Goal: Task Accomplishment & Management: Complete application form

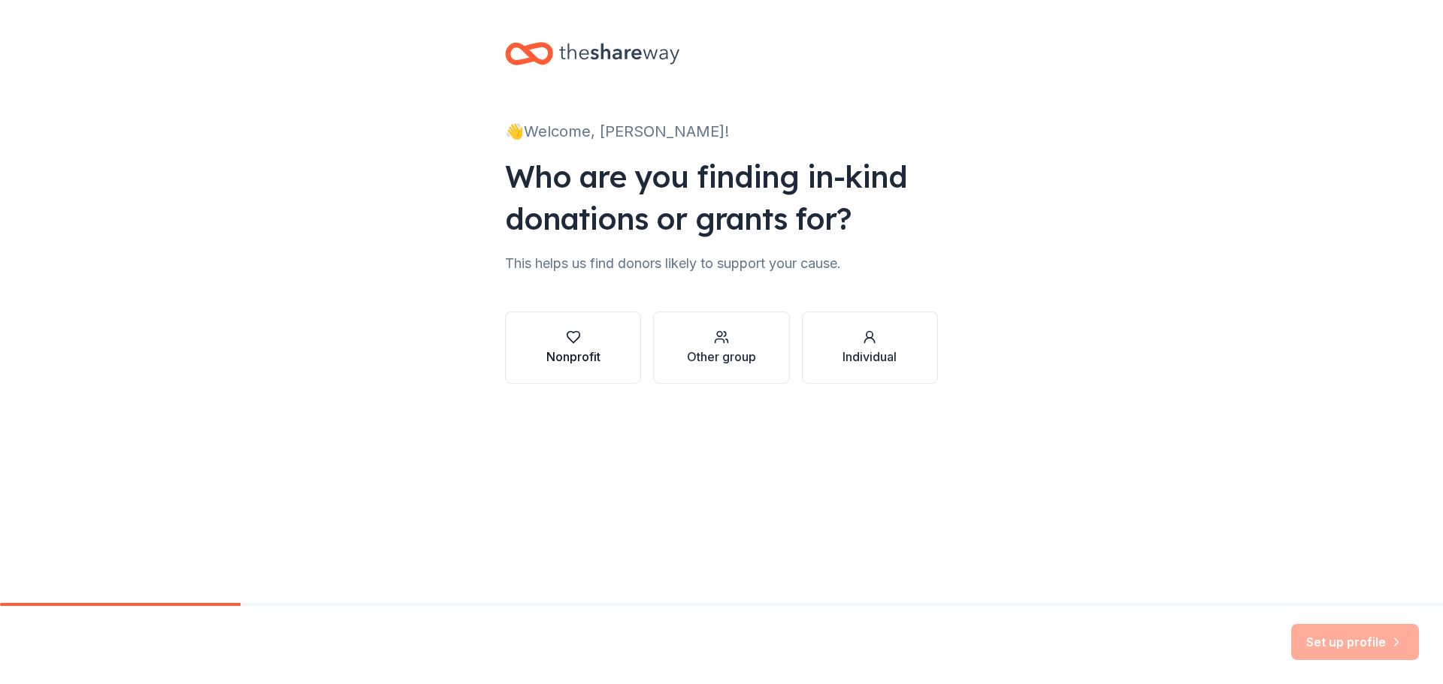
click at [571, 347] on div "Nonprofit" at bounding box center [573, 348] width 54 height 36
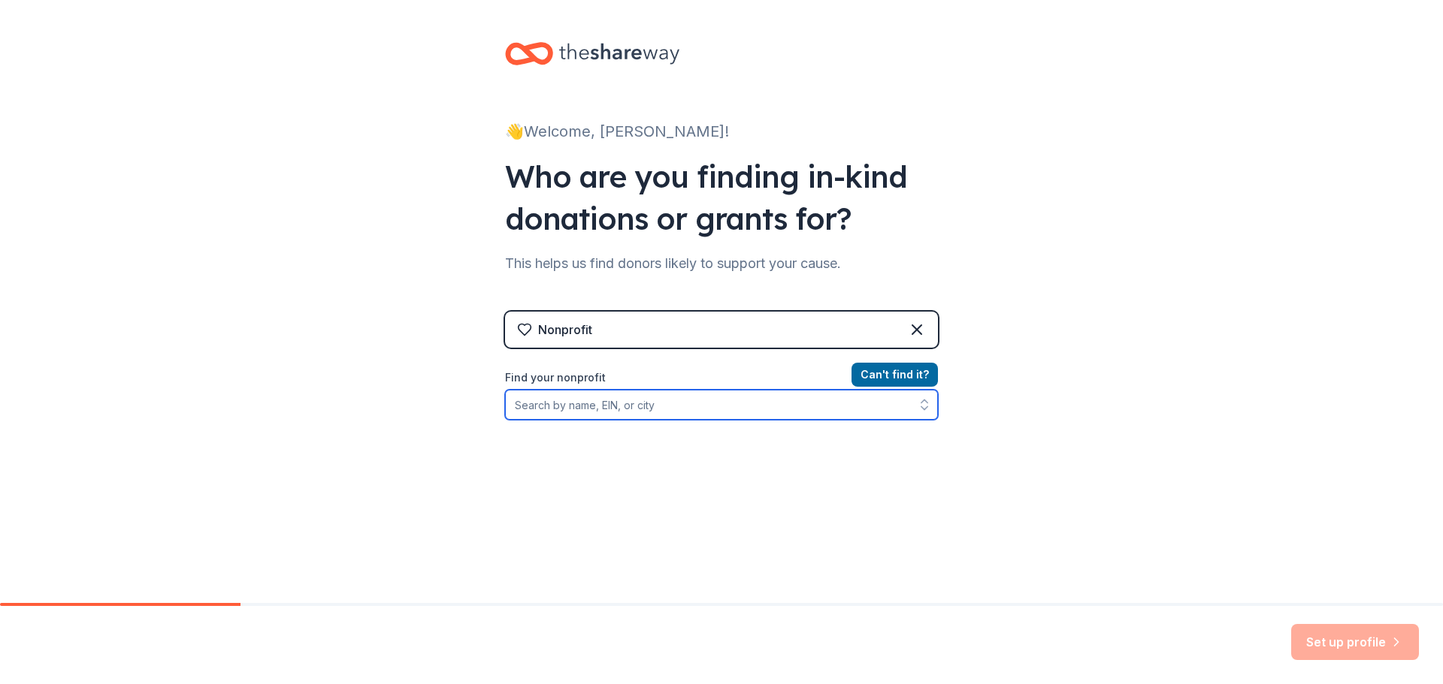
click at [675, 402] on input "Find your nonprofit" at bounding box center [721, 405] width 433 height 30
type input "14-"
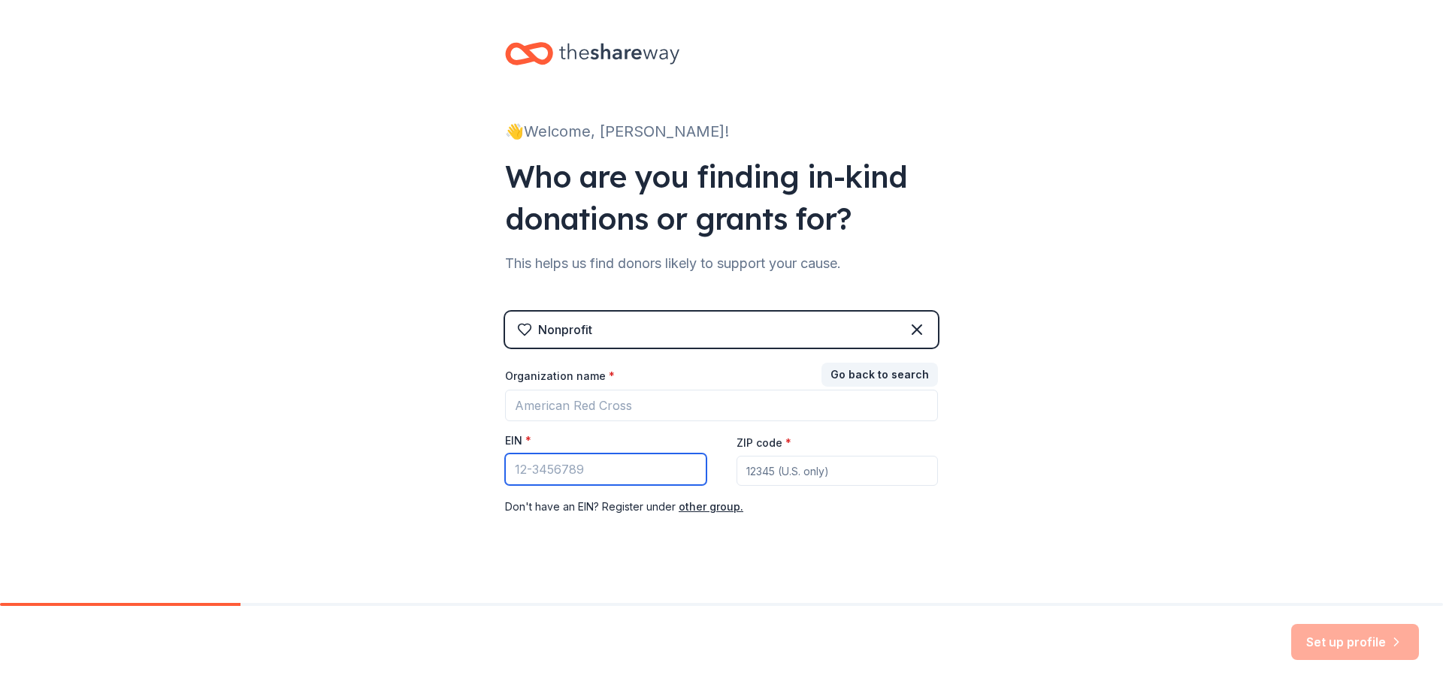
click at [573, 464] on input "EIN *" at bounding box center [605, 470] width 201 height 32
click at [570, 463] on input "14-16" at bounding box center [605, 470] width 201 height 32
click at [557, 465] on input "14-16" at bounding box center [605, 470] width 201 height 32
paste input "08322"
type input "[US_EMPLOYER_IDENTIFICATION_NUMBER]"
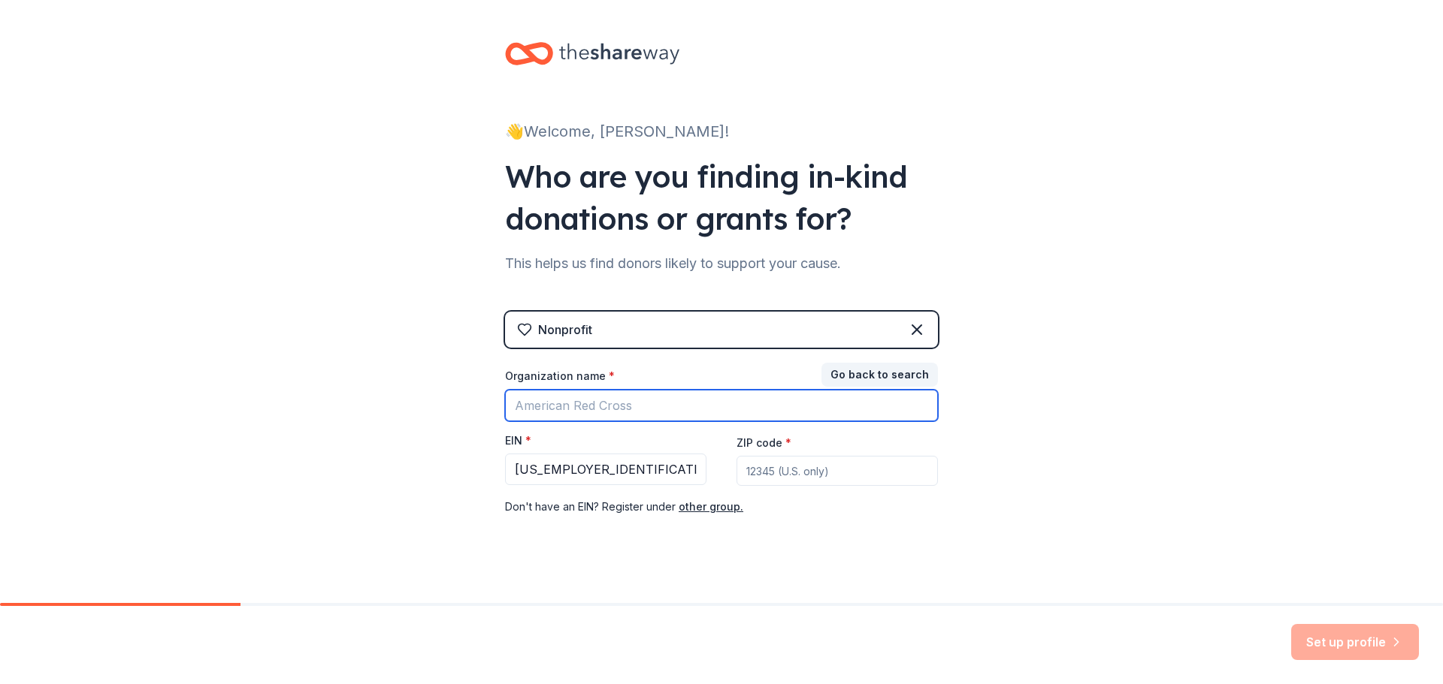
click at [587, 405] on input "Organization name *" at bounding box center [721, 406] width 433 height 32
type input "Marlboro Youth Baseball and Softball"
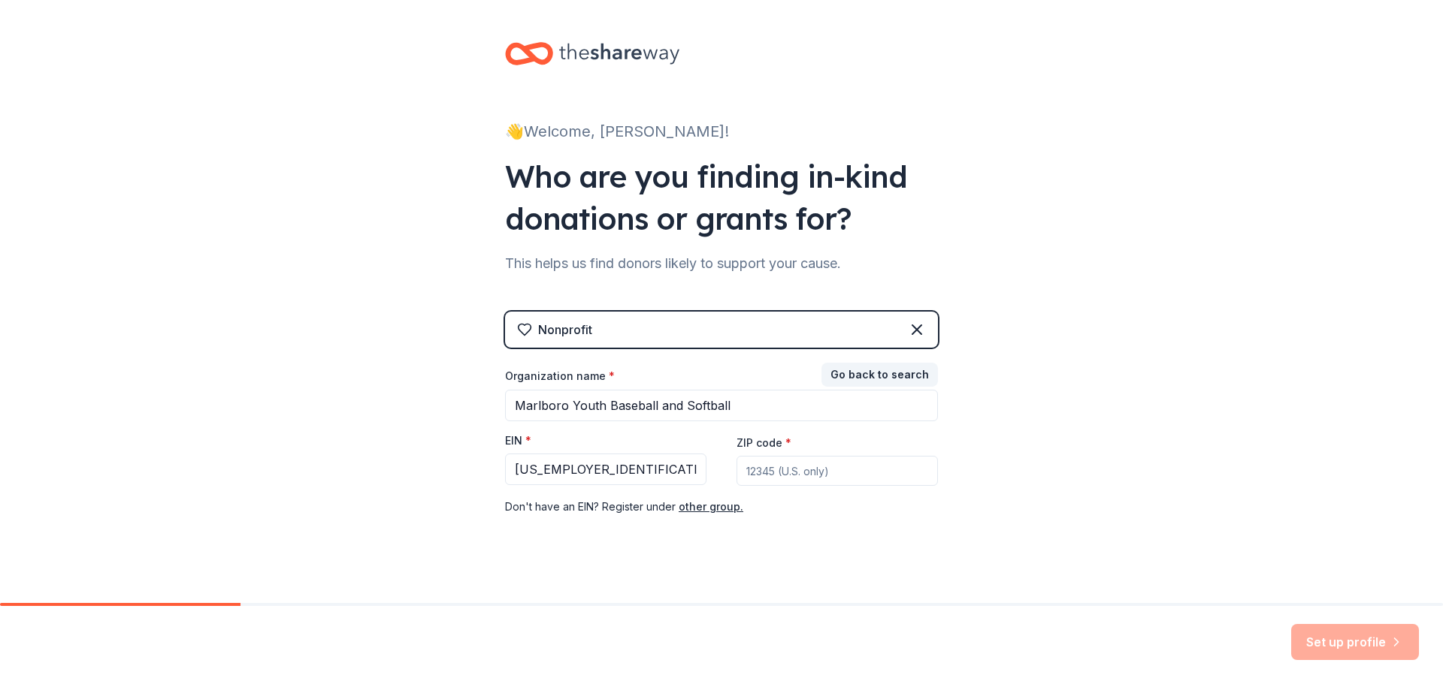
click at [754, 460] on input "ZIP code *" at bounding box center [836, 471] width 201 height 30
type input "12542"
click at [937, 532] on div "👋 Welcome, James! Who are you finding in-kind donations or grants for? This hel…" at bounding box center [721, 309] width 481 height 618
click at [1311, 639] on button "Set up profile" at bounding box center [1355, 642] width 128 height 36
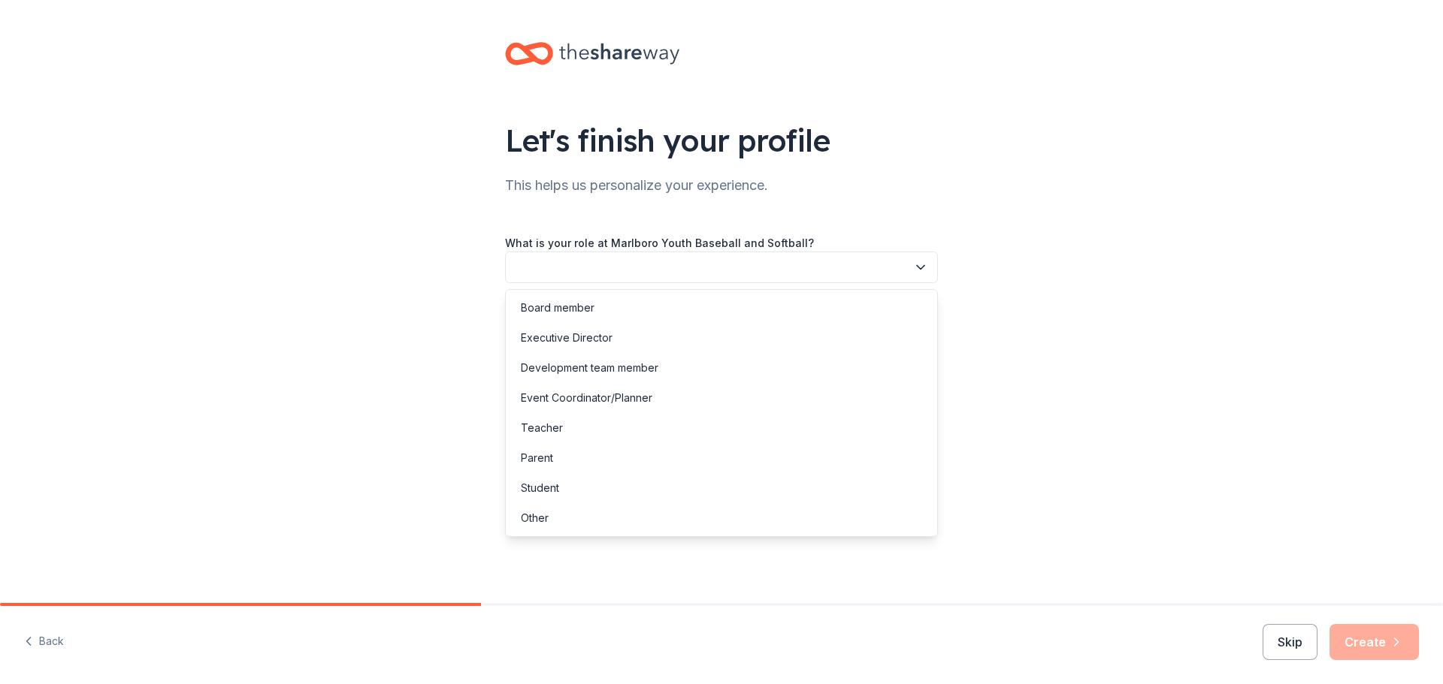
click at [660, 267] on button "button" at bounding box center [721, 268] width 433 height 32
click at [625, 358] on div "Development team member" at bounding box center [721, 368] width 425 height 30
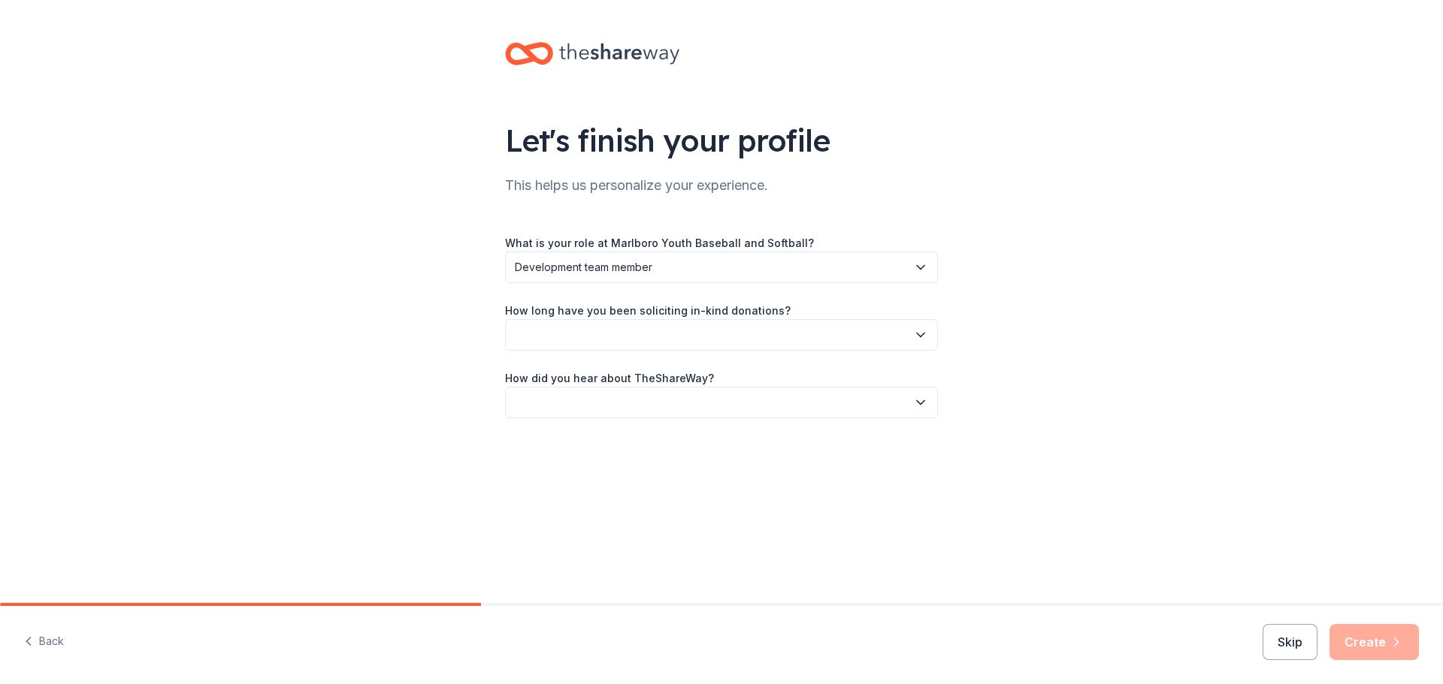
click at [618, 337] on button "button" at bounding box center [721, 335] width 433 height 32
click at [572, 436] on div "2 to 5 years" at bounding box center [550, 436] width 59 height 18
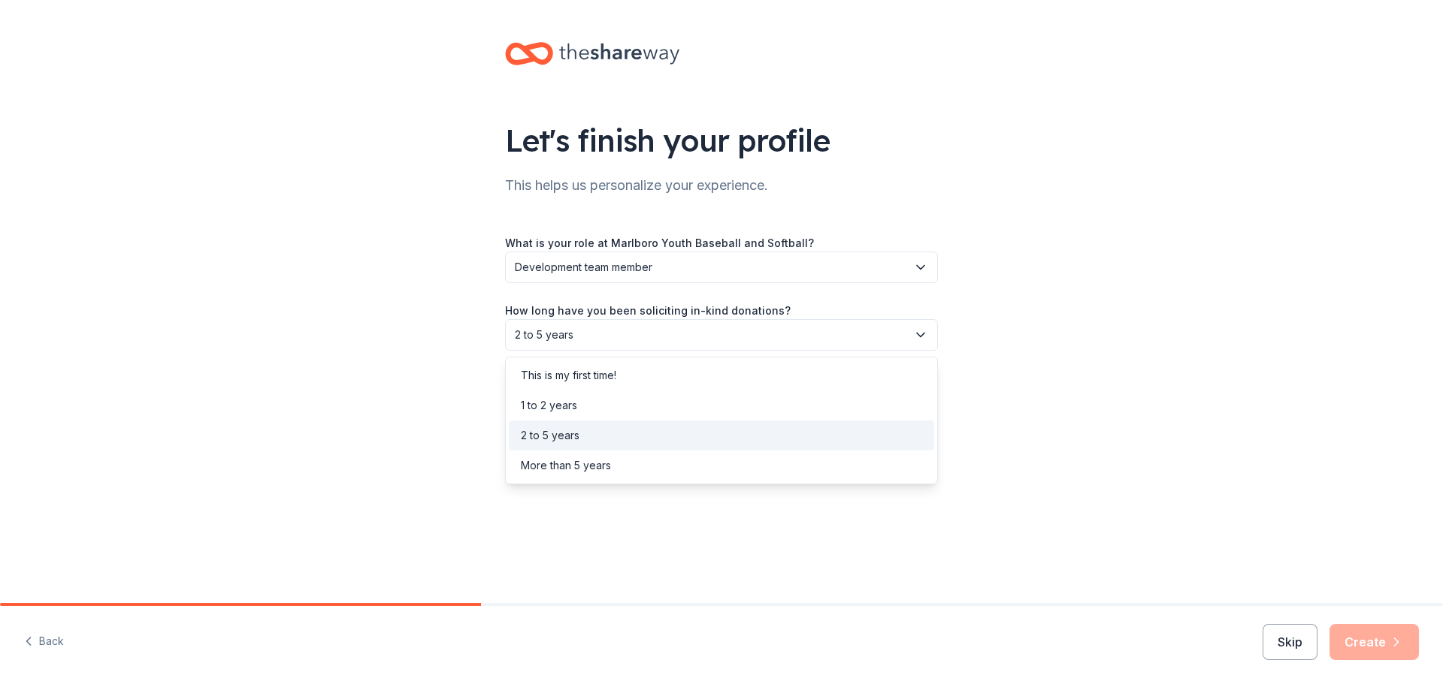
click at [573, 326] on span "2 to 5 years" at bounding box center [711, 335] width 392 height 18
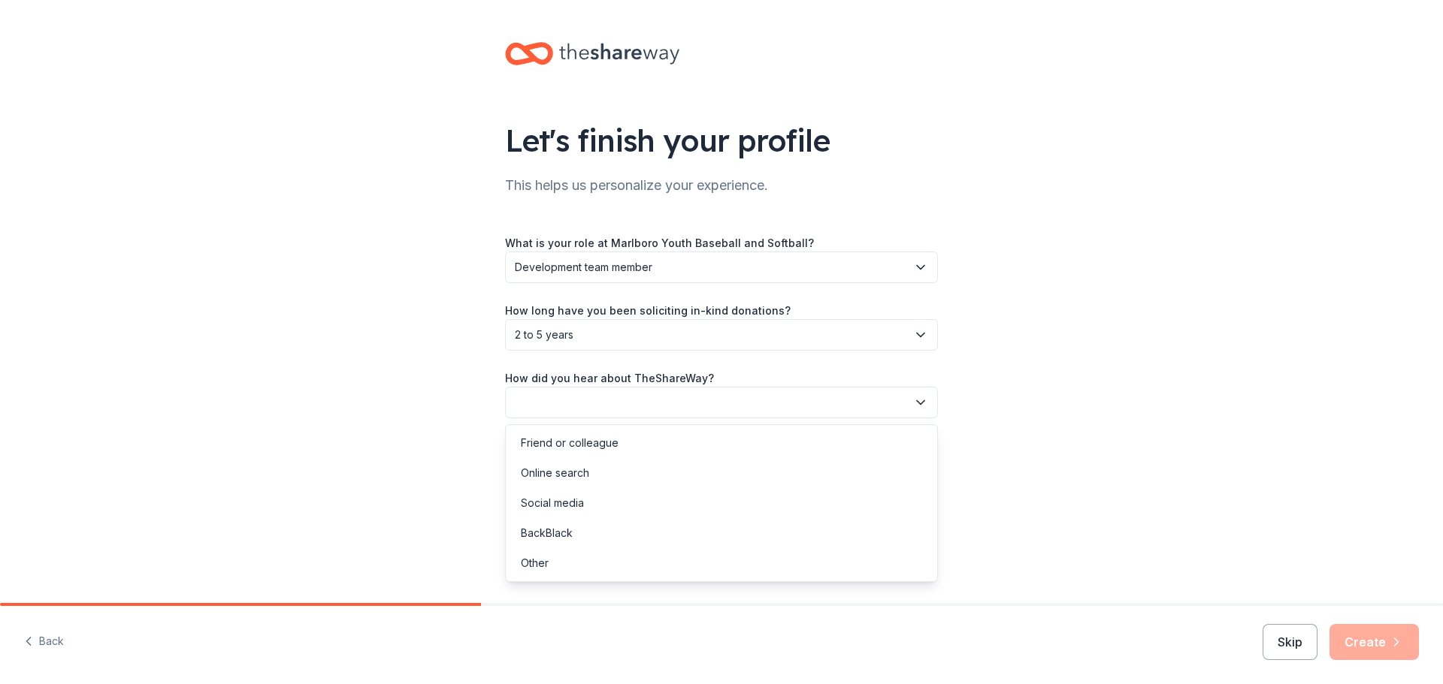
click at [569, 395] on button "button" at bounding box center [721, 403] width 433 height 32
click at [571, 436] on div "Friend or colleague" at bounding box center [570, 443] width 98 height 18
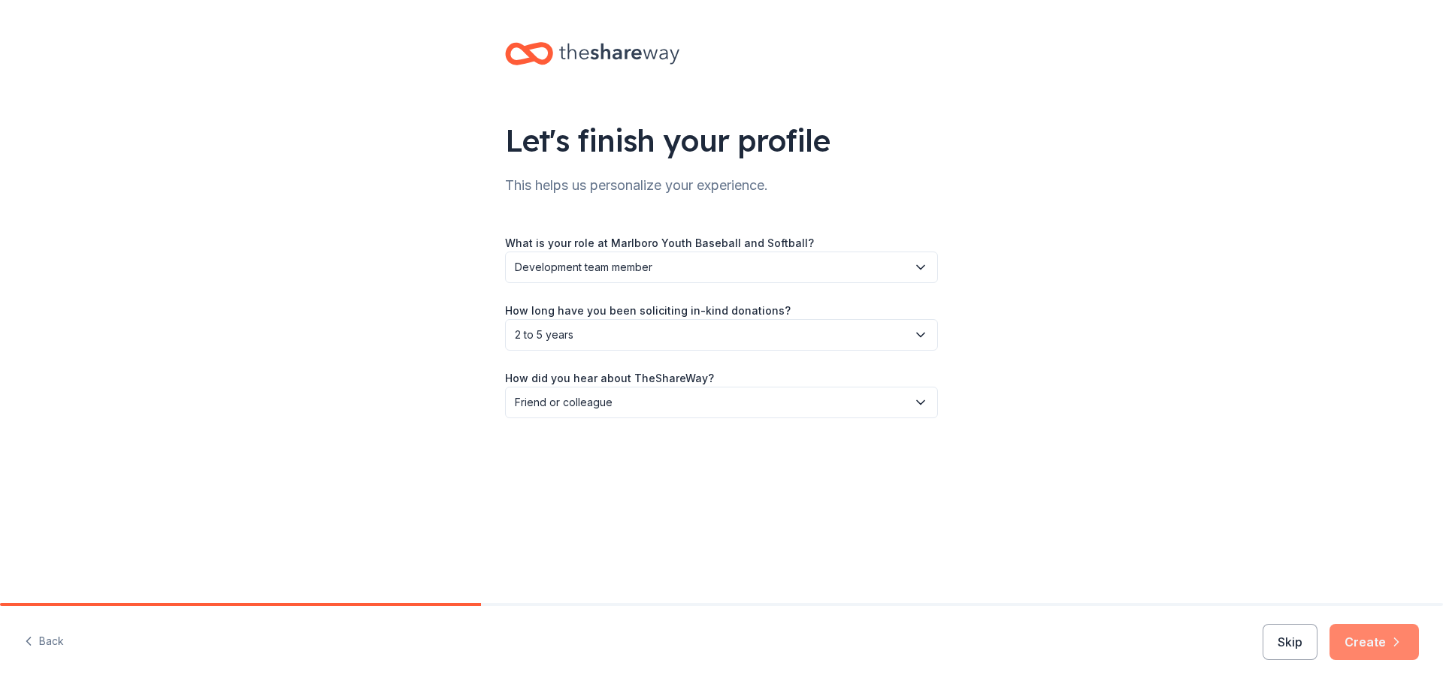
click at [1389, 643] on icon "button" at bounding box center [1396, 642] width 15 height 15
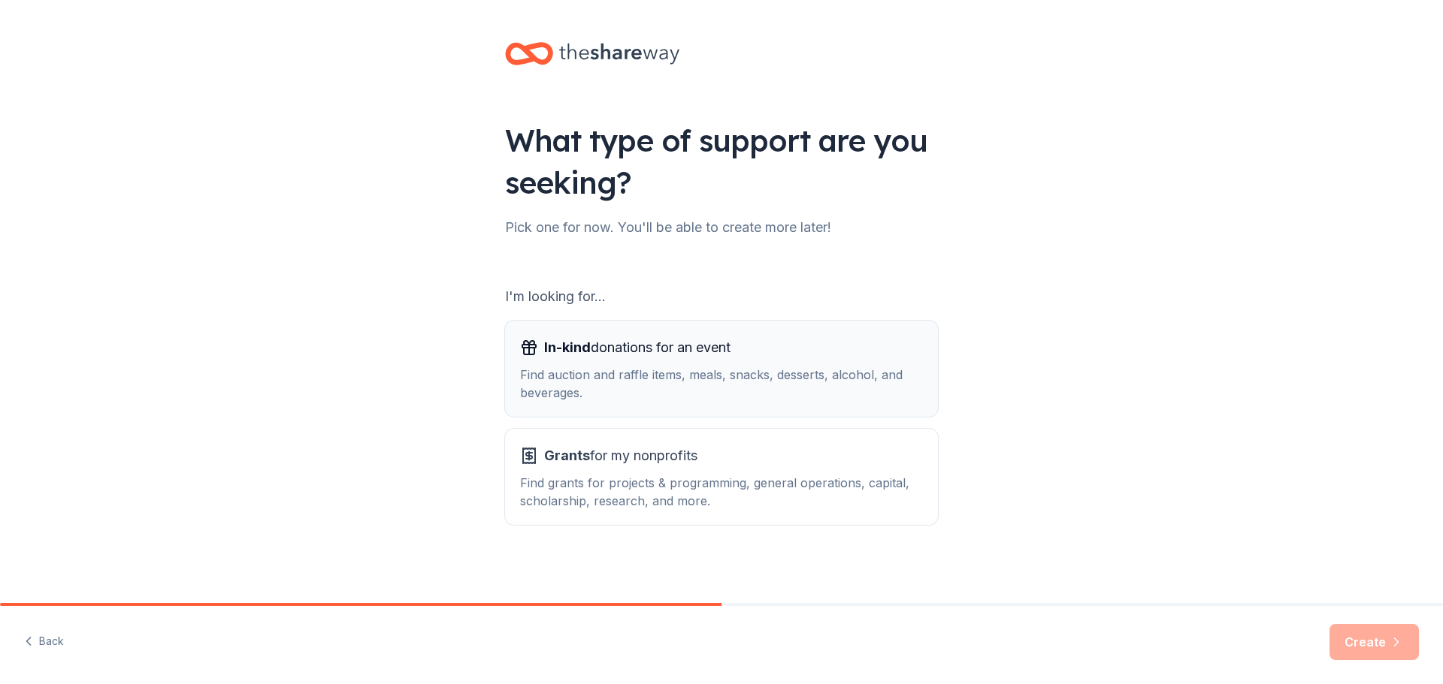
click at [615, 359] on span "In-kind donations for an event" at bounding box center [637, 348] width 186 height 24
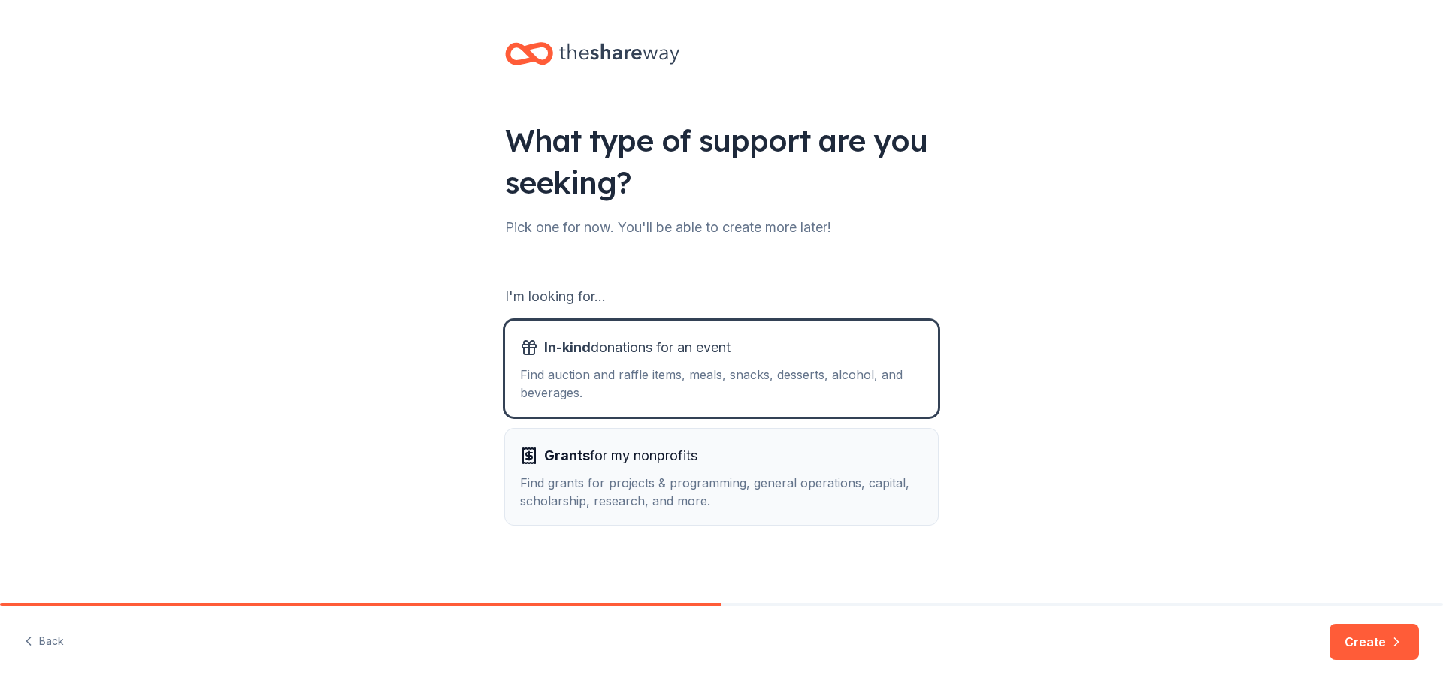
click at [736, 492] on div "Find grants for projects & programming, general operations, capital, scholarshi…" at bounding box center [721, 492] width 403 height 36
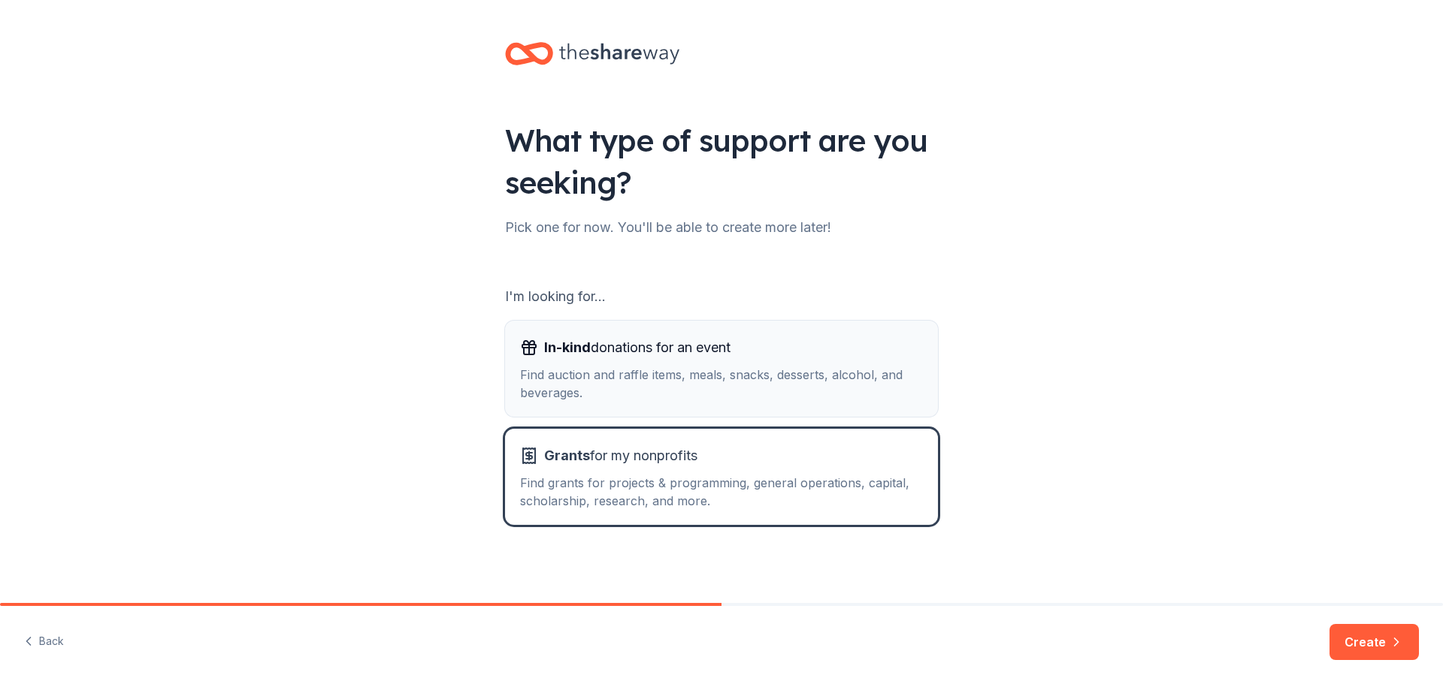
click at [709, 367] on div "Find auction and raffle items, meals, snacks, desserts, alcohol, and beverages." at bounding box center [721, 384] width 403 height 36
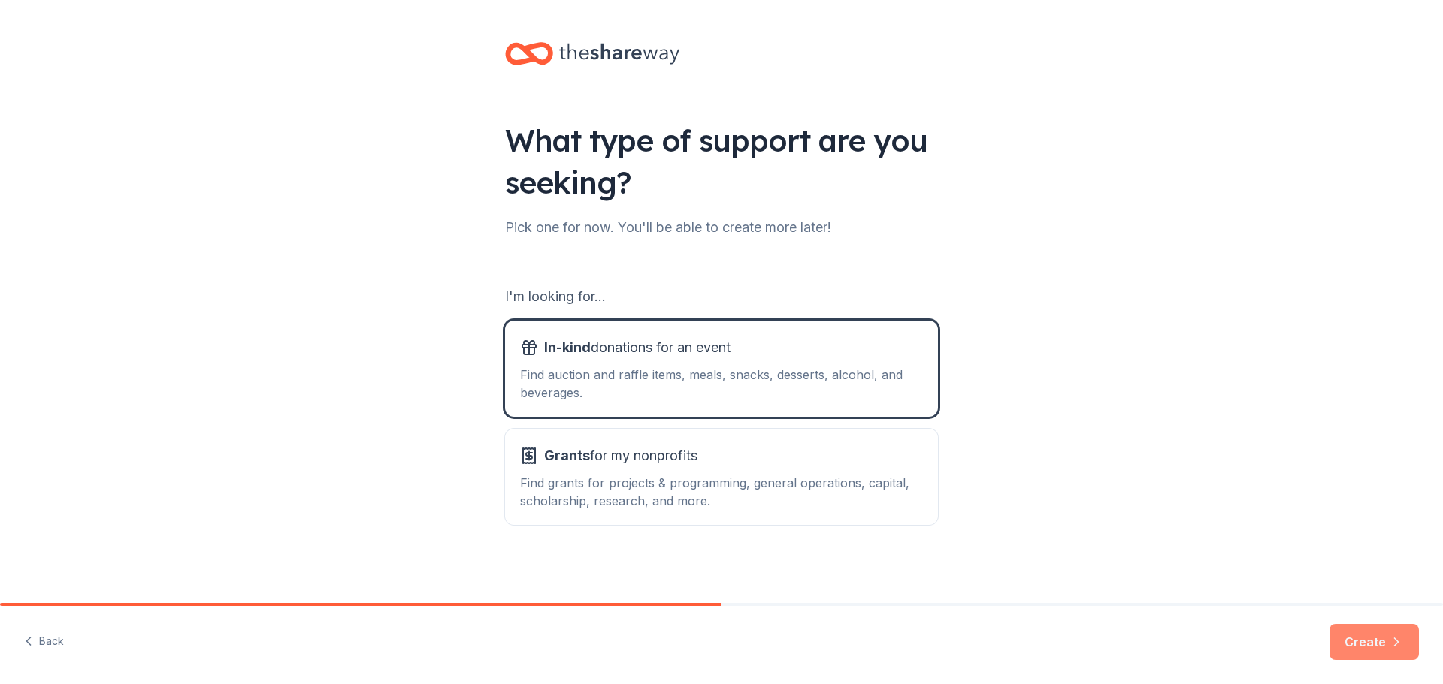
click at [1362, 647] on button "Create" at bounding box center [1373, 642] width 89 height 36
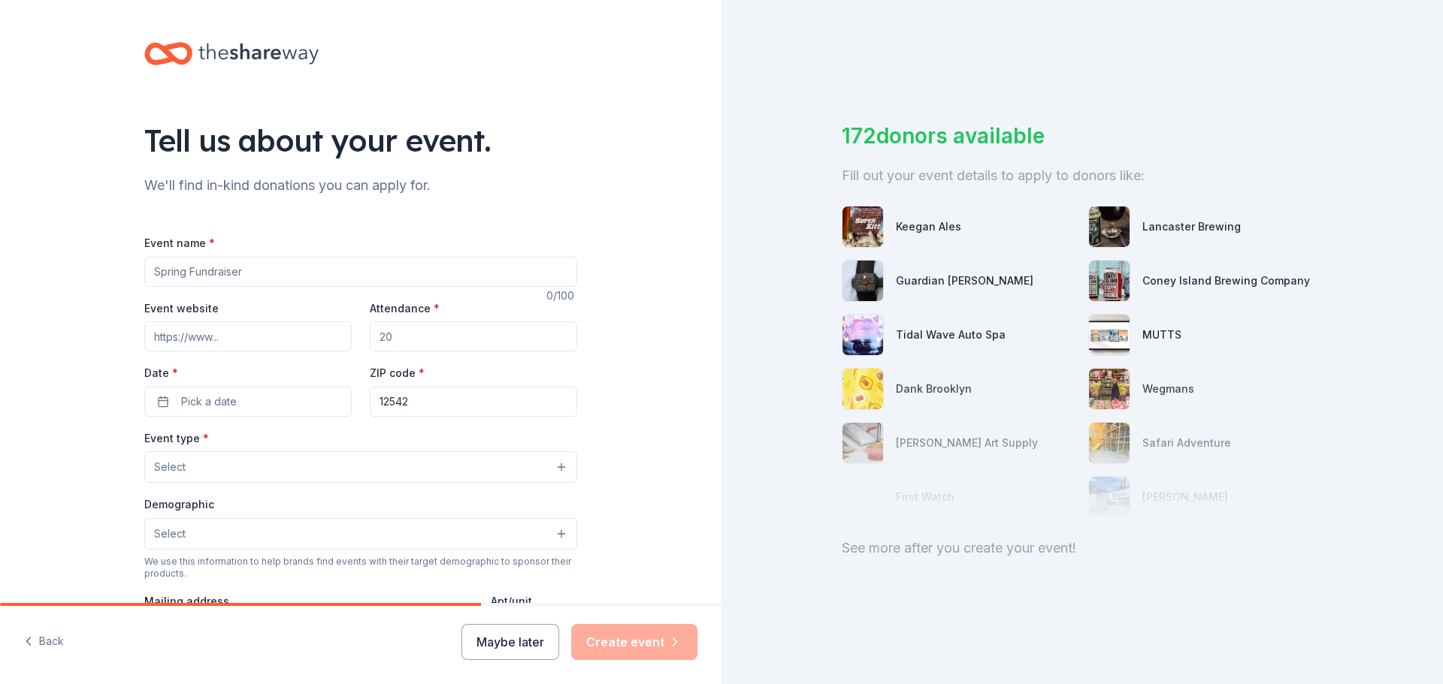
click at [409, 276] on input "Event name *" at bounding box center [360, 272] width 433 height 30
type input "Marlboro Marlins 2025 Golf Outing"
click at [230, 340] on input "Event website" at bounding box center [247, 337] width 207 height 30
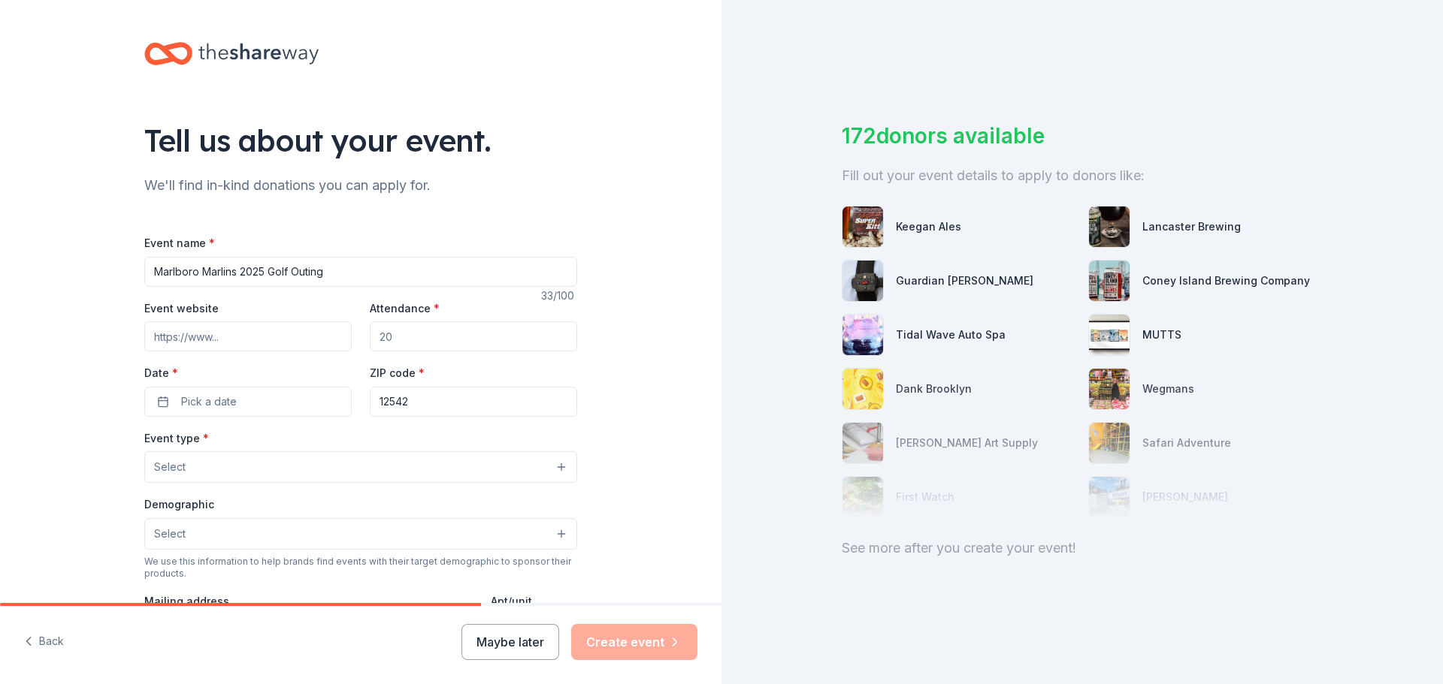
paste input "https://events.eventease.com/marlins-golf-2025/"
type input "https://events.eventease.com/marlins-golf-2025/"
click at [425, 337] on input "Attendance *" at bounding box center [473, 337] width 207 height 30
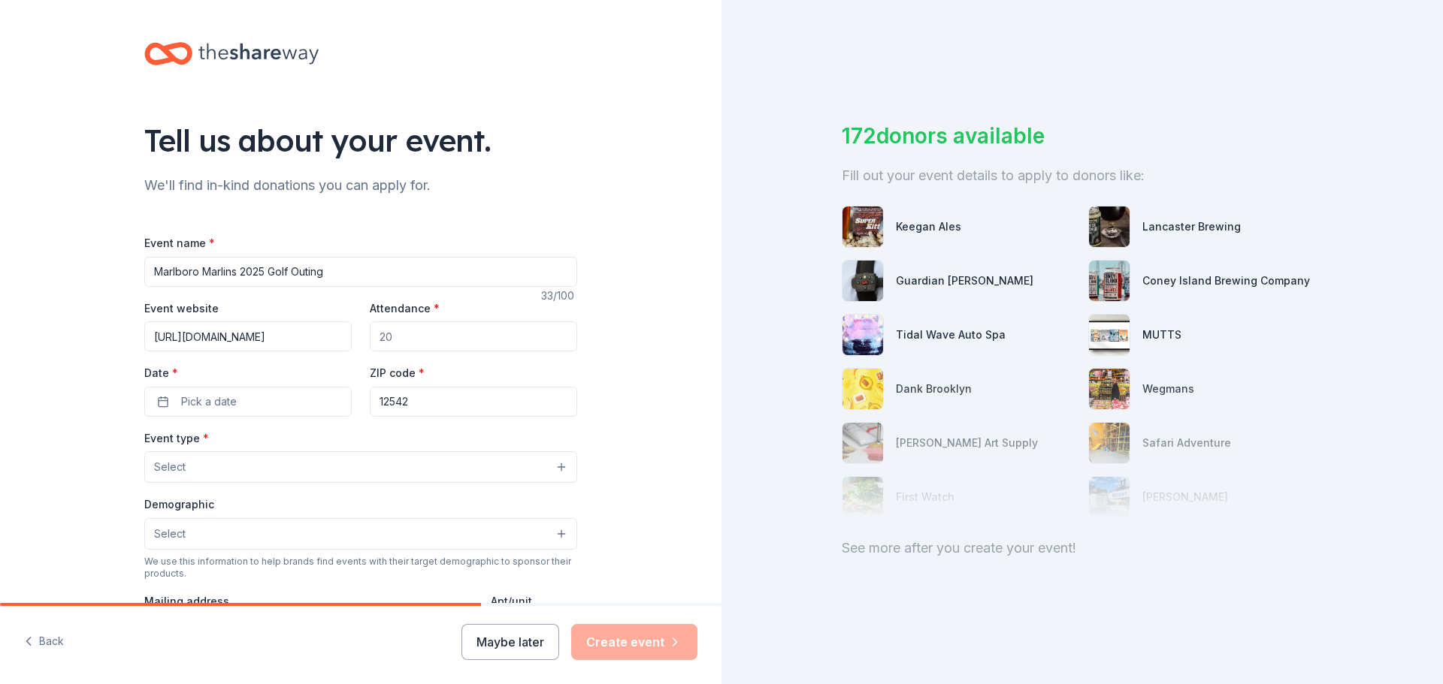
click at [425, 337] on input "Attendance *" at bounding box center [473, 337] width 207 height 30
type input "100"
click at [207, 406] on span "Pick a date" at bounding box center [209, 402] width 56 height 18
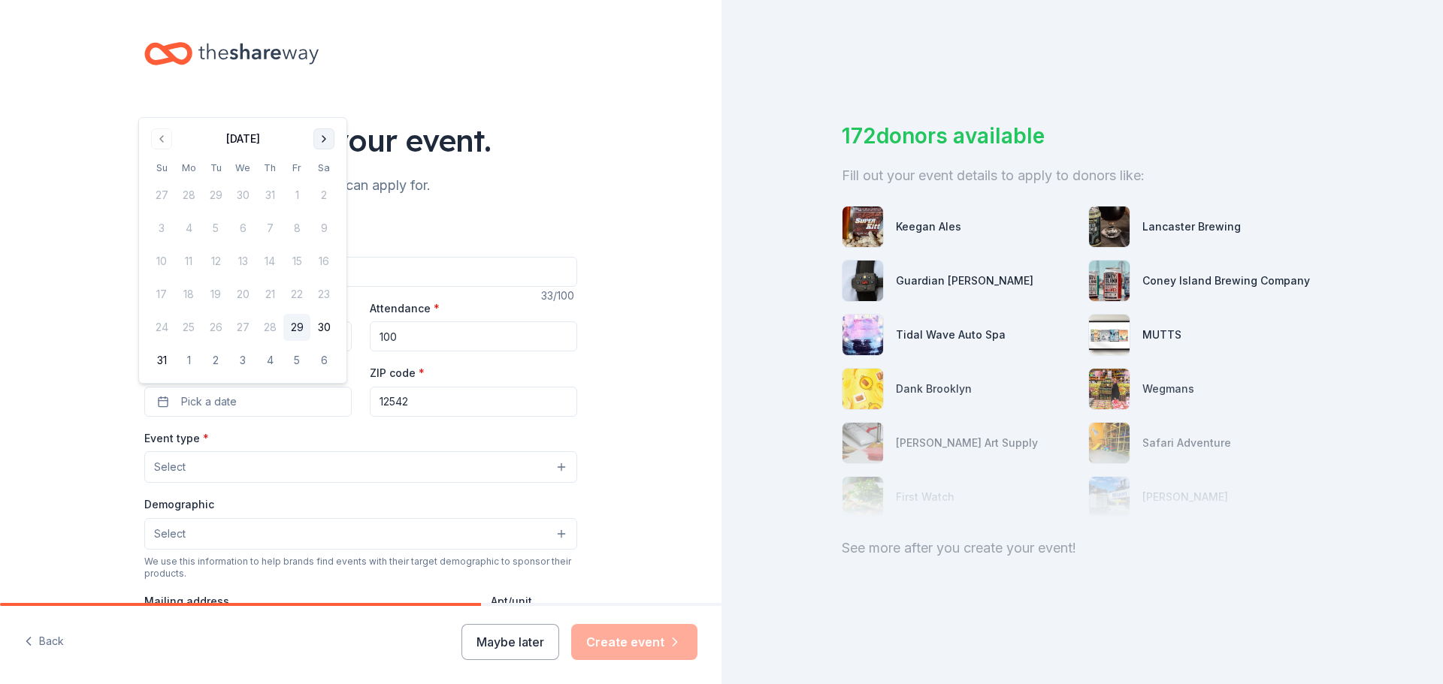
click at [323, 139] on button "Go to next month" at bounding box center [323, 138] width 21 height 21
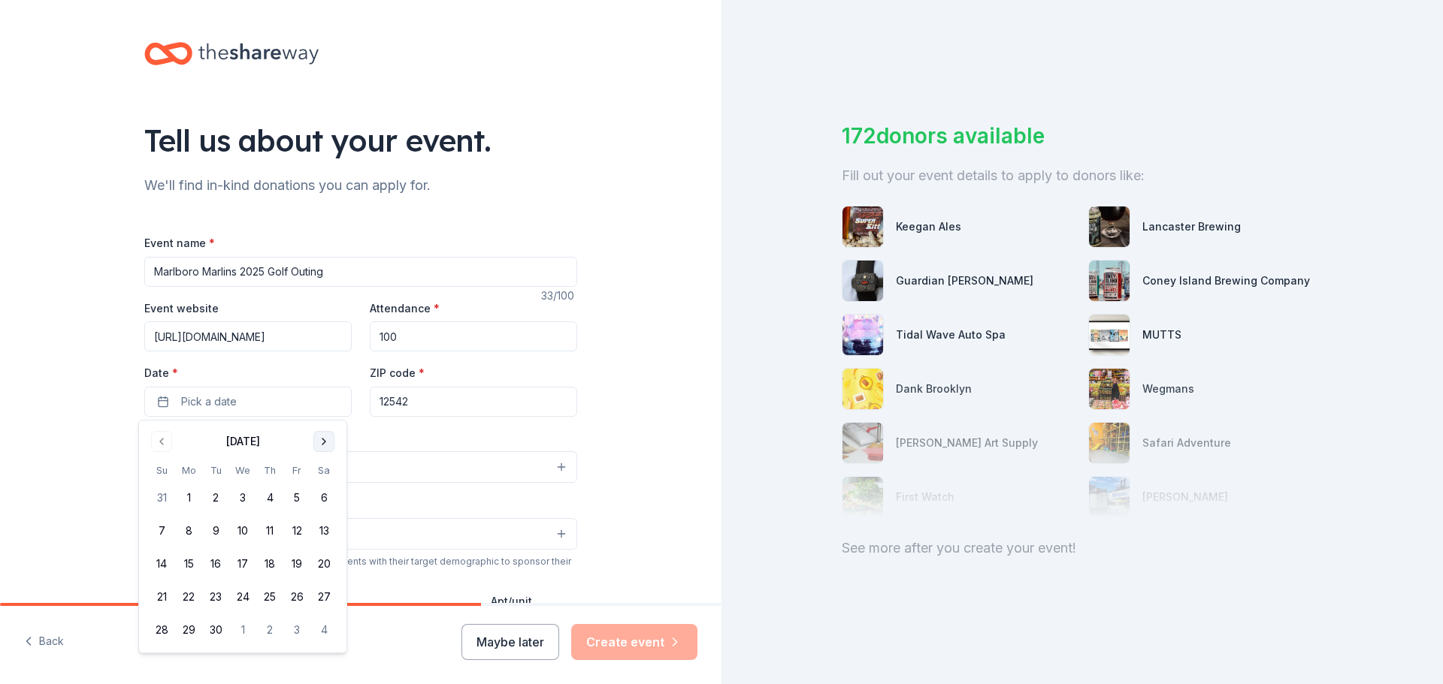
click at [328, 441] on button "Go to next month" at bounding box center [323, 441] width 21 height 21
click at [243, 565] on button "15" at bounding box center [242, 564] width 27 height 27
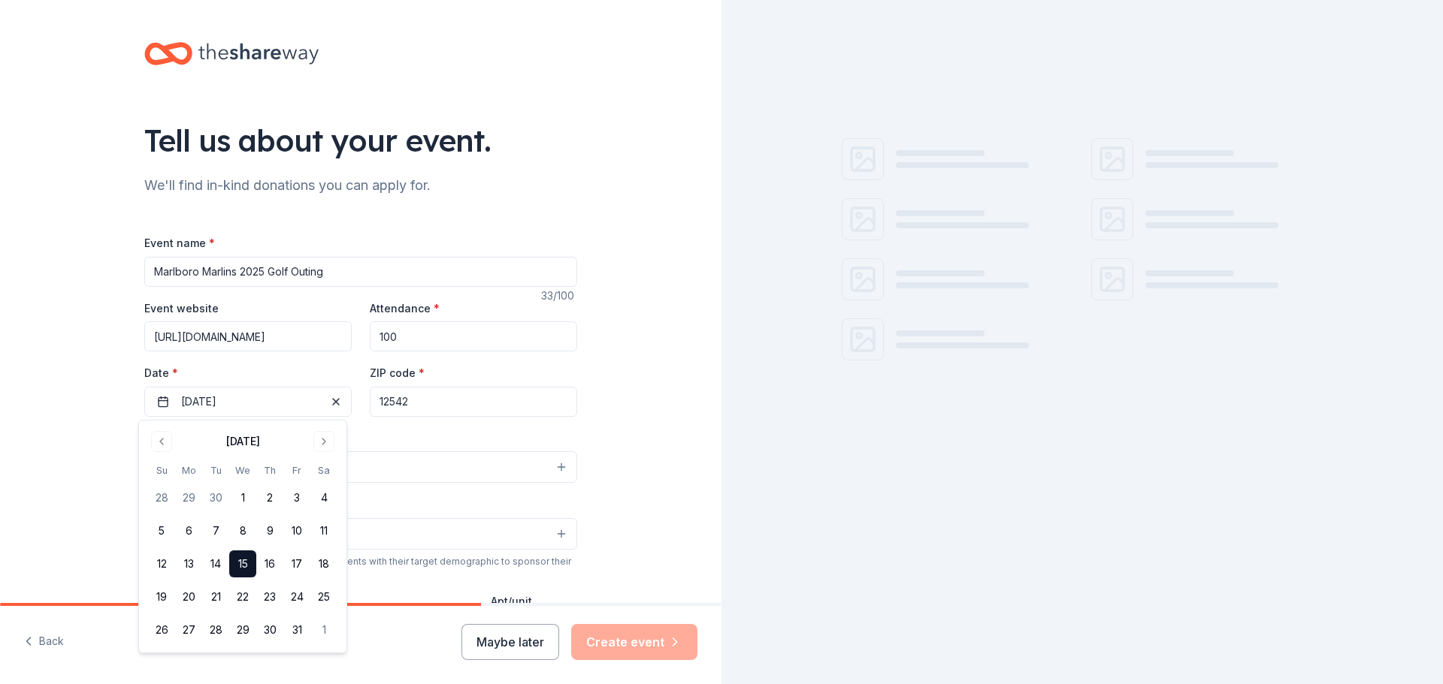
click at [437, 444] on div "Event type * Select" at bounding box center [360, 456] width 433 height 55
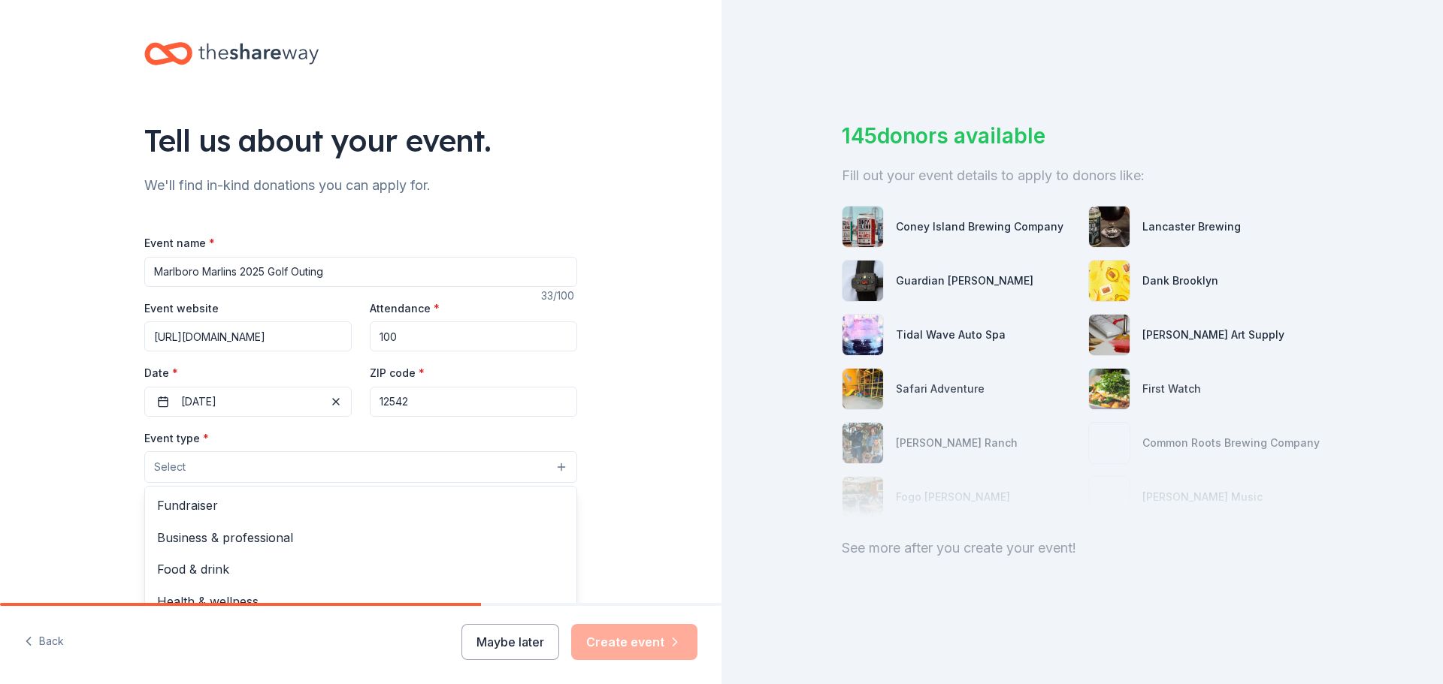
click at [273, 476] on button "Select" at bounding box center [360, 468] width 433 height 32
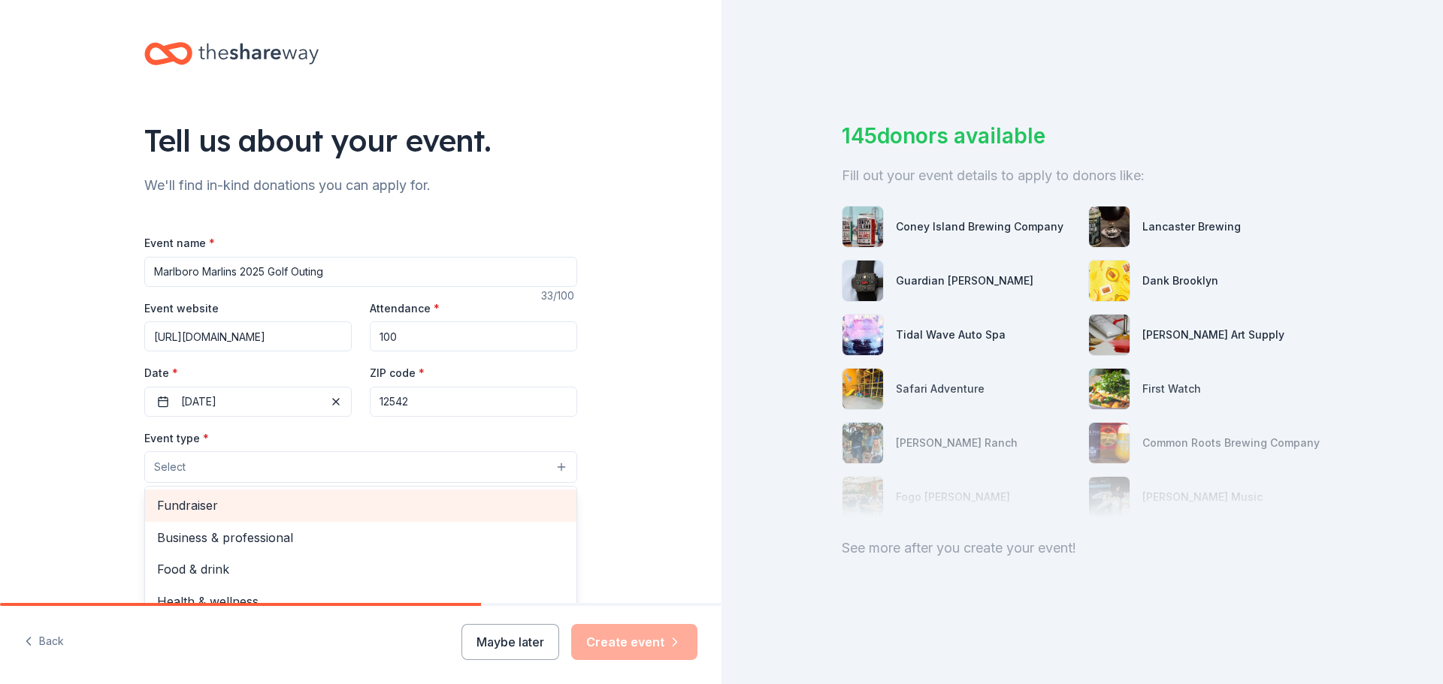
click at [234, 509] on span "Fundraiser" at bounding box center [360, 506] width 407 height 20
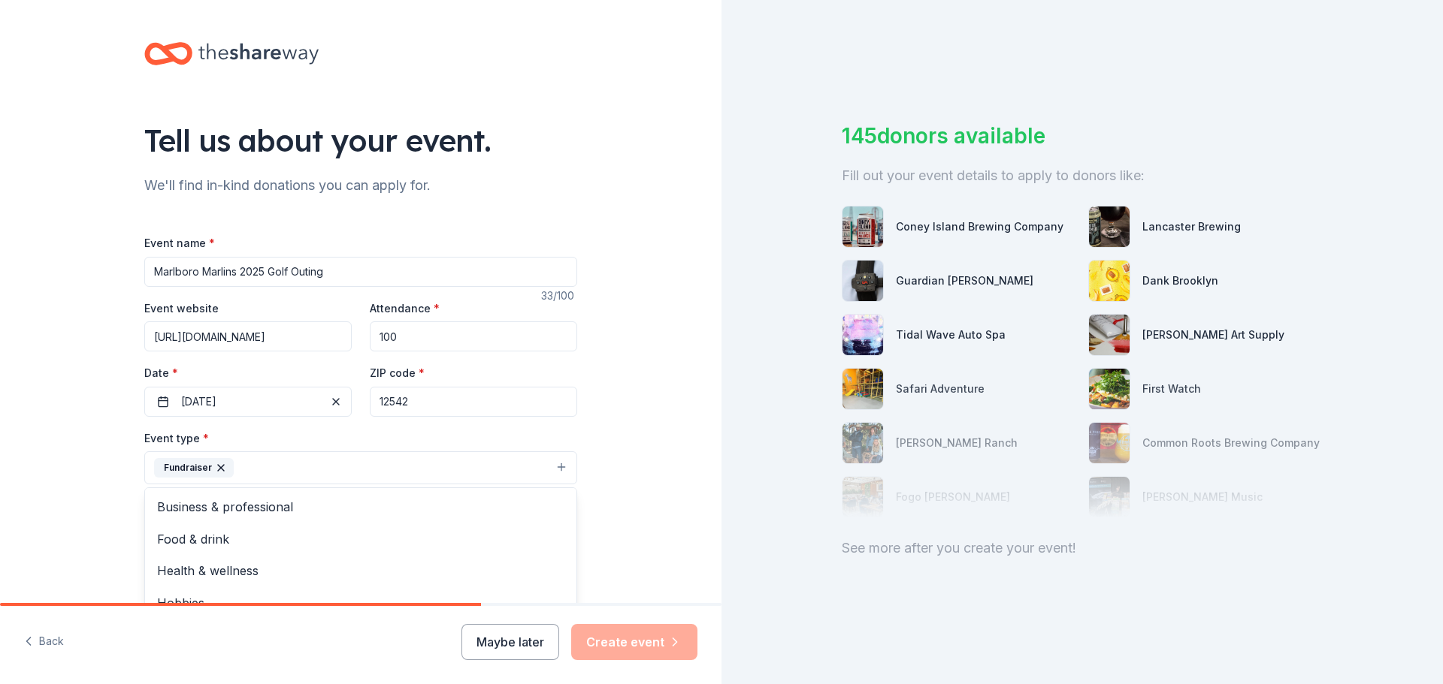
click at [99, 497] on div "Tell us about your event. We'll find in-kind donations you can apply for. Event…" at bounding box center [360, 501] width 721 height 1002
click at [290, 468] on button "Fundraiser" at bounding box center [360, 468] width 433 height 33
click at [47, 512] on div "Tell us about your event. We'll find in-kind donations you can apply for. Event…" at bounding box center [360, 501] width 721 height 1002
click at [195, 543] on button "Select" at bounding box center [360, 536] width 433 height 32
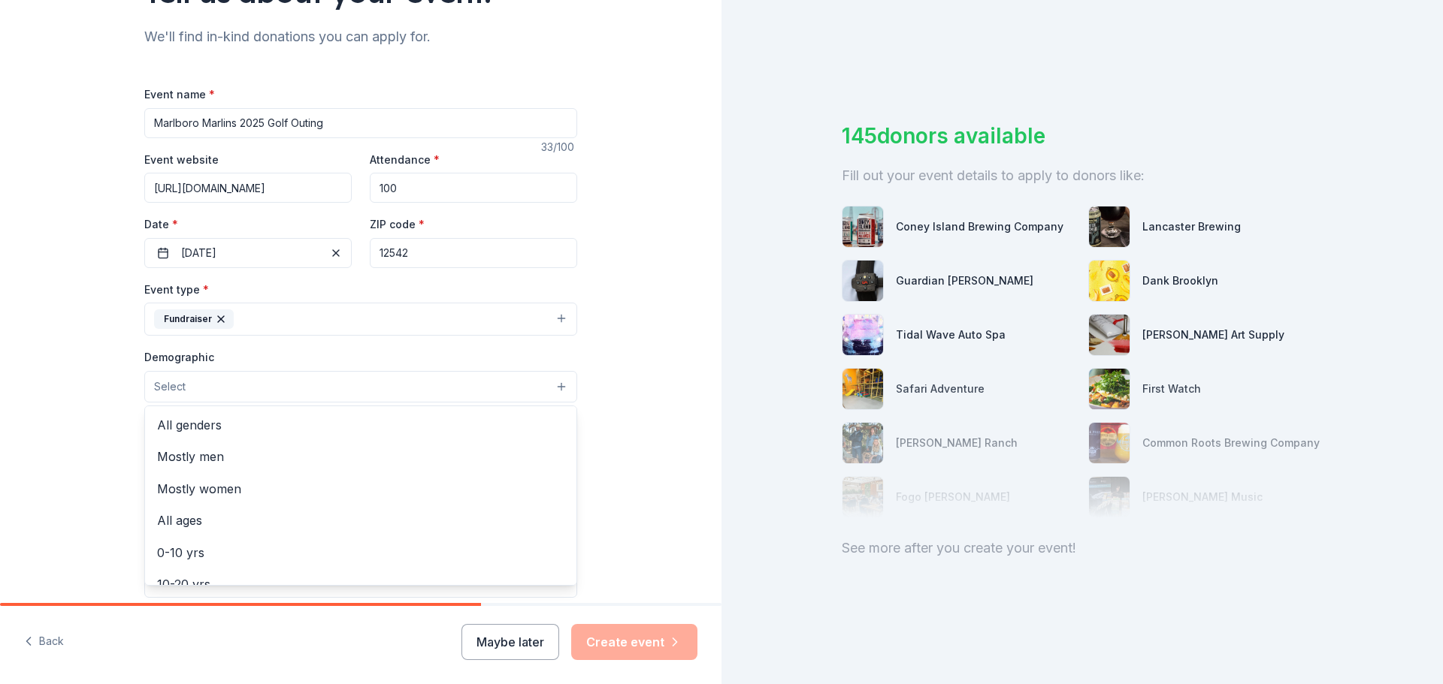
scroll to position [150, 0]
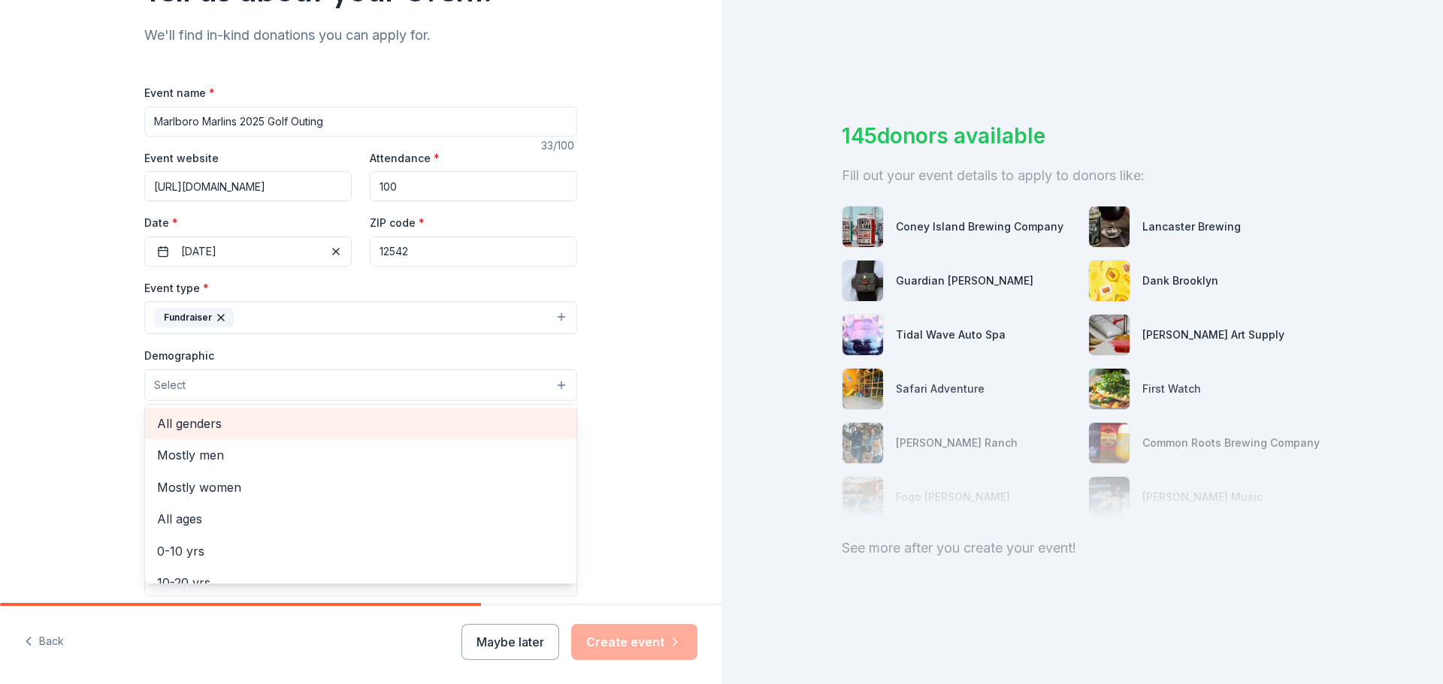
click at [165, 425] on span "All genders" at bounding box center [360, 424] width 407 height 20
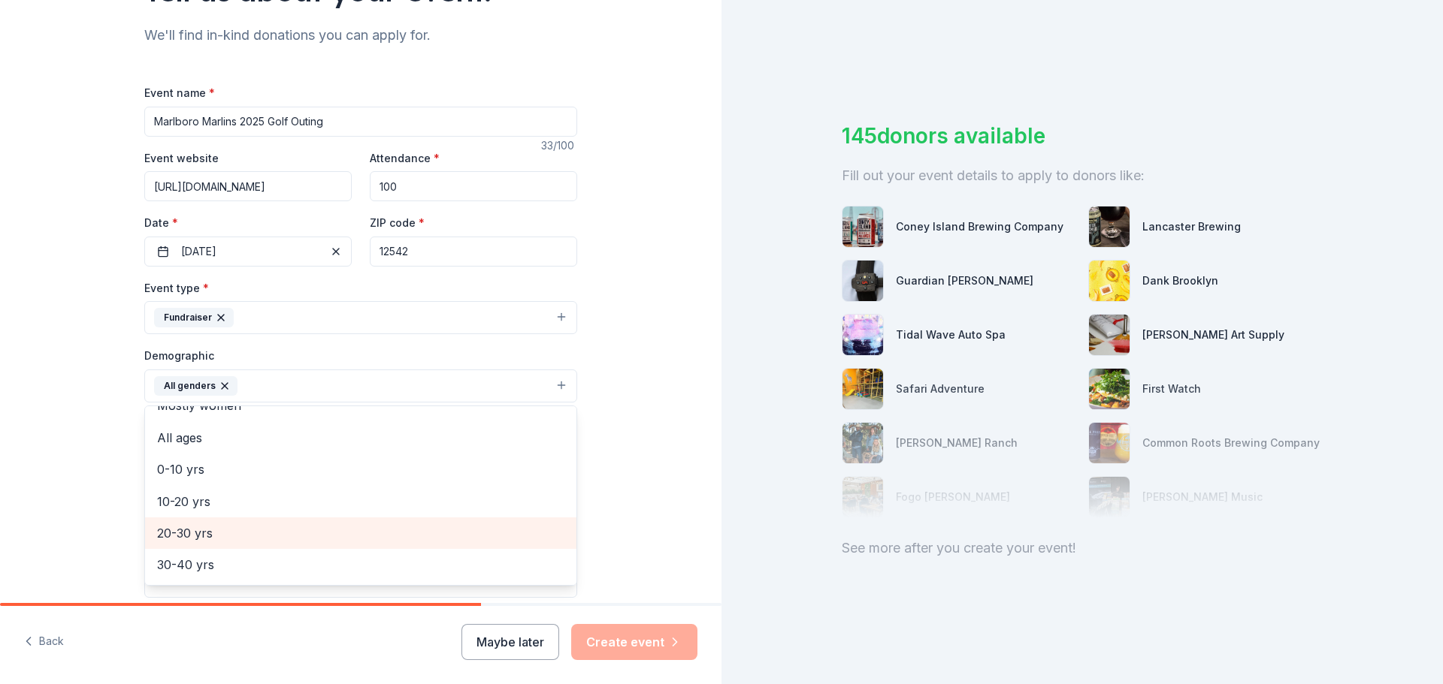
scroll to position [75, 0]
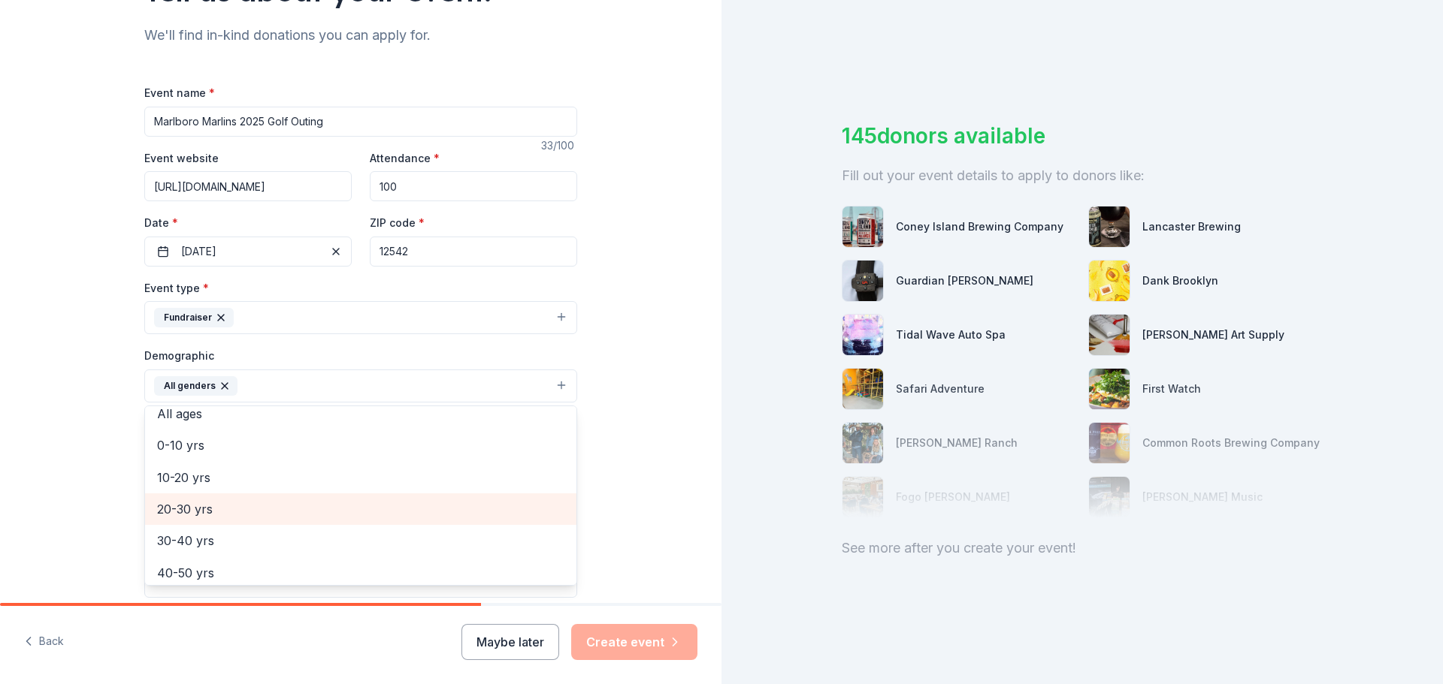
click at [187, 512] on span "20-30 yrs" at bounding box center [360, 510] width 407 height 20
click at [186, 508] on span "30-40 yrs" at bounding box center [360, 510] width 407 height 20
click at [187, 511] on span "40-50 yrs" at bounding box center [360, 510] width 407 height 20
click at [187, 511] on span "50-60 yrs" at bounding box center [360, 510] width 407 height 20
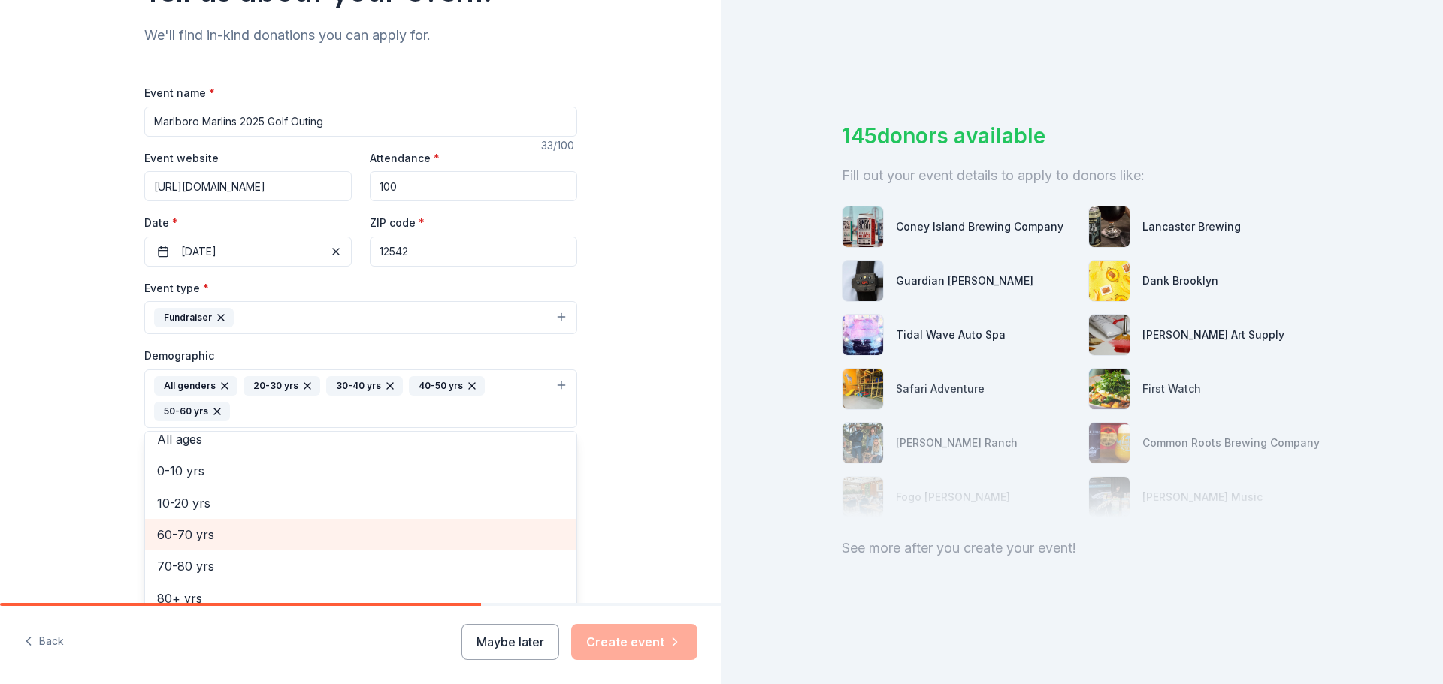
click at [185, 534] on span "60-70 yrs" at bounding box center [360, 535] width 407 height 20
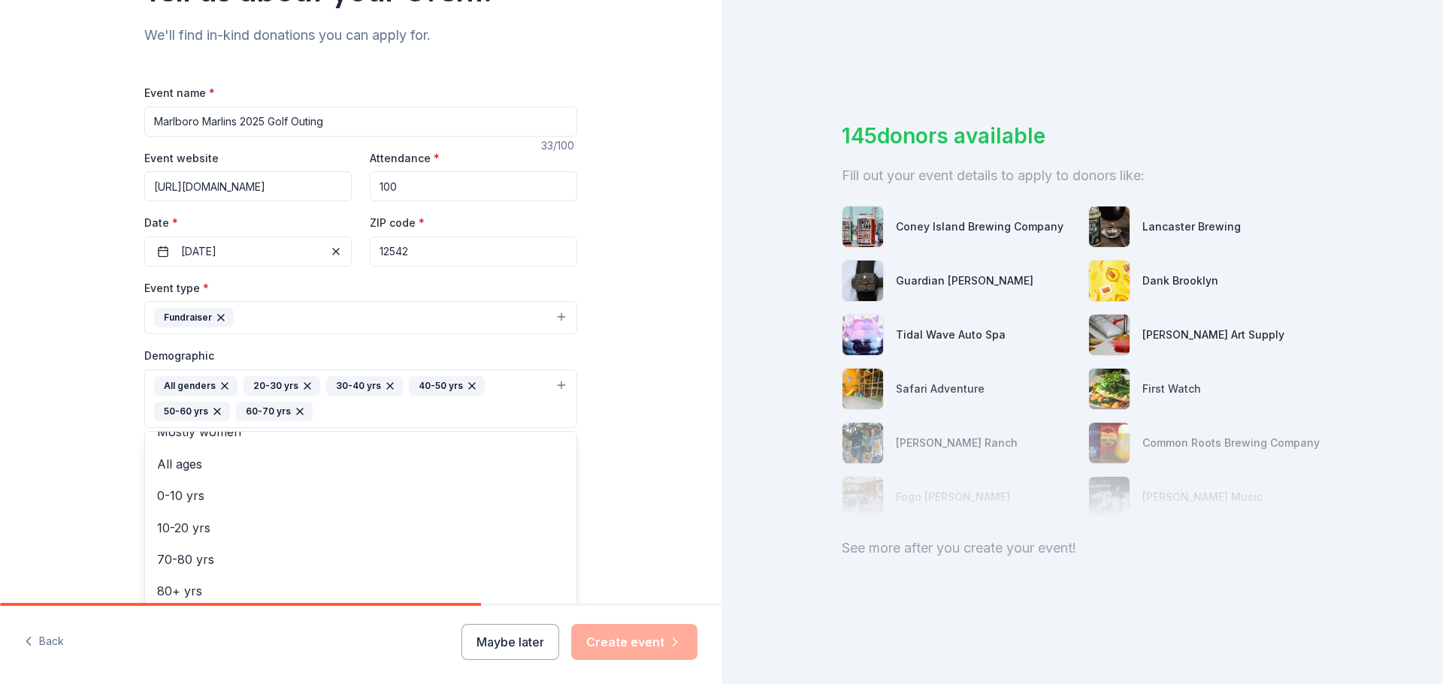
click at [41, 475] on div "Tell us about your event. We'll find in-kind donations you can apply for. Event…" at bounding box center [360, 364] width 721 height 1029
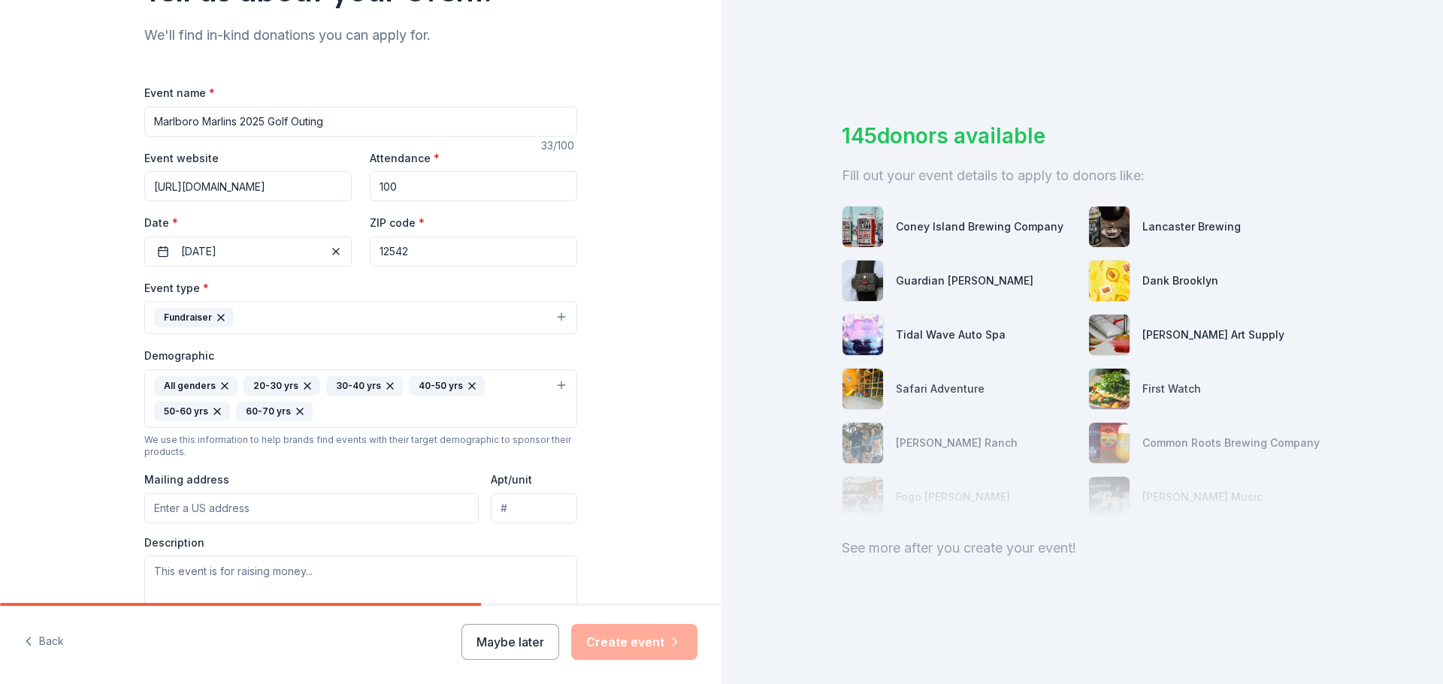
click at [238, 511] on input "Mailing address" at bounding box center [311, 509] width 334 height 30
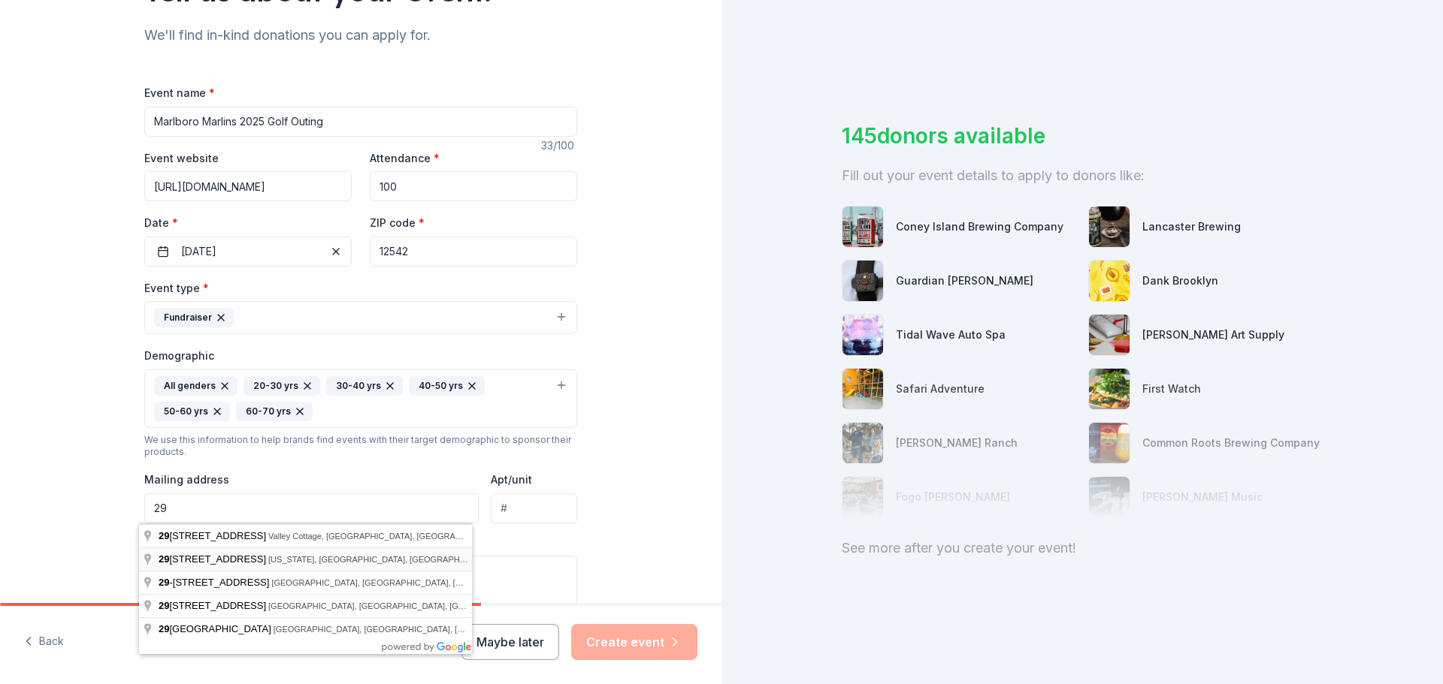
type input "29 Fabrizio Drive"
type input "12550"
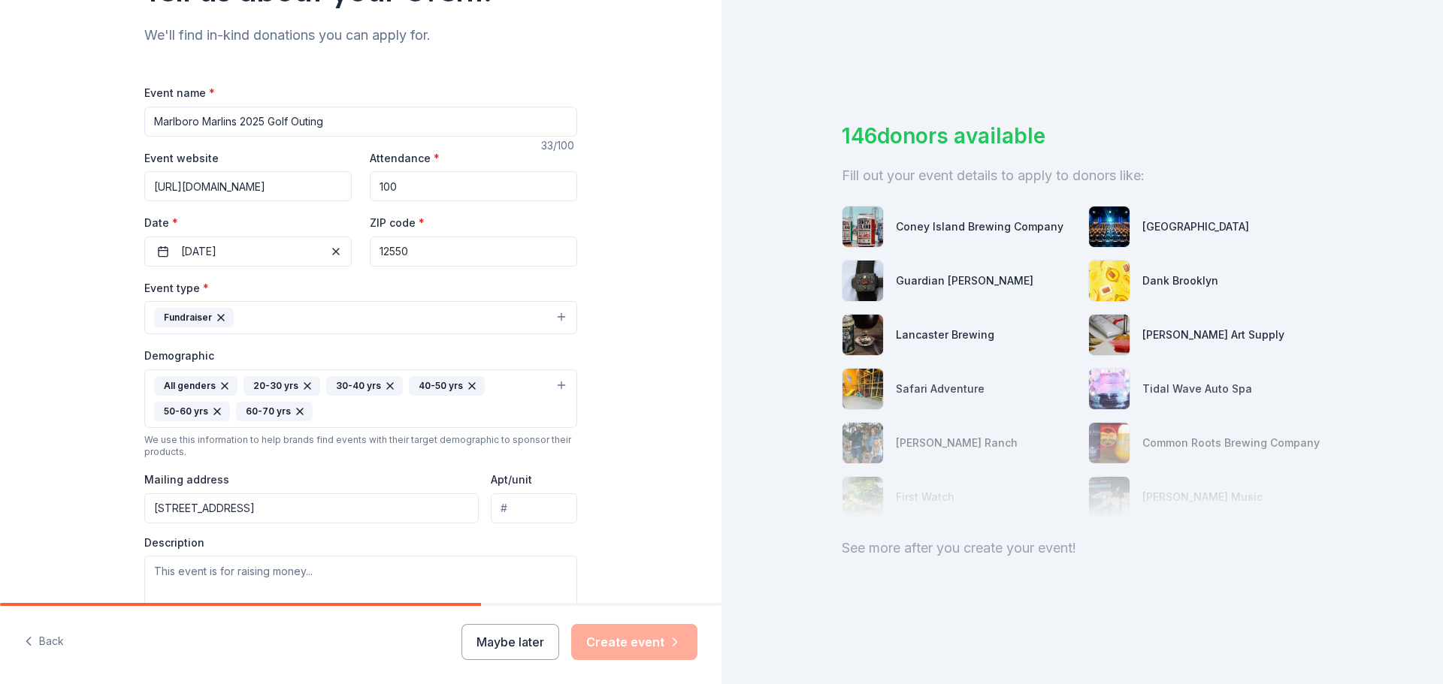
click at [51, 490] on div "Tell us about your event. We'll find in-kind donations you can apply for. Event…" at bounding box center [360, 364] width 721 height 1029
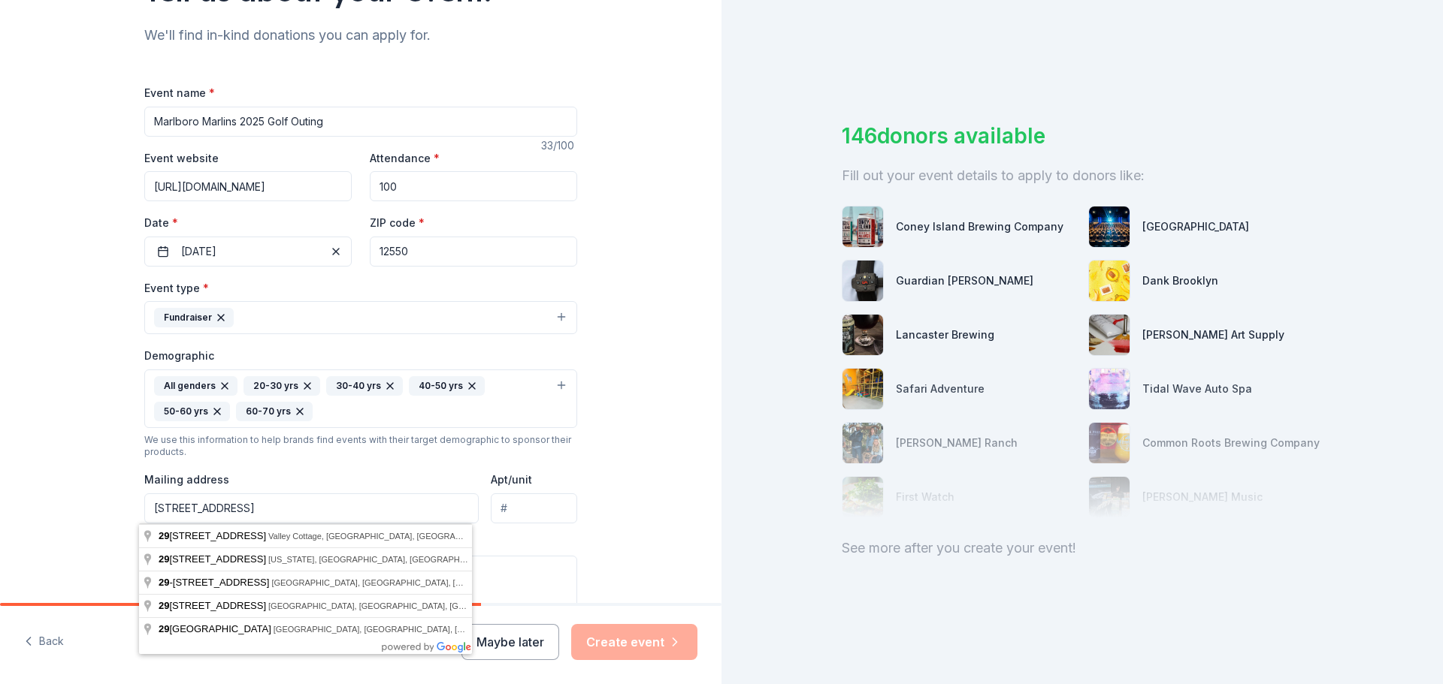
click at [251, 515] on input "29 Fabrizio Drive" at bounding box center [311, 509] width 334 height 30
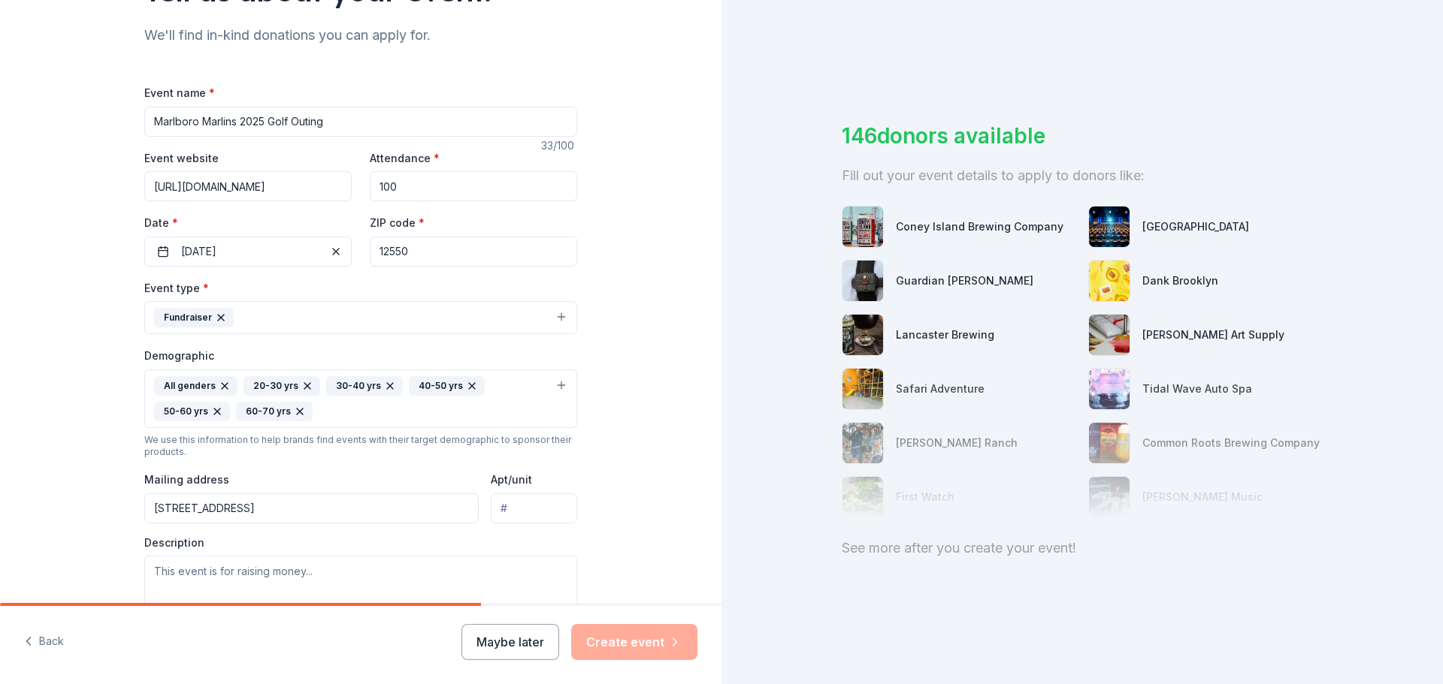
click at [60, 555] on div "Tell us about your event. We'll find in-kind donations you can apply for. Event…" at bounding box center [360, 364] width 721 height 1029
click at [262, 502] on input "29 Fabrizio Drive" at bounding box center [311, 509] width 334 height 30
type input "29 Fabrizio Drive, Newburgh, NY, 12550"
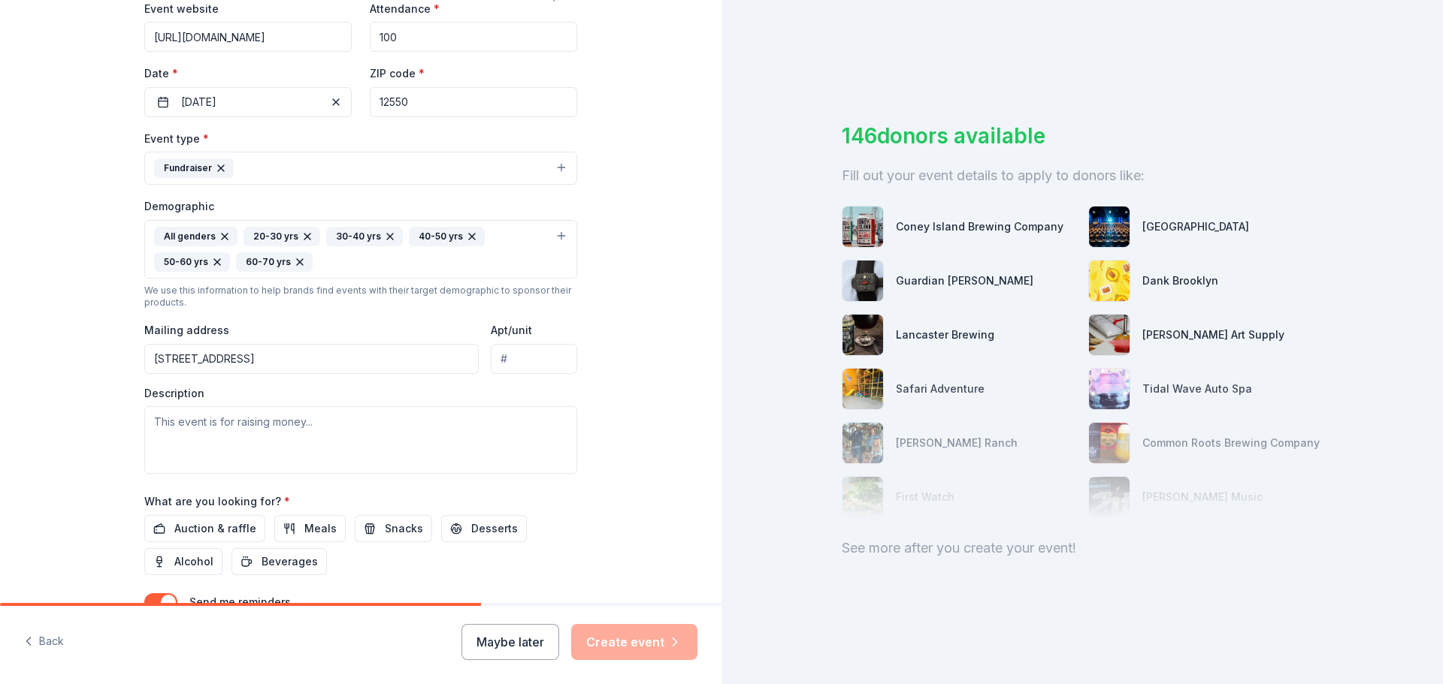
scroll to position [301, 0]
click at [232, 417] on textarea at bounding box center [360, 440] width 433 height 68
paste textarea "The Marlboro Marlins 2025 Golf Outing will directly benefit the 2026 12U Marlbo…"
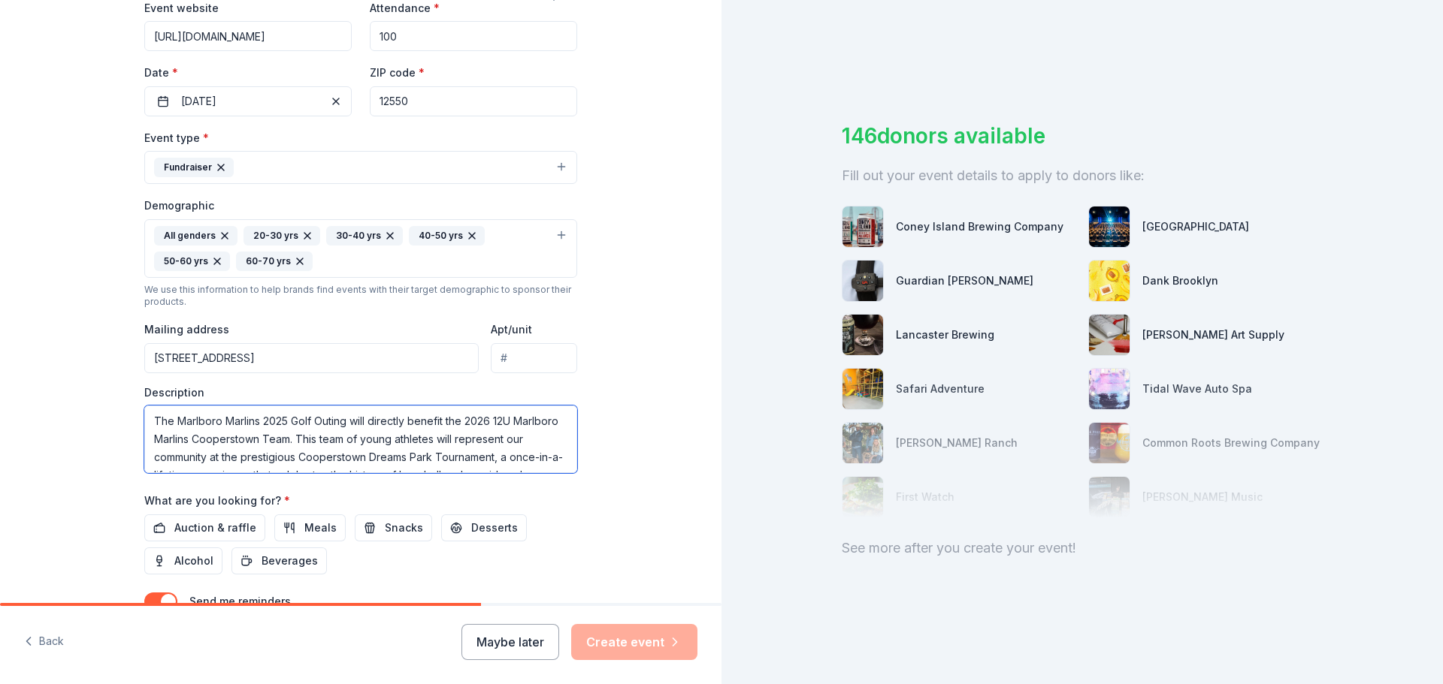
scroll to position [172, 0]
type textarea "The Marlboro Marlins 2025 Golf Outing will directly benefit the 2026 12U Marlbo…"
click at [182, 524] on span "Auction & raffle" at bounding box center [215, 528] width 82 height 18
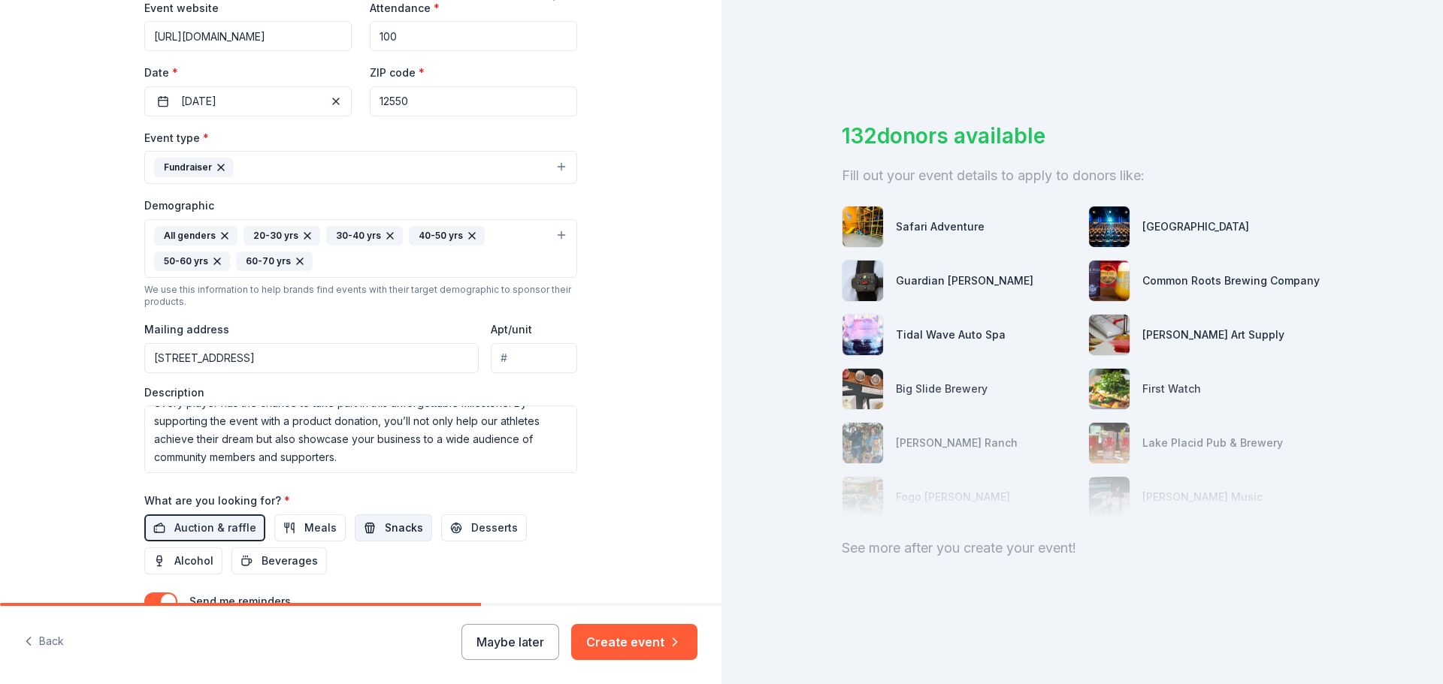
click at [385, 527] on span "Snacks" at bounding box center [404, 528] width 38 height 18
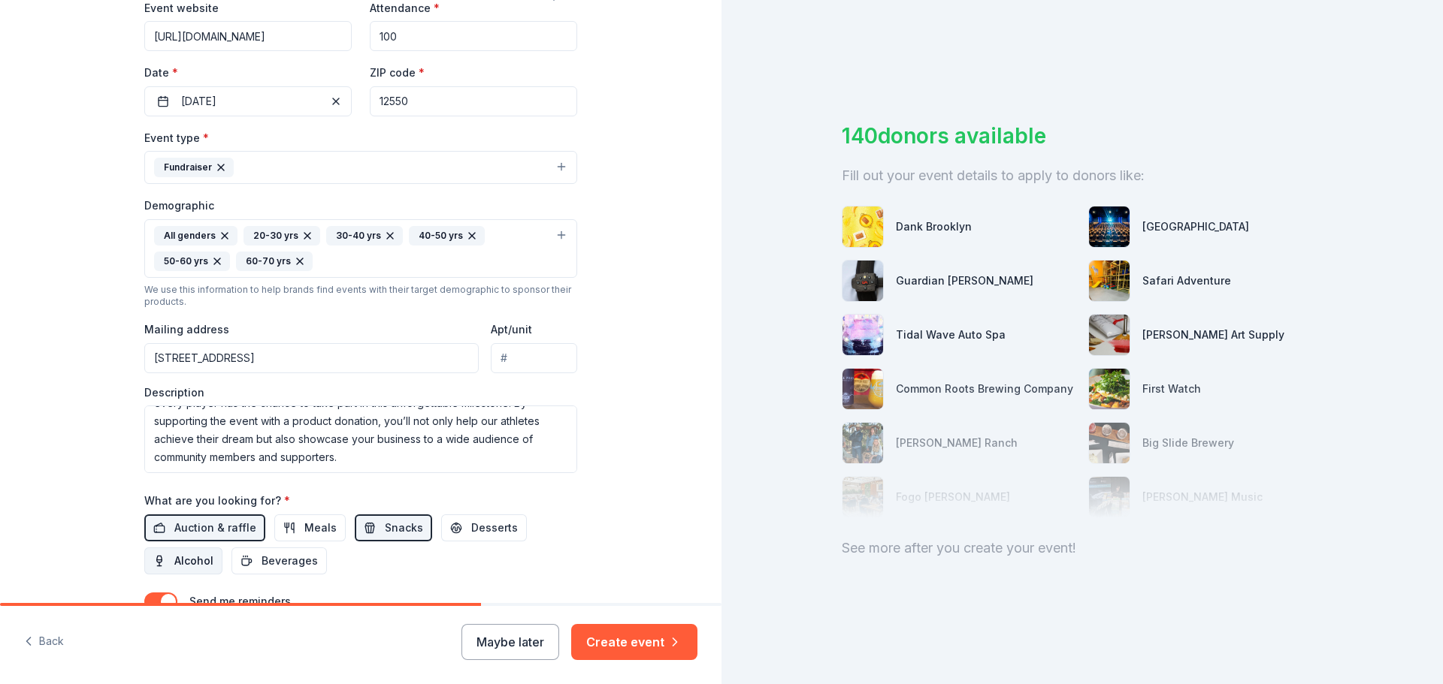
click at [195, 563] on span "Alcohol" at bounding box center [193, 561] width 39 height 18
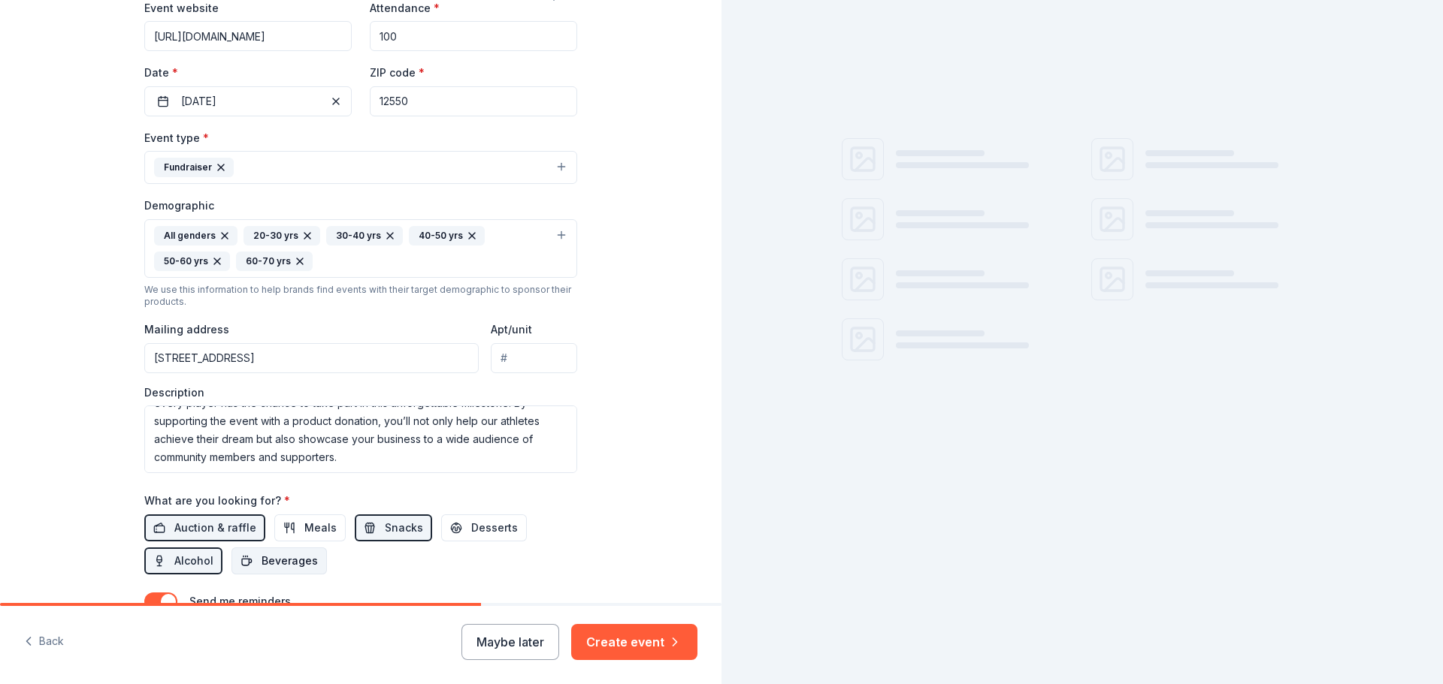
click at [263, 554] on span "Beverages" at bounding box center [289, 561] width 56 height 18
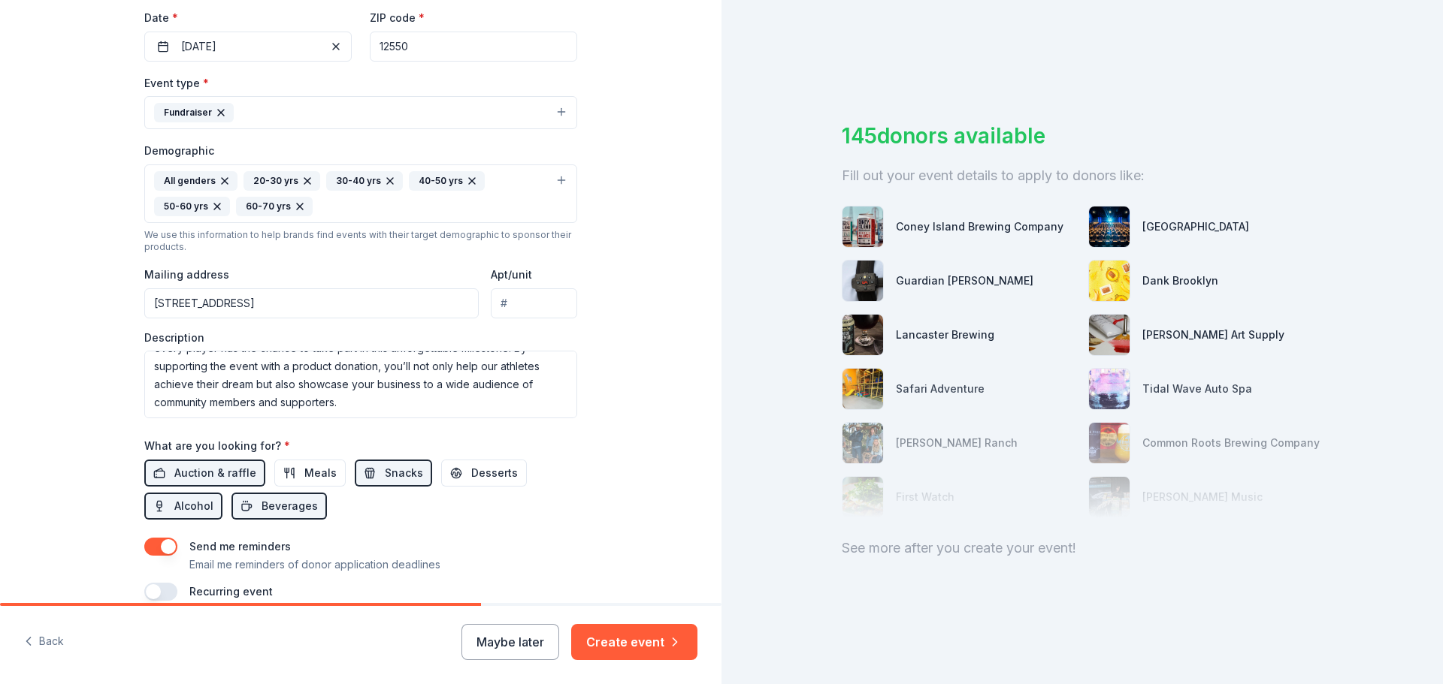
scroll to position [425, 0]
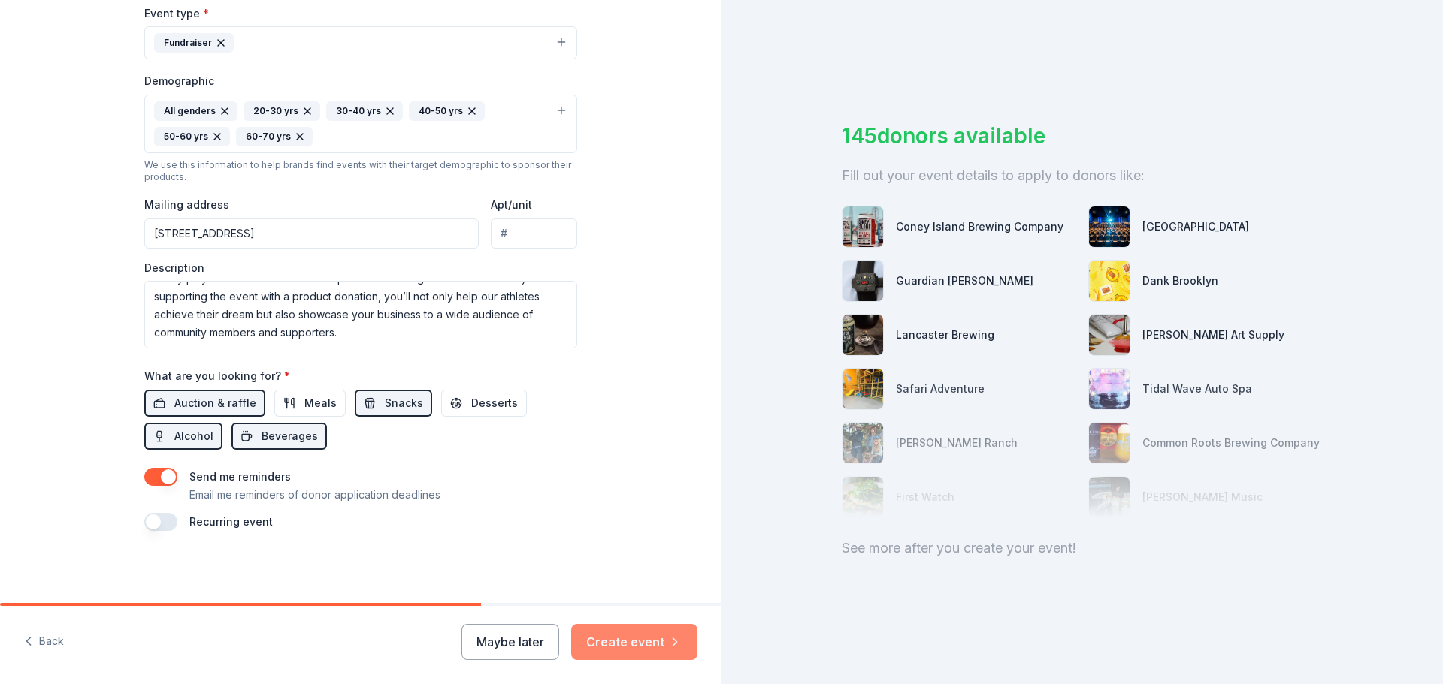
click at [632, 643] on button "Create event" at bounding box center [634, 642] width 126 height 36
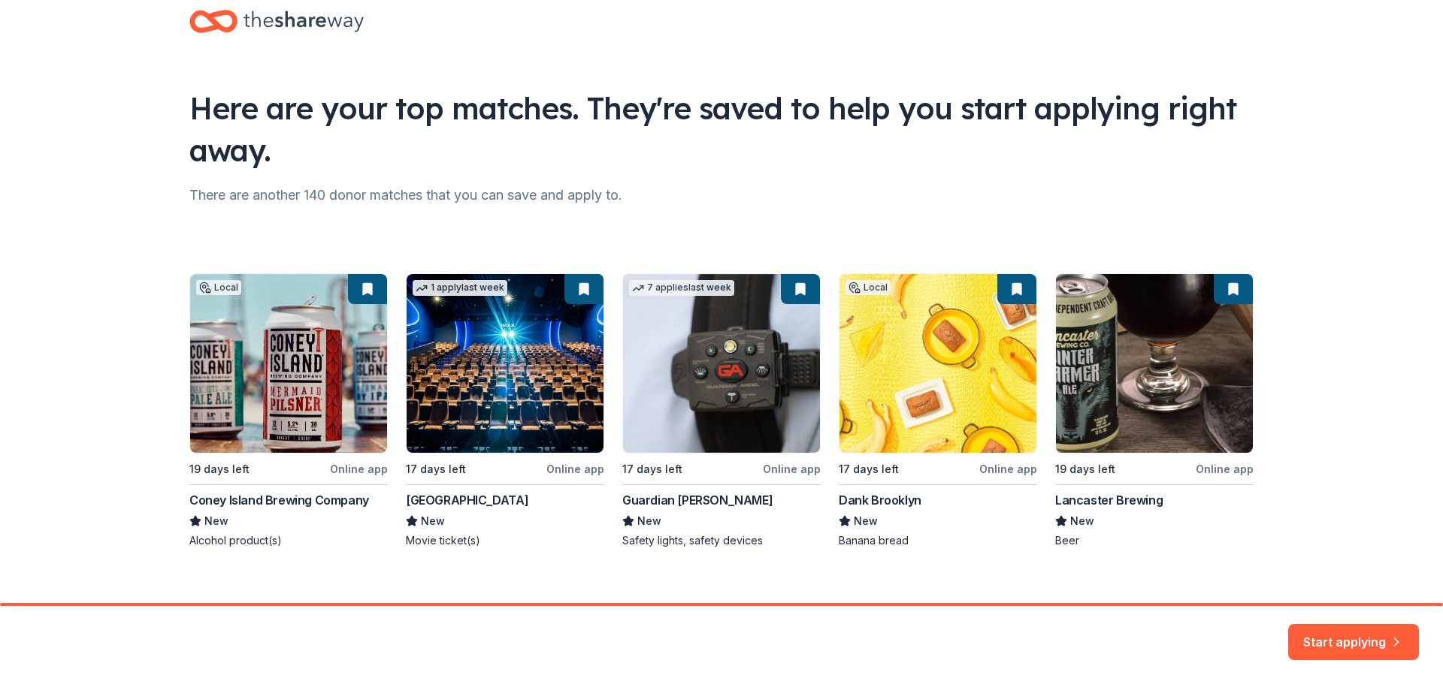
scroll to position [50, 0]
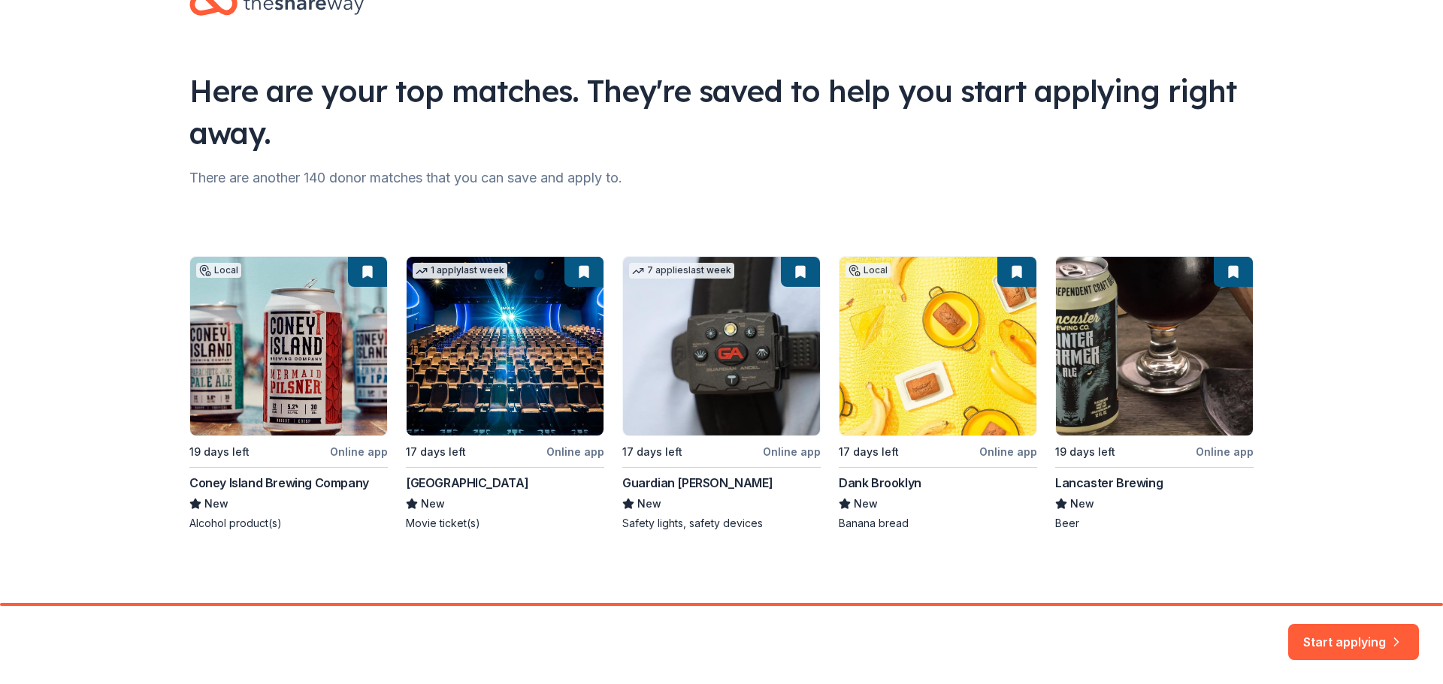
click at [282, 394] on div "Local 19 days left Online app Coney Island Brewing Company New Alcohol product(…" at bounding box center [721, 393] width 1064 height 275
click at [267, 485] on div "Local 19 days left Online app Coney Island Brewing Company New Alcohol product(…" at bounding box center [721, 393] width 1064 height 275
click at [212, 524] on div "Local 19 days left Online app Coney Island Brewing Company New Alcohol product(…" at bounding box center [721, 393] width 1064 height 275
click at [348, 288] on div "Local 19 days left Online app Coney Island Brewing Company New Alcohol product(…" at bounding box center [721, 393] width 1064 height 275
click at [300, 354] on div "Local 19 days left Online app Coney Island Brewing Company New Alcohol product(…" at bounding box center [721, 393] width 1064 height 275
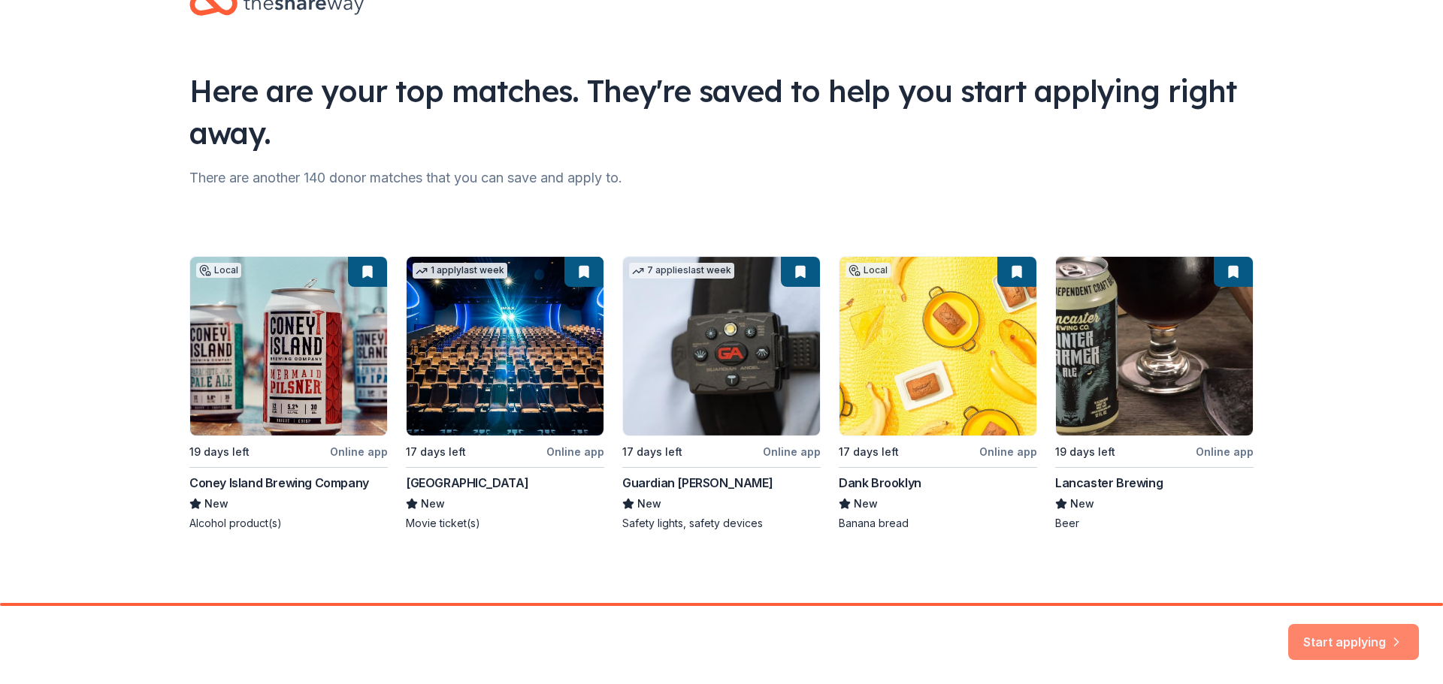
click at [1346, 644] on button "Start applying" at bounding box center [1353, 633] width 131 height 36
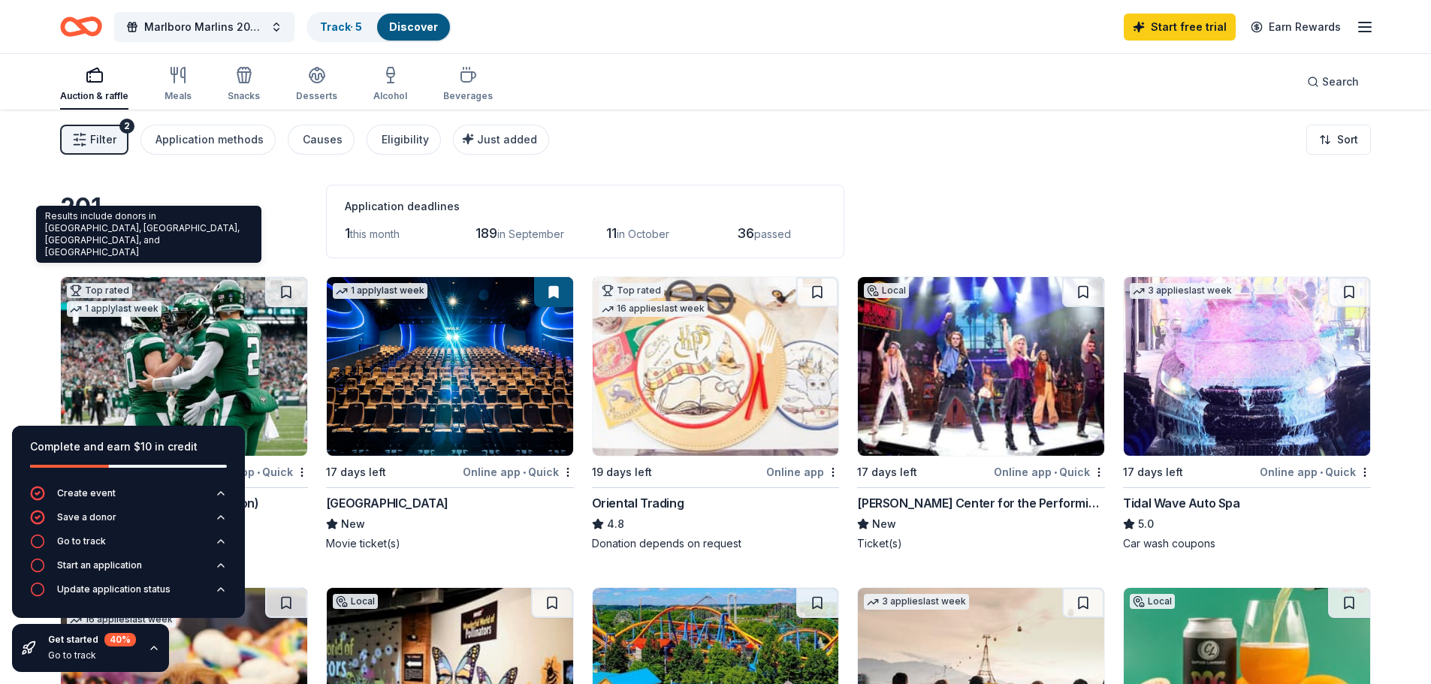
click at [205, 213] on div "Results include donors in Newburgh, Balmville, Gardnertown, and Orange Lake Res…" at bounding box center [148, 234] width 225 height 57
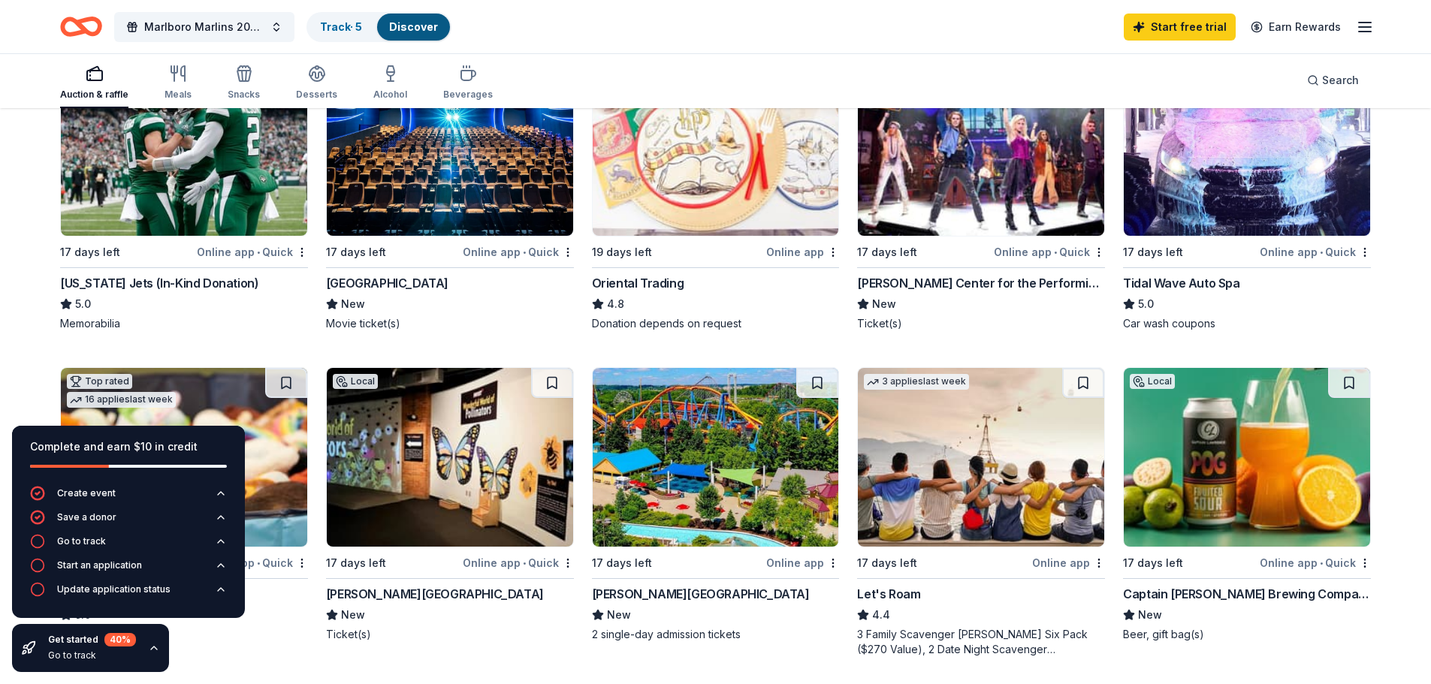
scroll to position [225, 0]
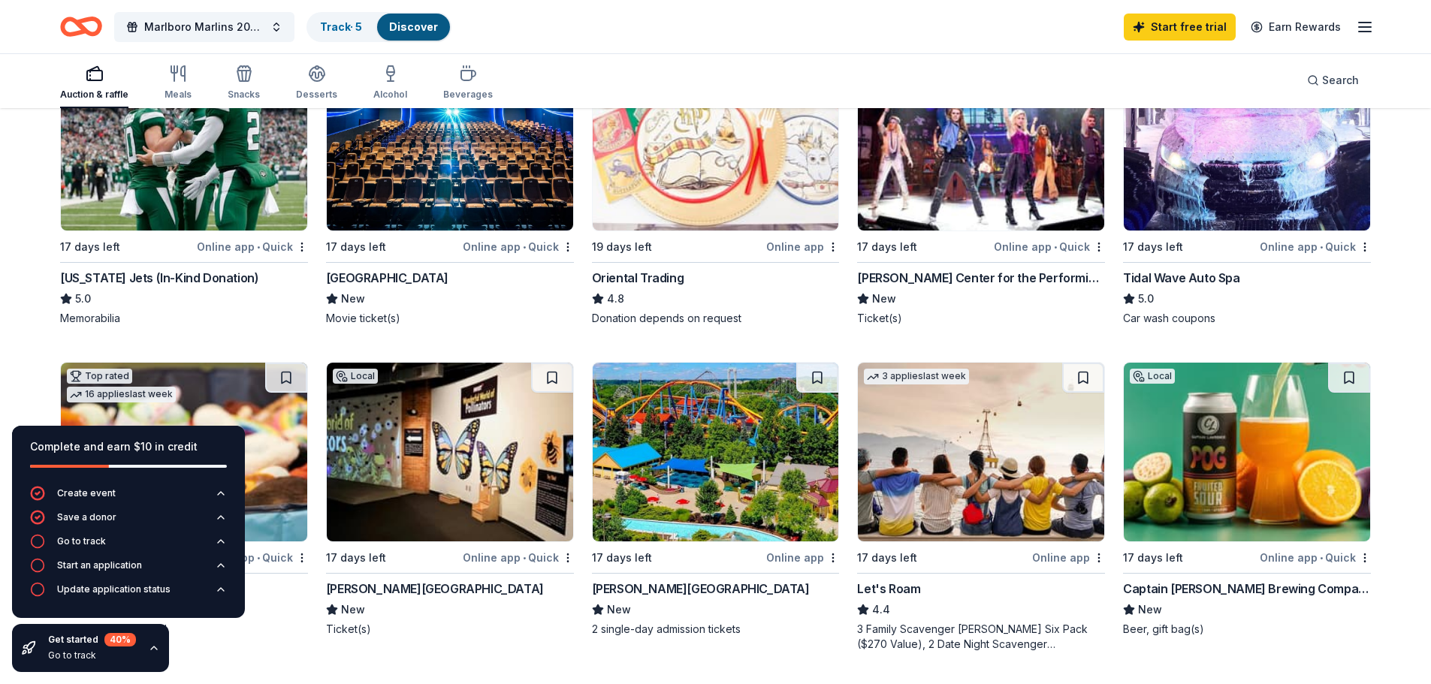
click at [154, 280] on div "New York Jets (In-Kind Donation)" at bounding box center [159, 278] width 198 height 18
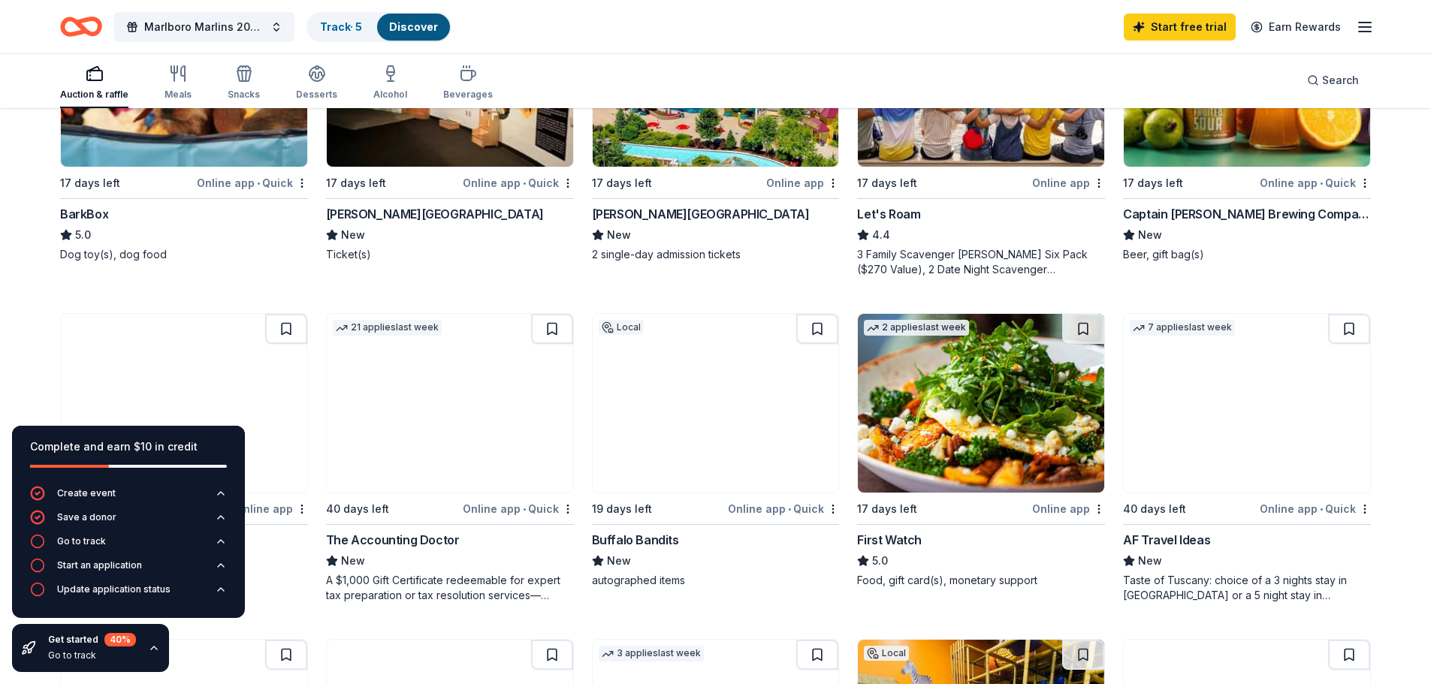
scroll to position [601, 0]
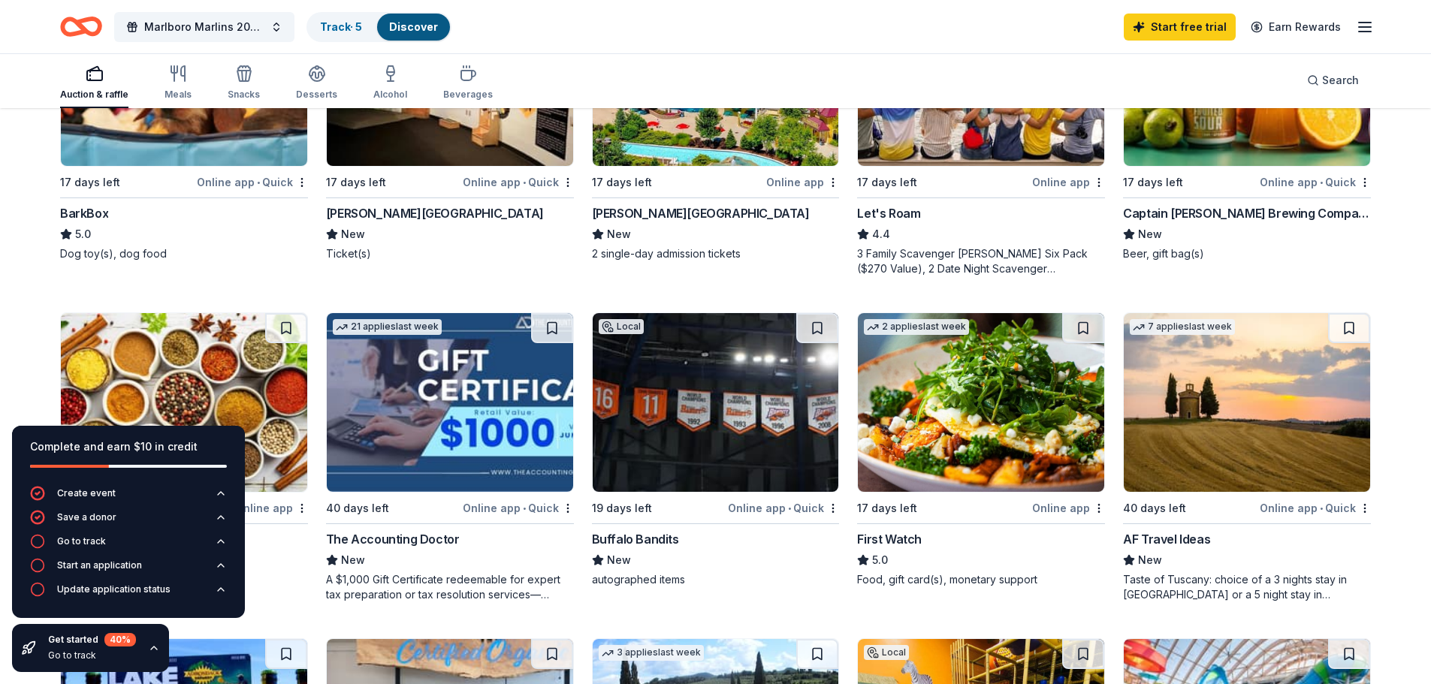
click at [155, 650] on icon "button" at bounding box center [154, 648] width 12 height 12
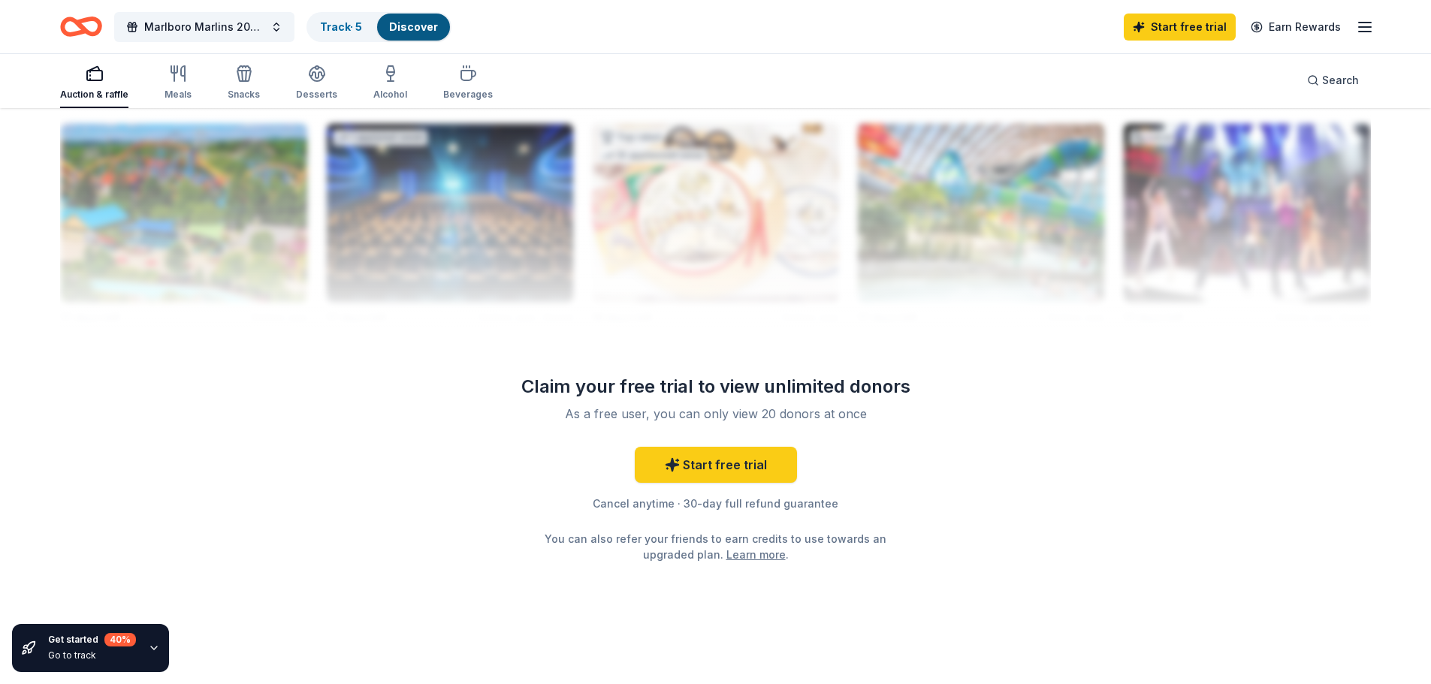
scroll to position [1484, 0]
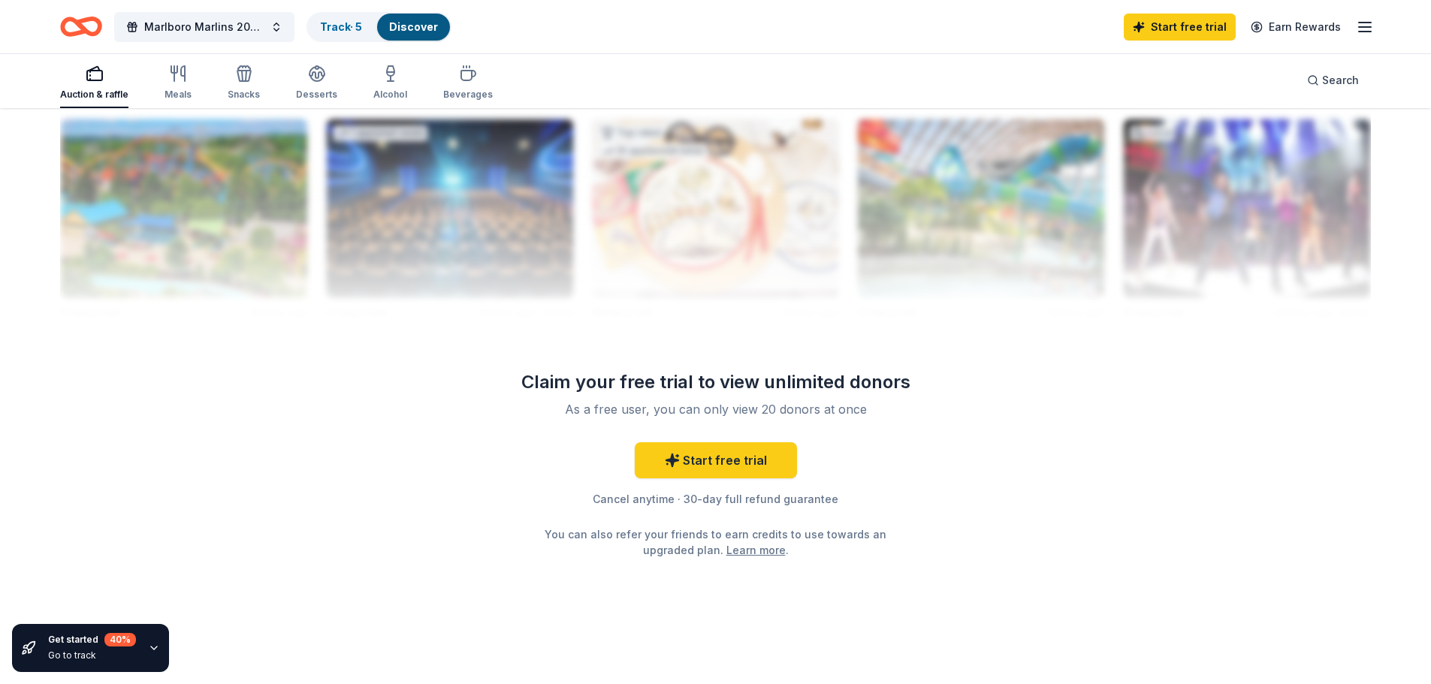
click at [752, 548] on link "Learn more" at bounding box center [756, 550] width 59 height 16
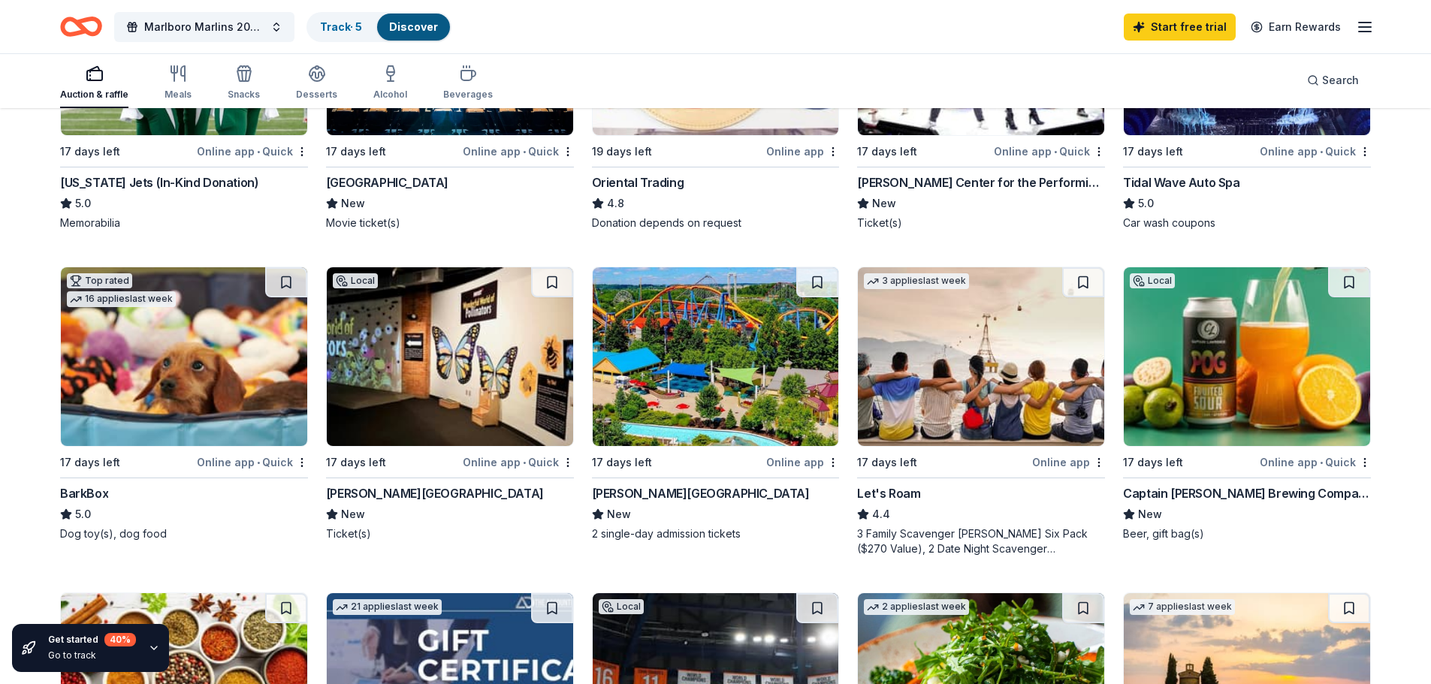
scroll to position [282, 0]
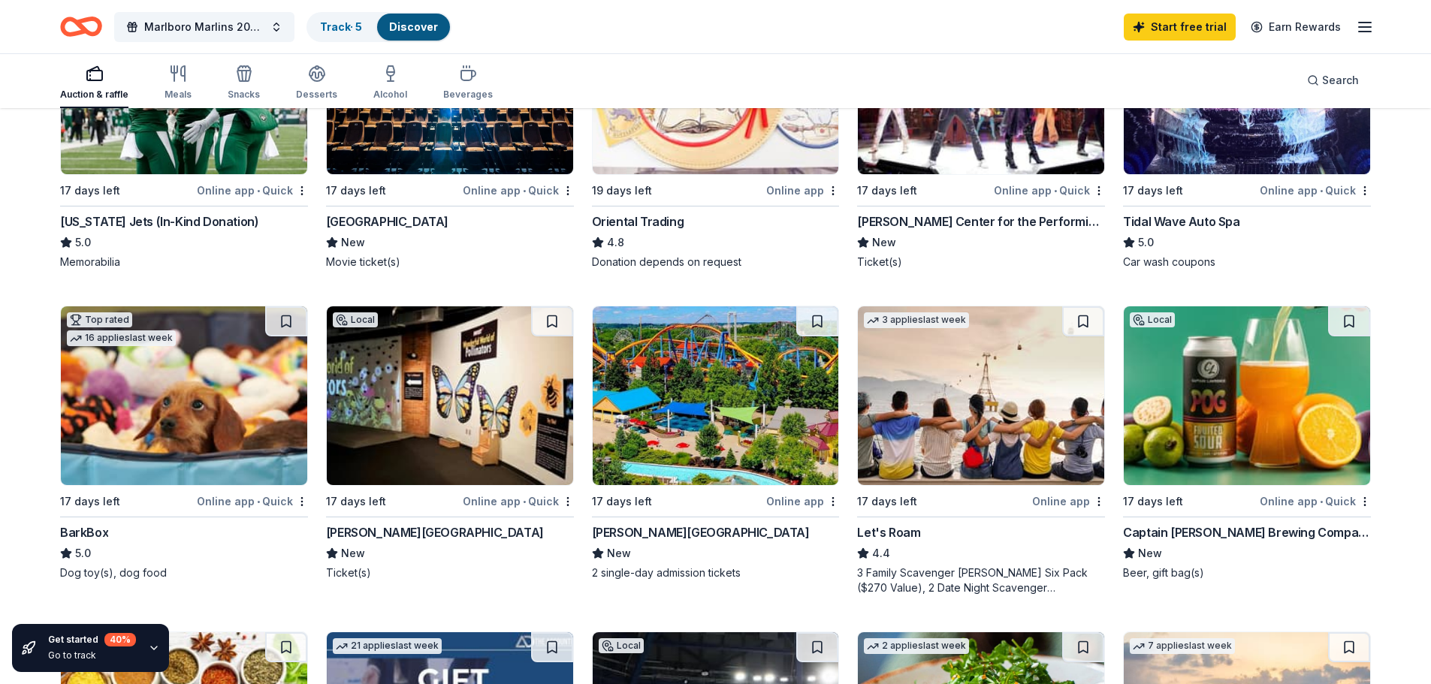
click at [213, 443] on img at bounding box center [184, 396] width 246 height 179
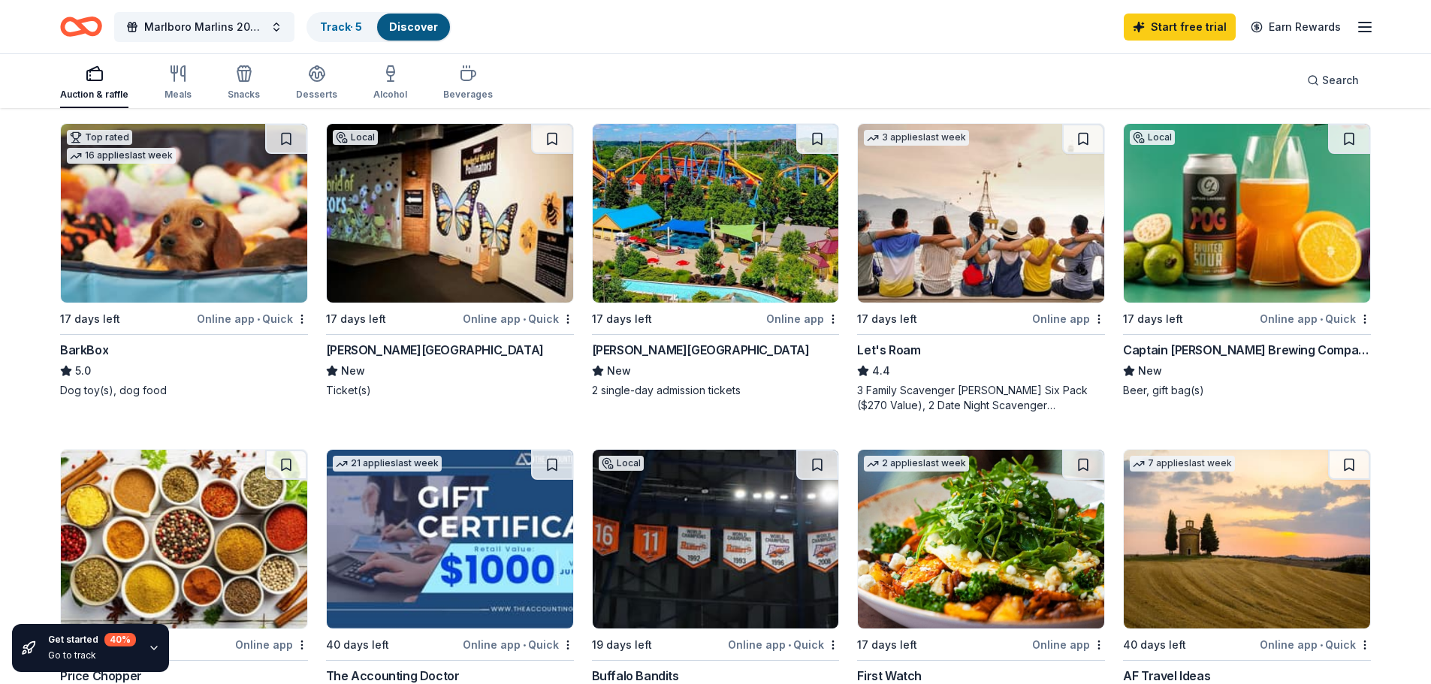
scroll to position [357, 0]
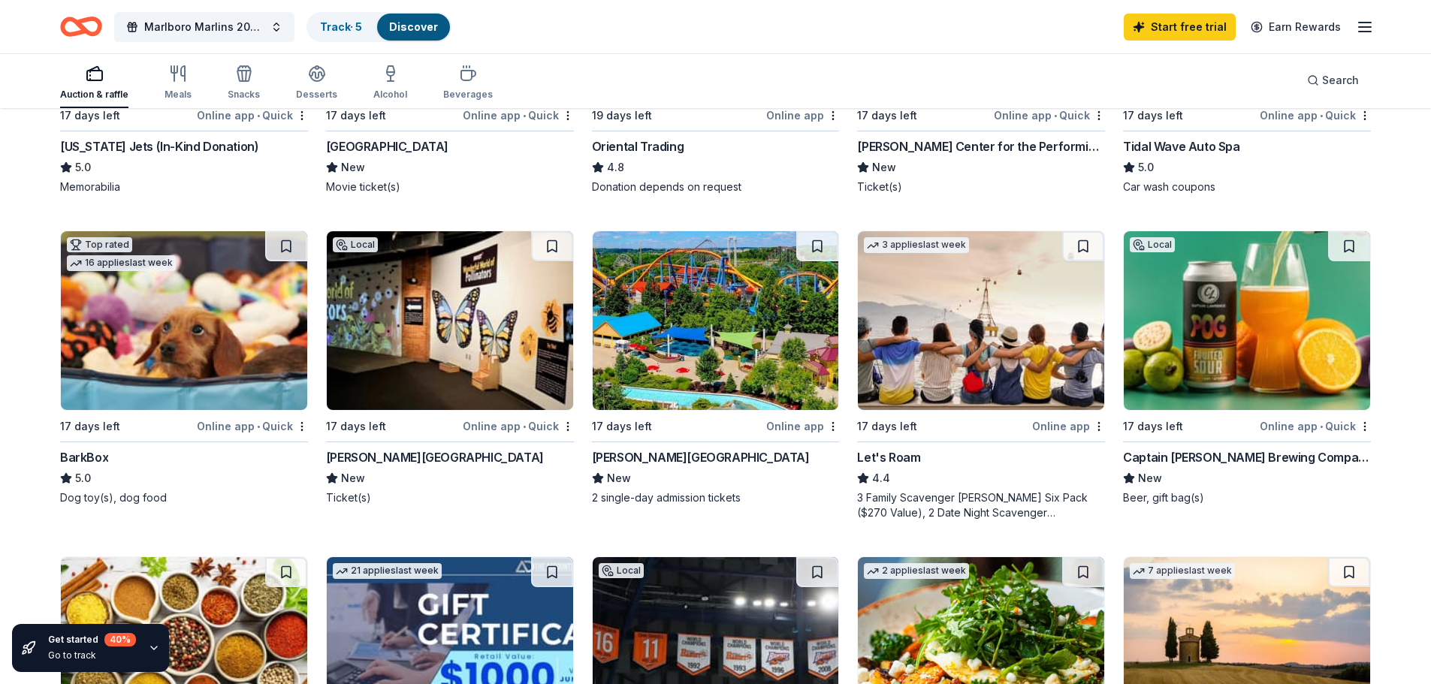
click at [1219, 364] on img at bounding box center [1247, 320] width 246 height 179
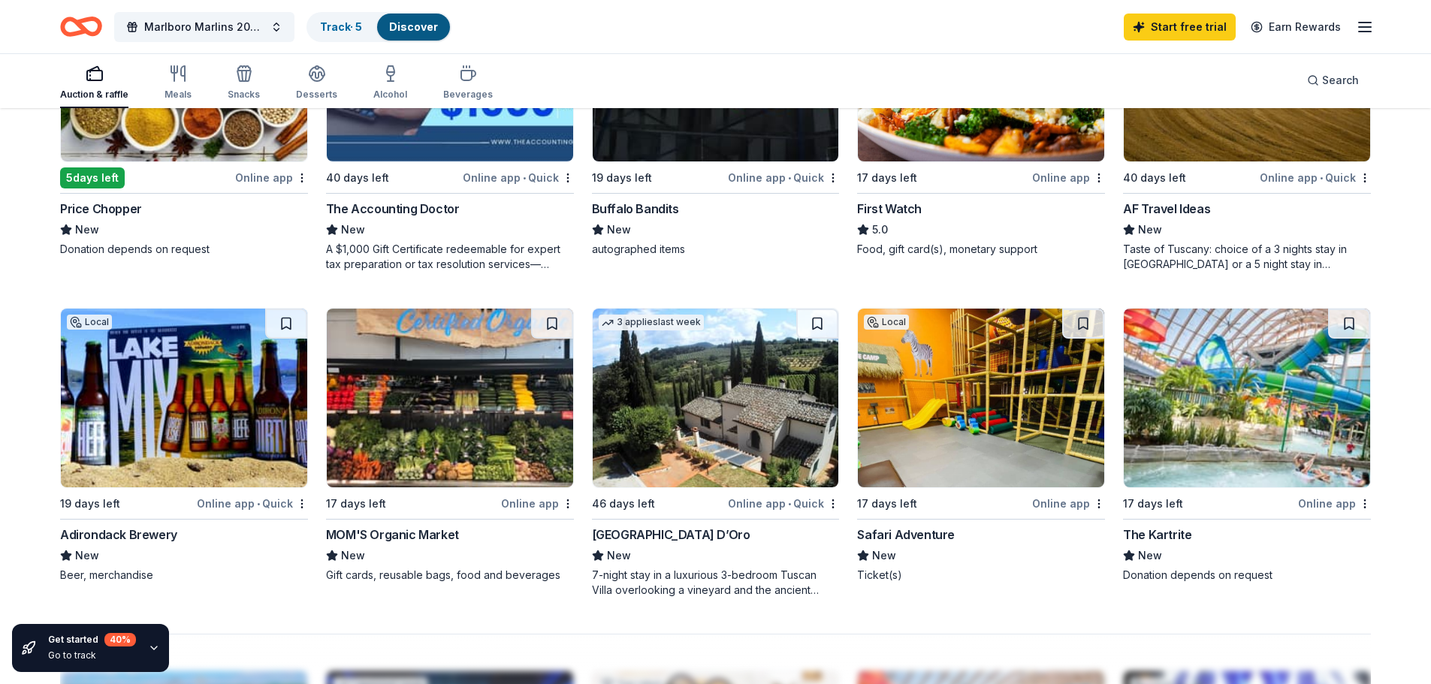
scroll to position [958, 0]
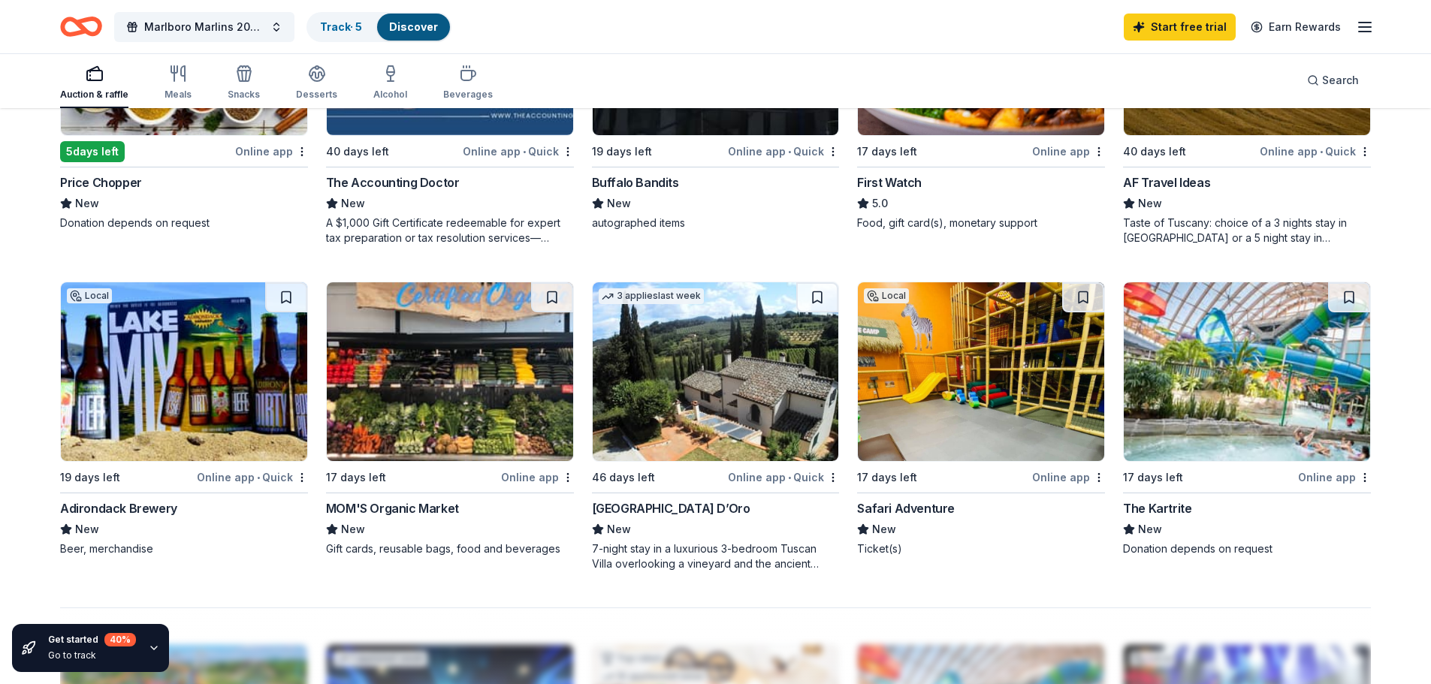
click at [222, 409] on img at bounding box center [184, 372] width 246 height 179
click at [1232, 391] on img at bounding box center [1247, 372] width 246 height 179
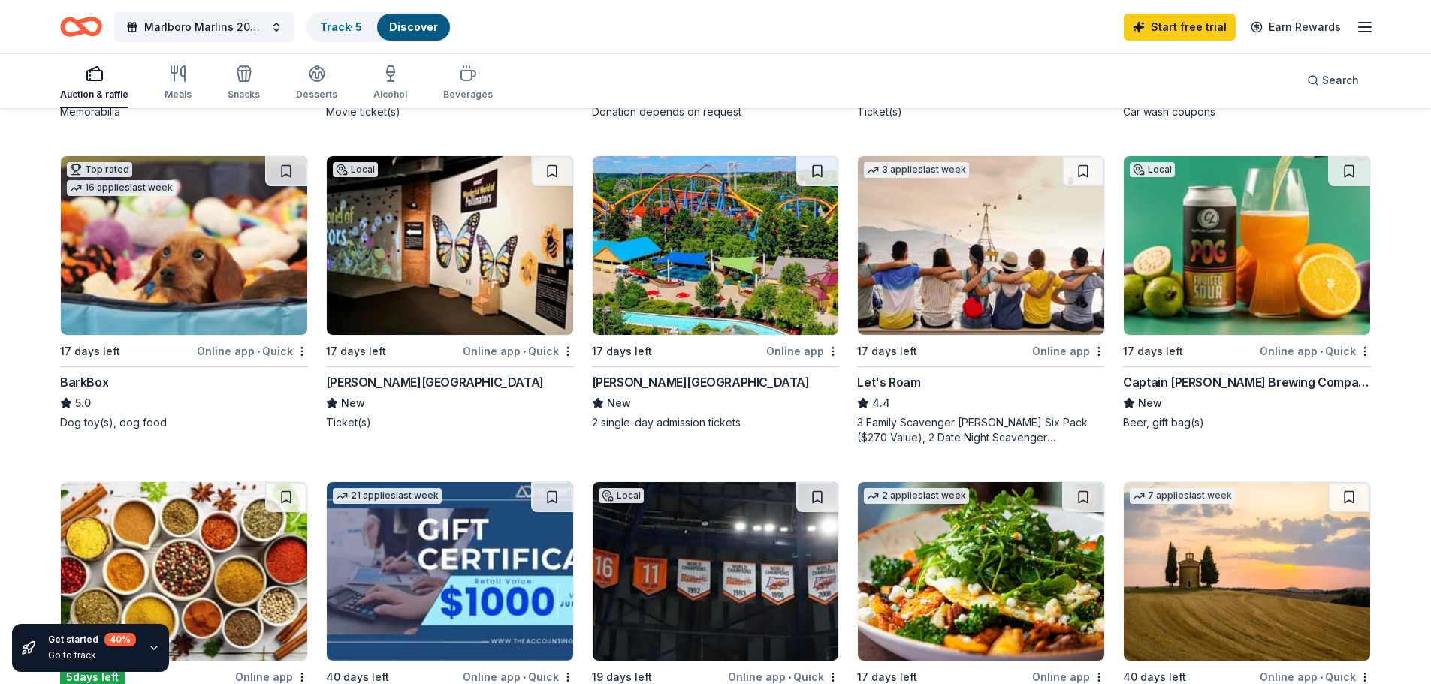
scroll to position [0, 0]
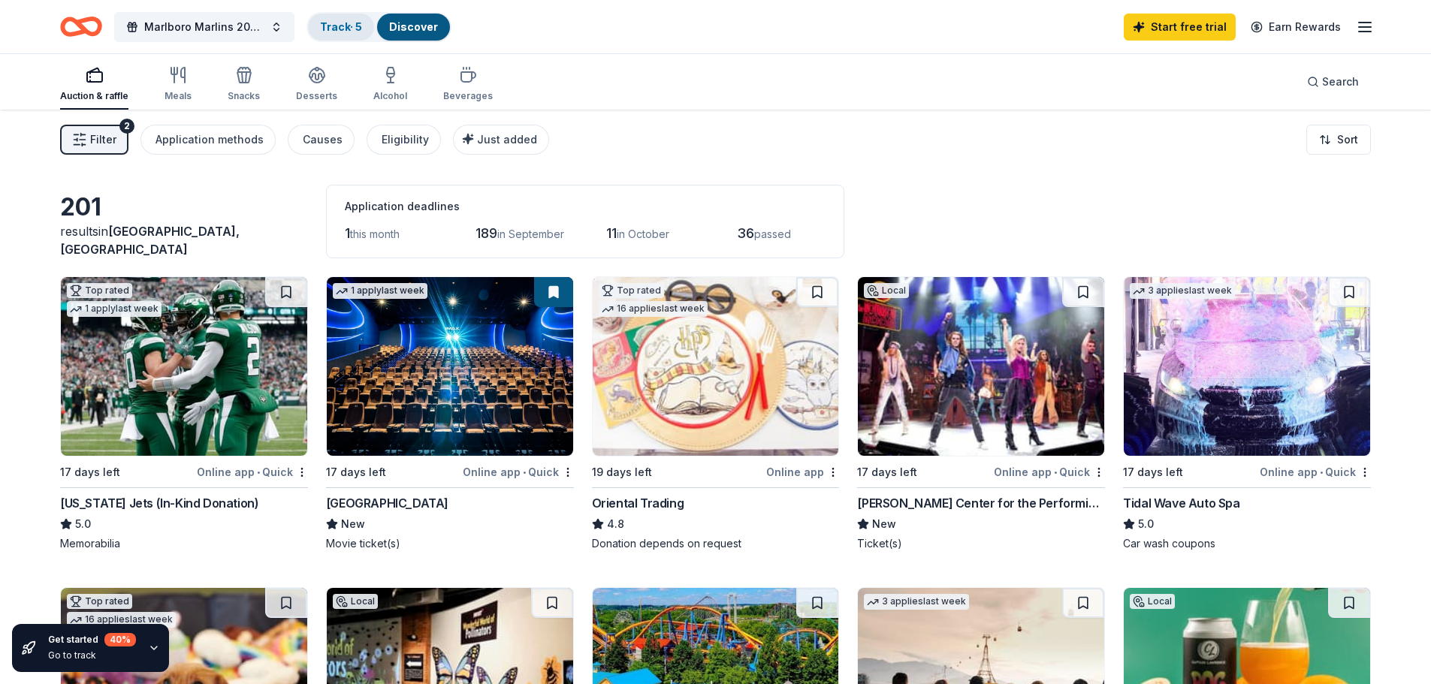
click at [340, 27] on link "Track · 5" at bounding box center [341, 26] width 42 height 13
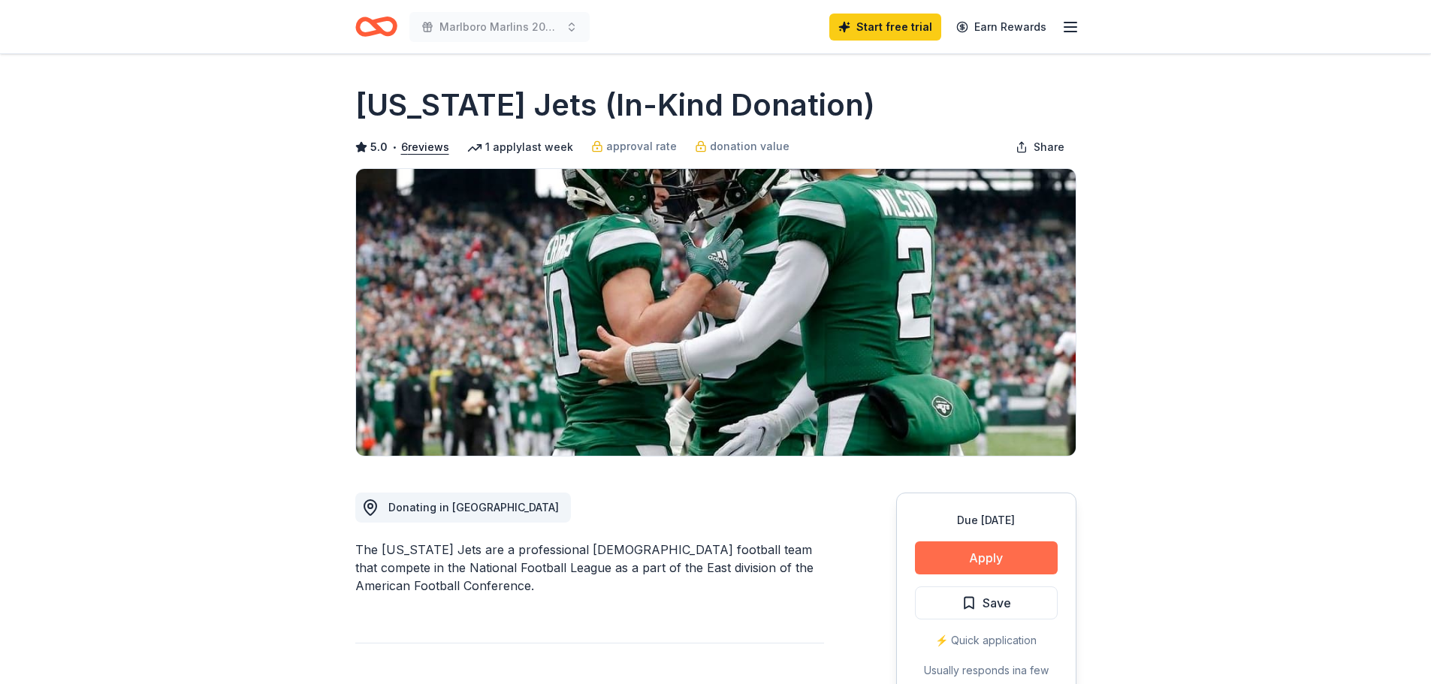
click at [1011, 552] on button "Apply" at bounding box center [986, 558] width 143 height 33
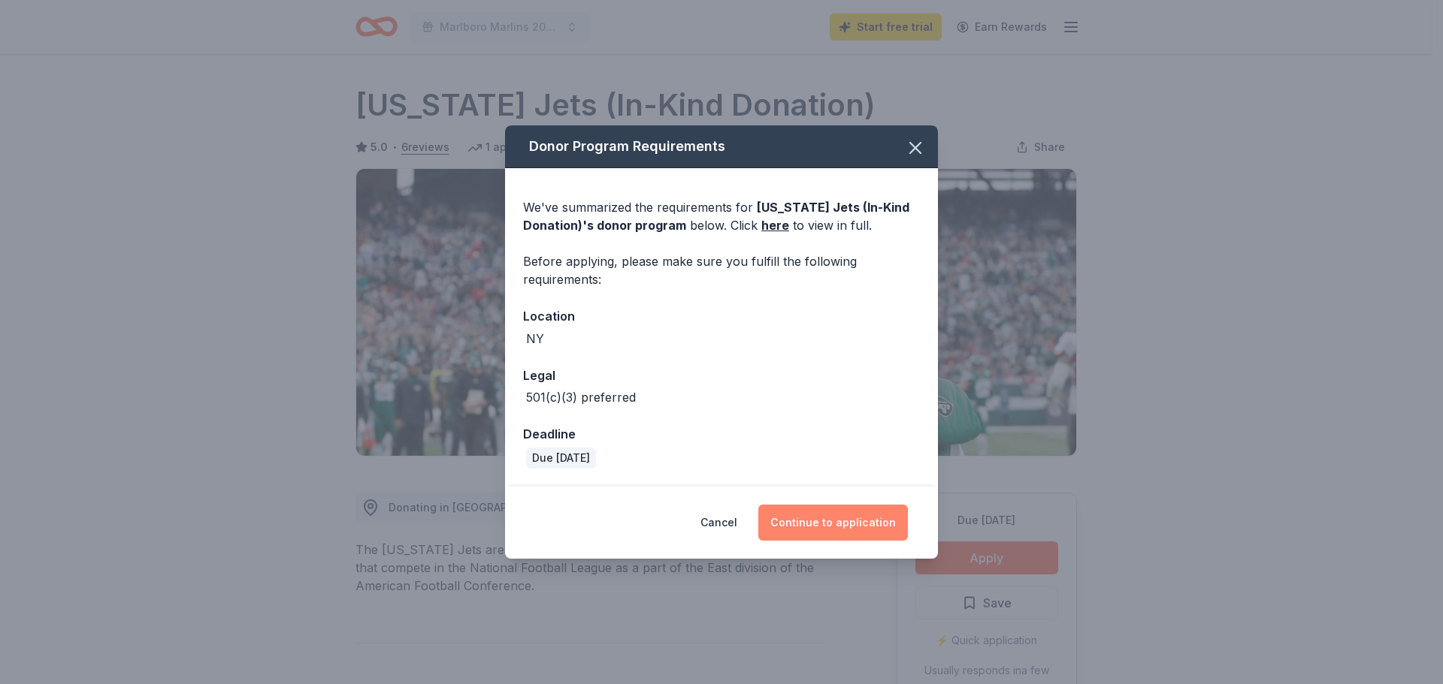
click at [822, 527] on button "Continue to application" at bounding box center [833, 523] width 150 height 36
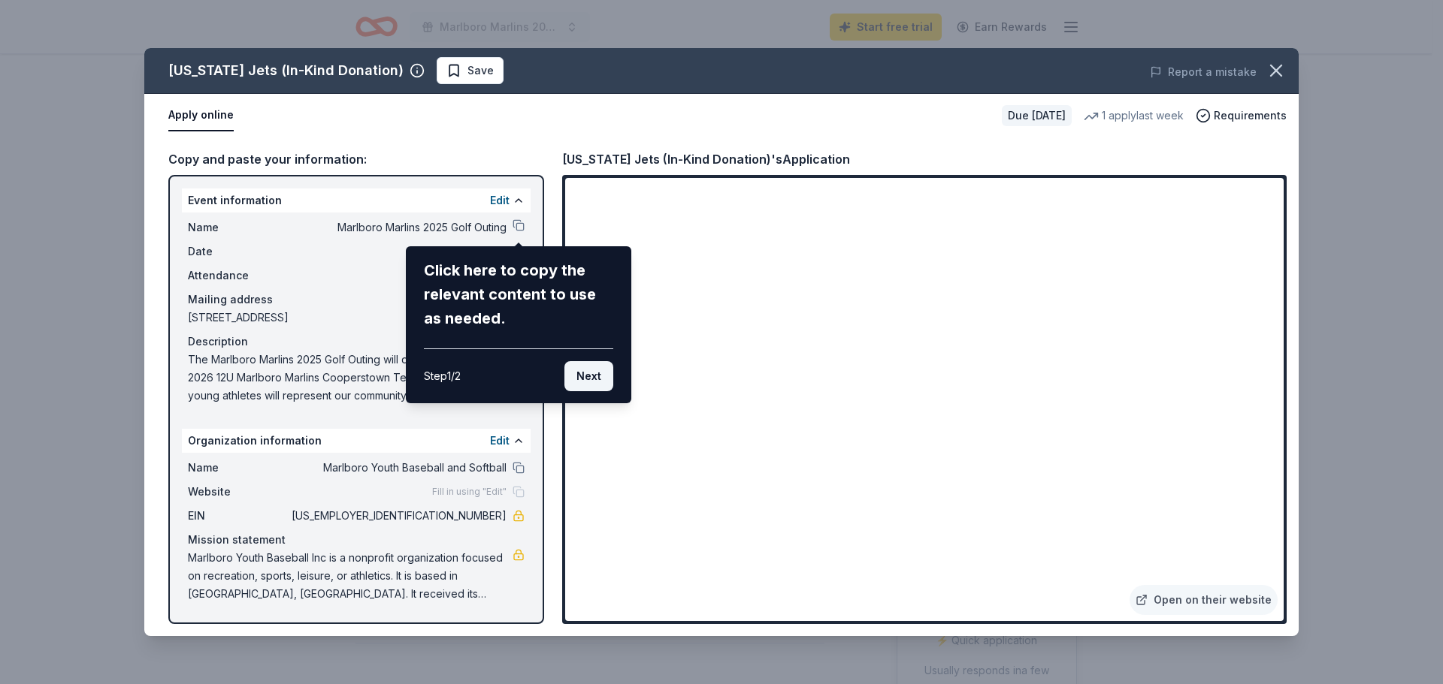
click at [585, 383] on button "Next" at bounding box center [588, 376] width 49 height 30
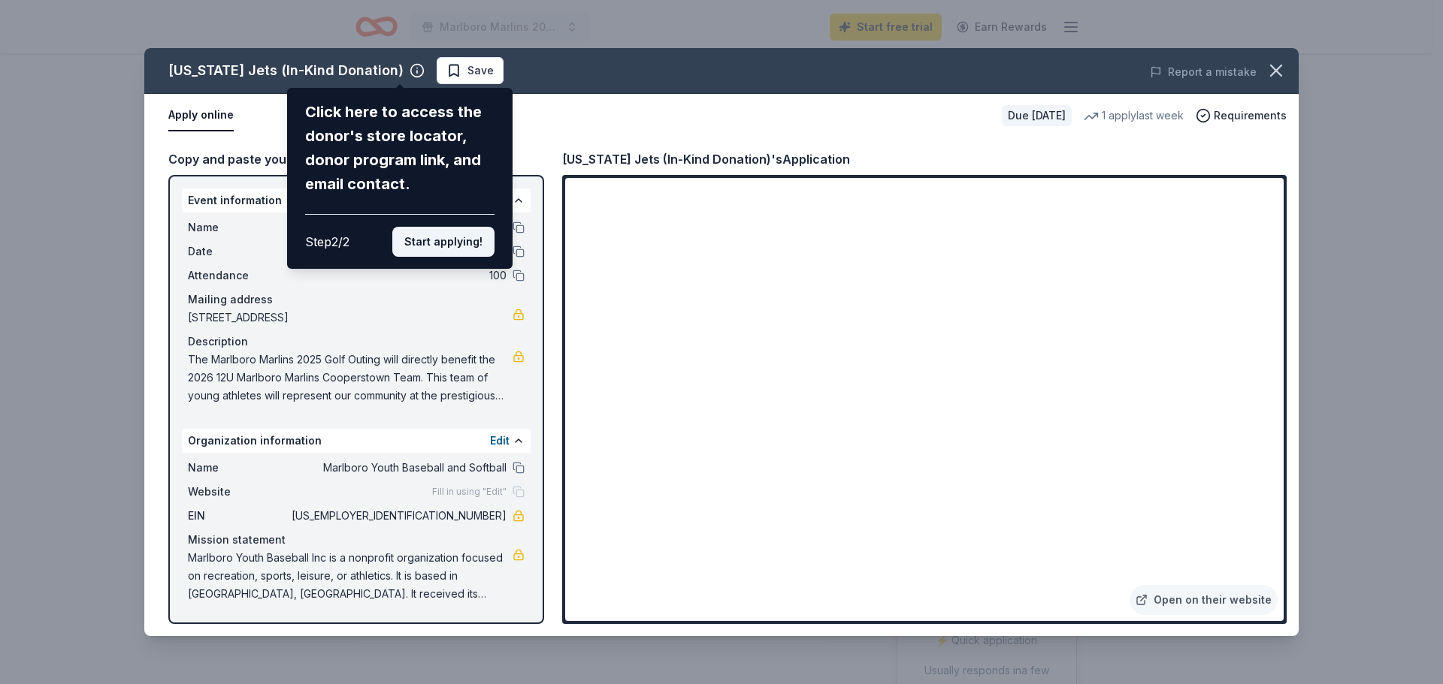
click at [453, 242] on button "Start applying!" at bounding box center [443, 242] width 102 height 30
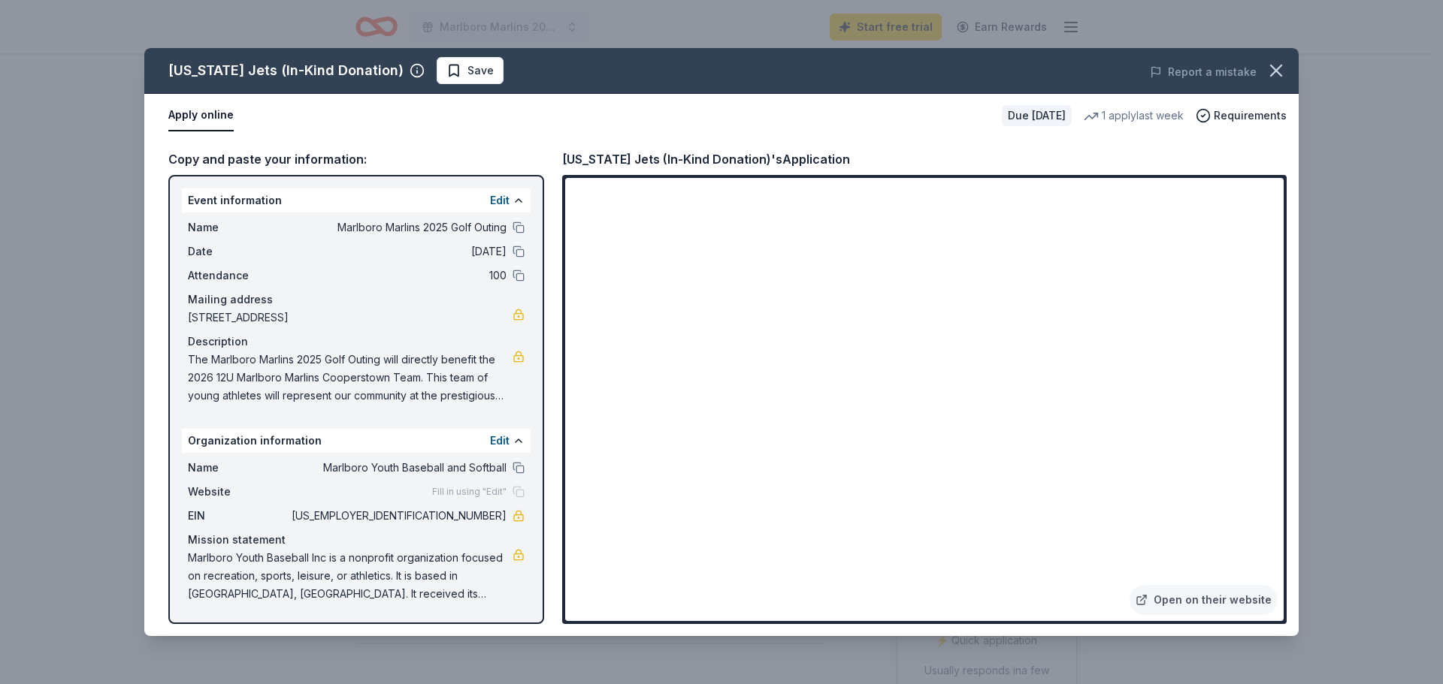
click at [1083, 590] on div "New York Jets (In-Kind Donation) Save Report a mistake Apply online Due in 17 d…" at bounding box center [721, 342] width 1154 height 588
click at [1278, 73] on icon "button" at bounding box center [1276, 70] width 11 height 11
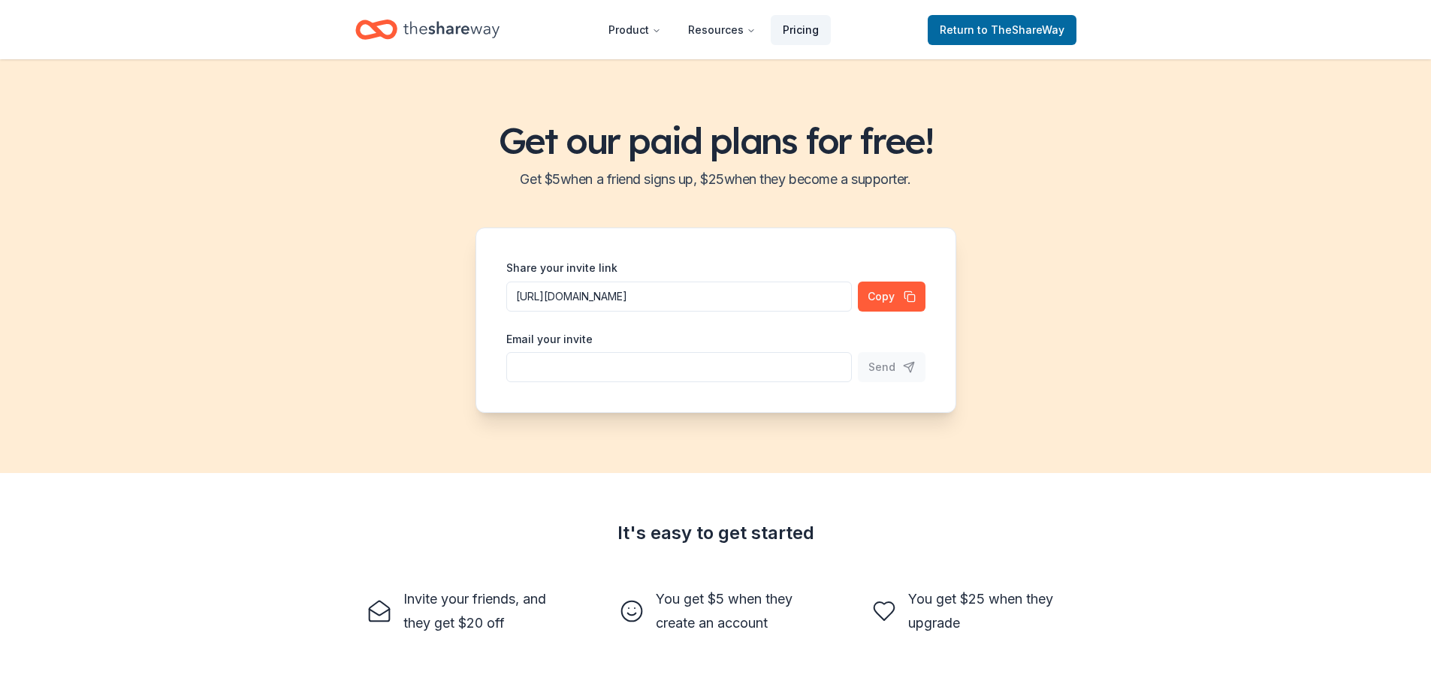
click at [797, 30] on link "Pricing" at bounding box center [801, 30] width 60 height 30
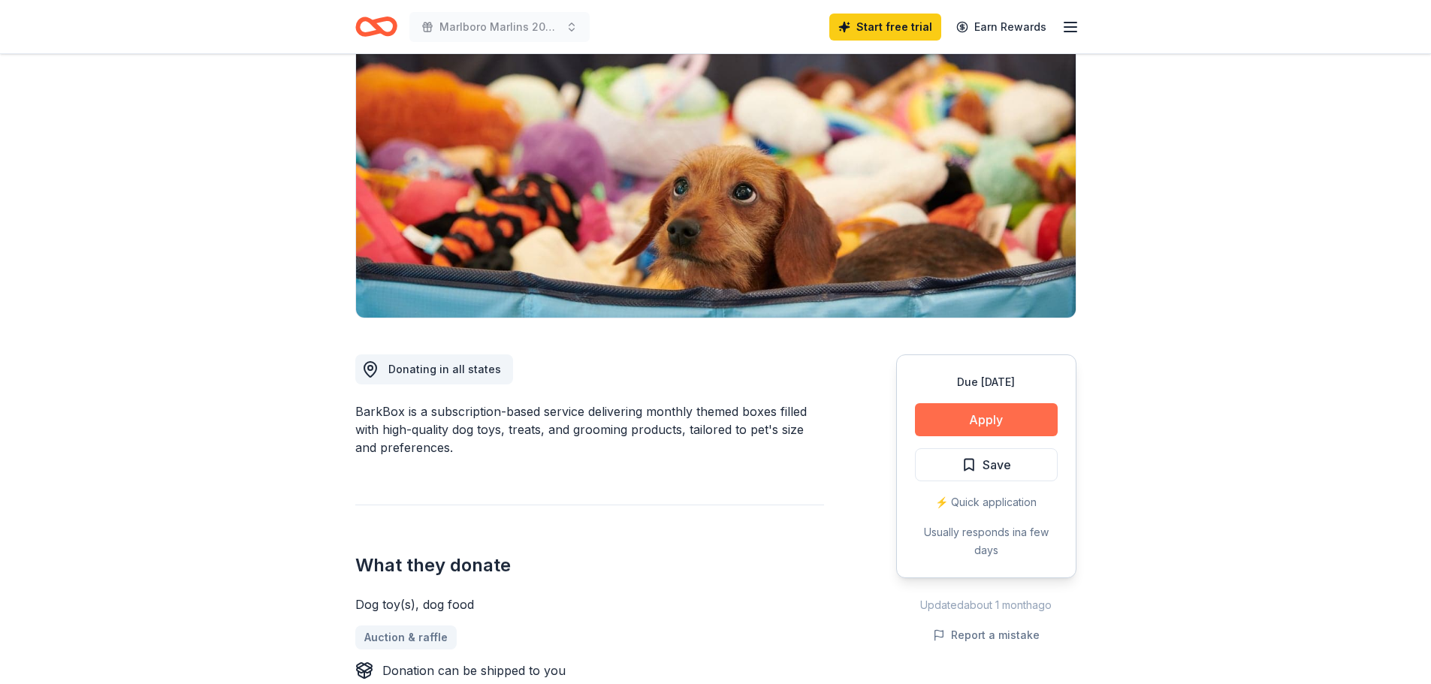
scroll to position [150, 0]
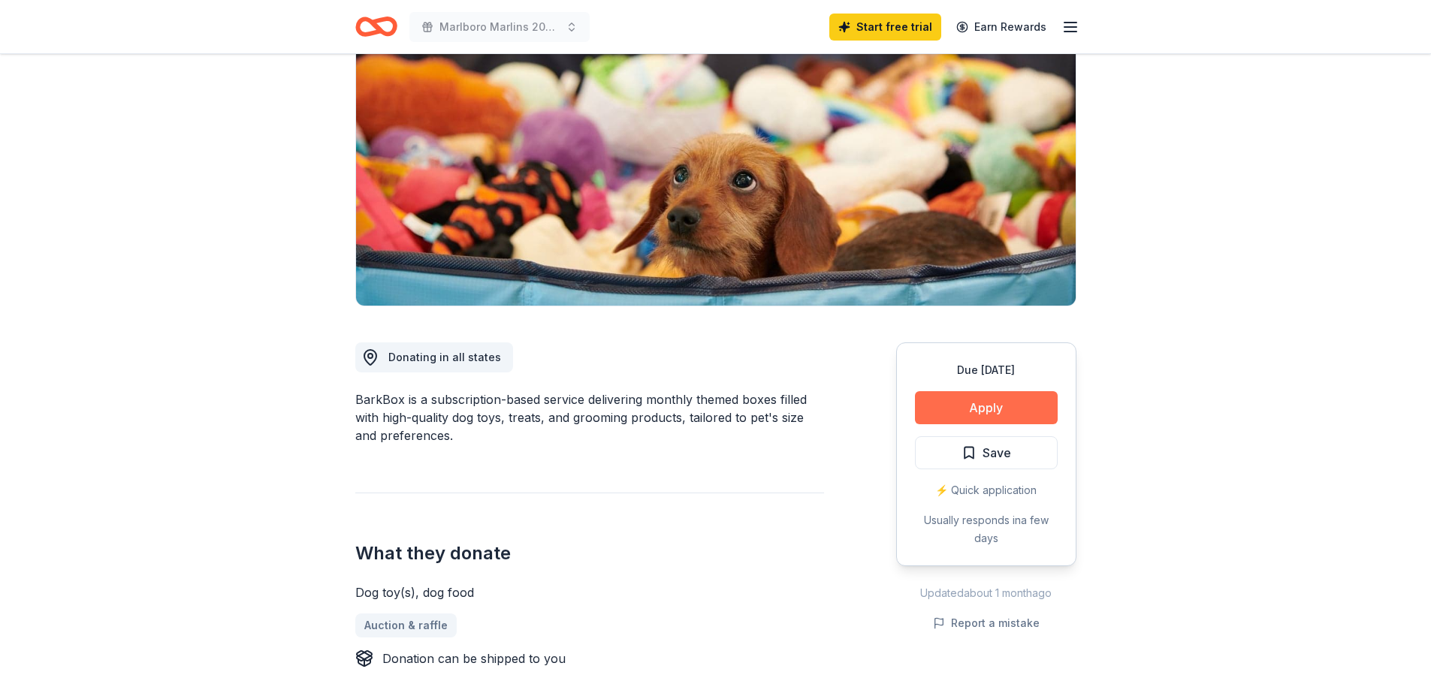
click at [956, 405] on button "Apply" at bounding box center [986, 407] width 143 height 33
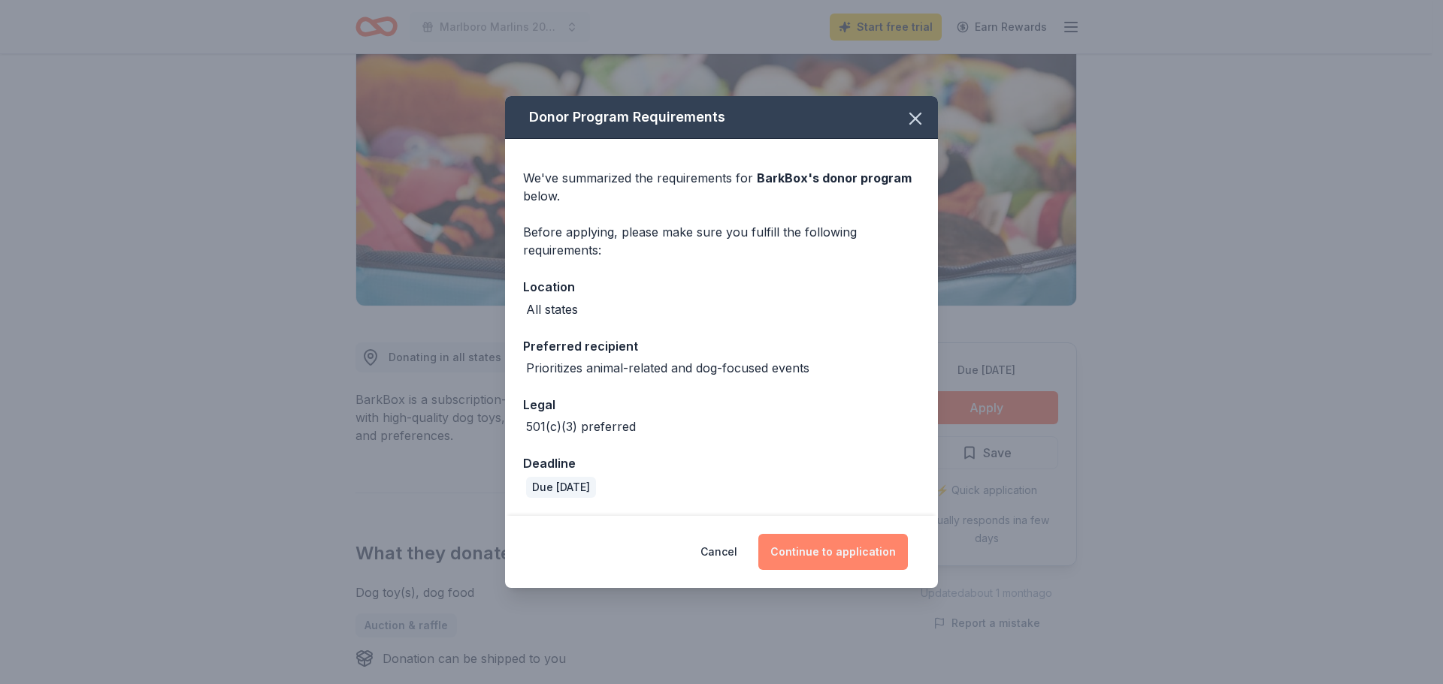
click at [803, 551] on button "Continue to application" at bounding box center [833, 552] width 150 height 36
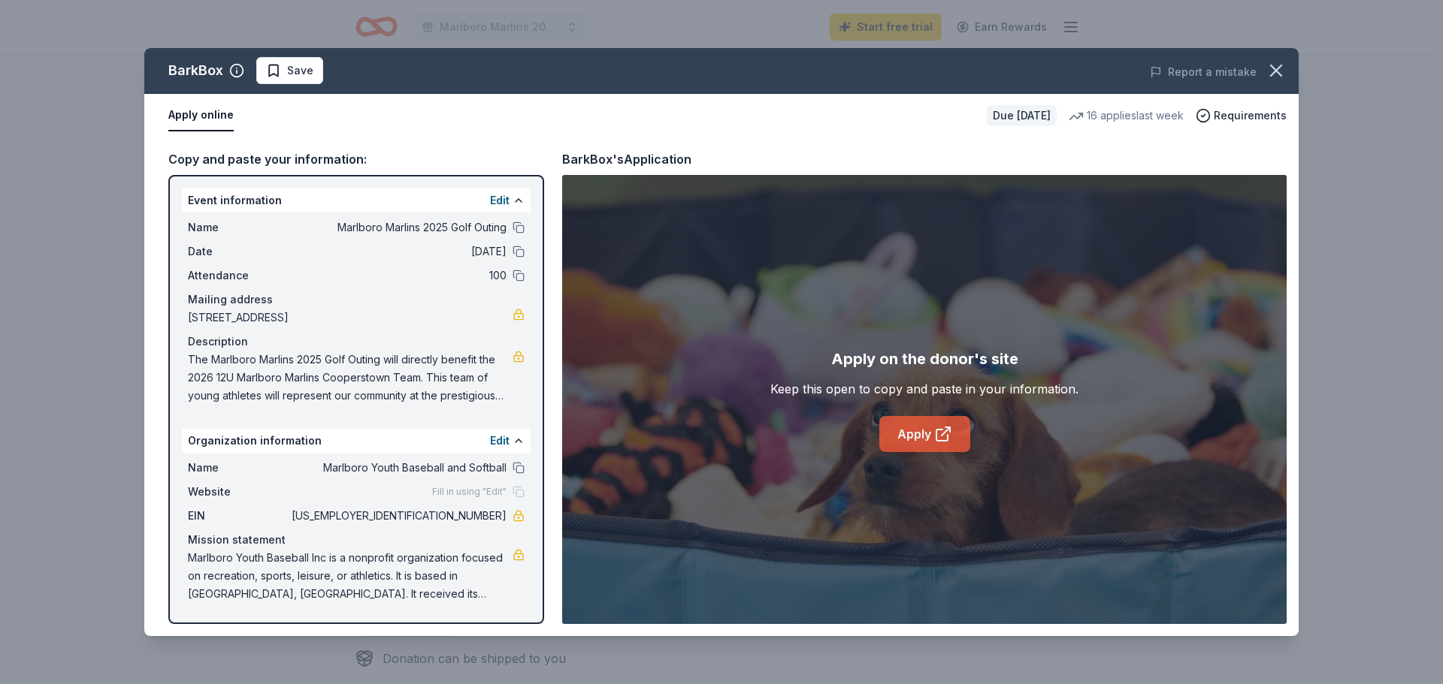
click at [908, 435] on link "Apply" at bounding box center [924, 434] width 91 height 36
click at [1276, 64] on icon "button" at bounding box center [1275, 70] width 21 height 21
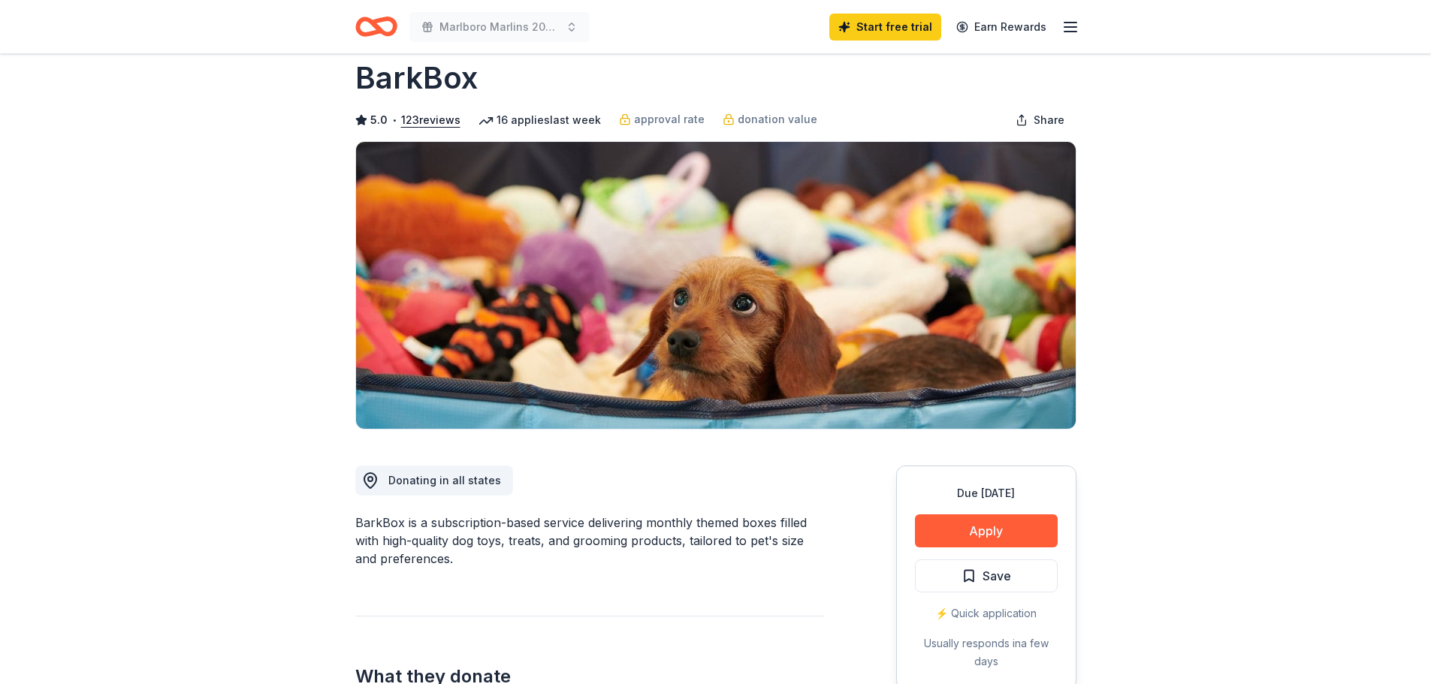
scroll to position [0, 0]
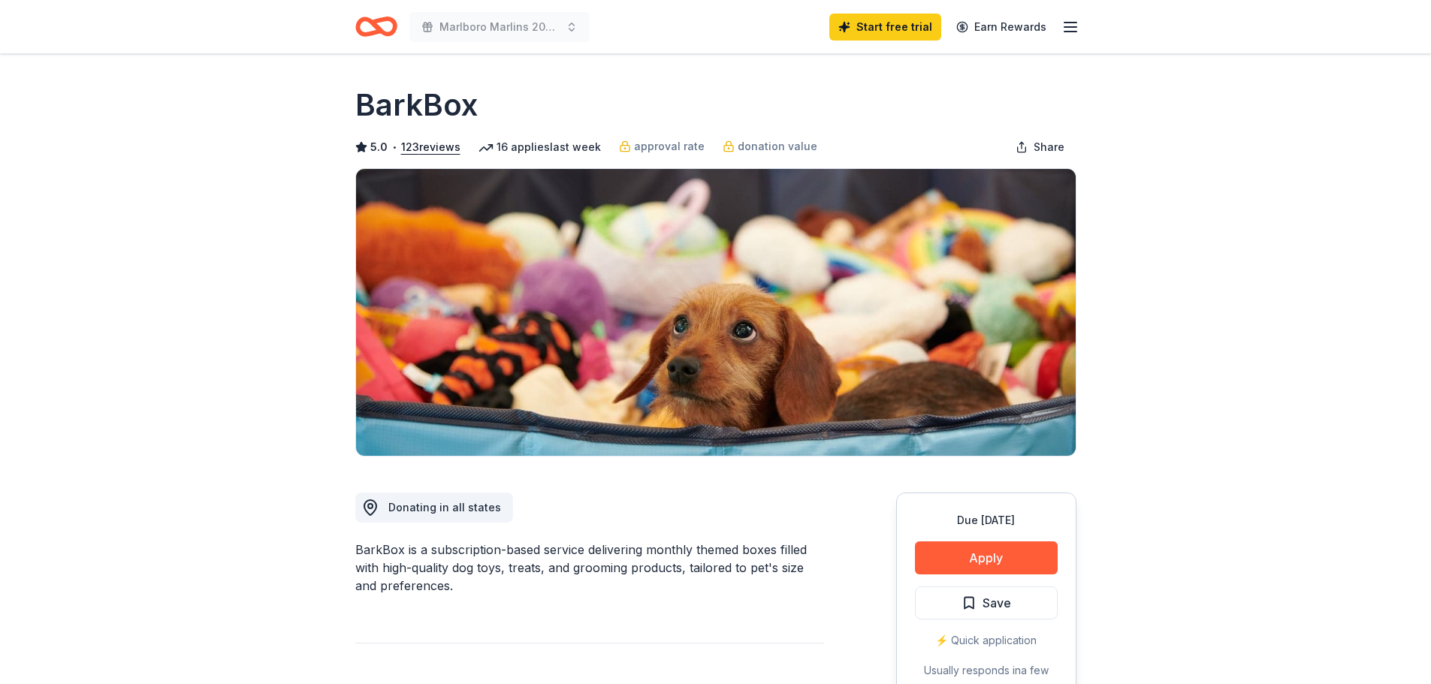
click at [1078, 31] on icon "button" at bounding box center [1071, 27] width 18 height 18
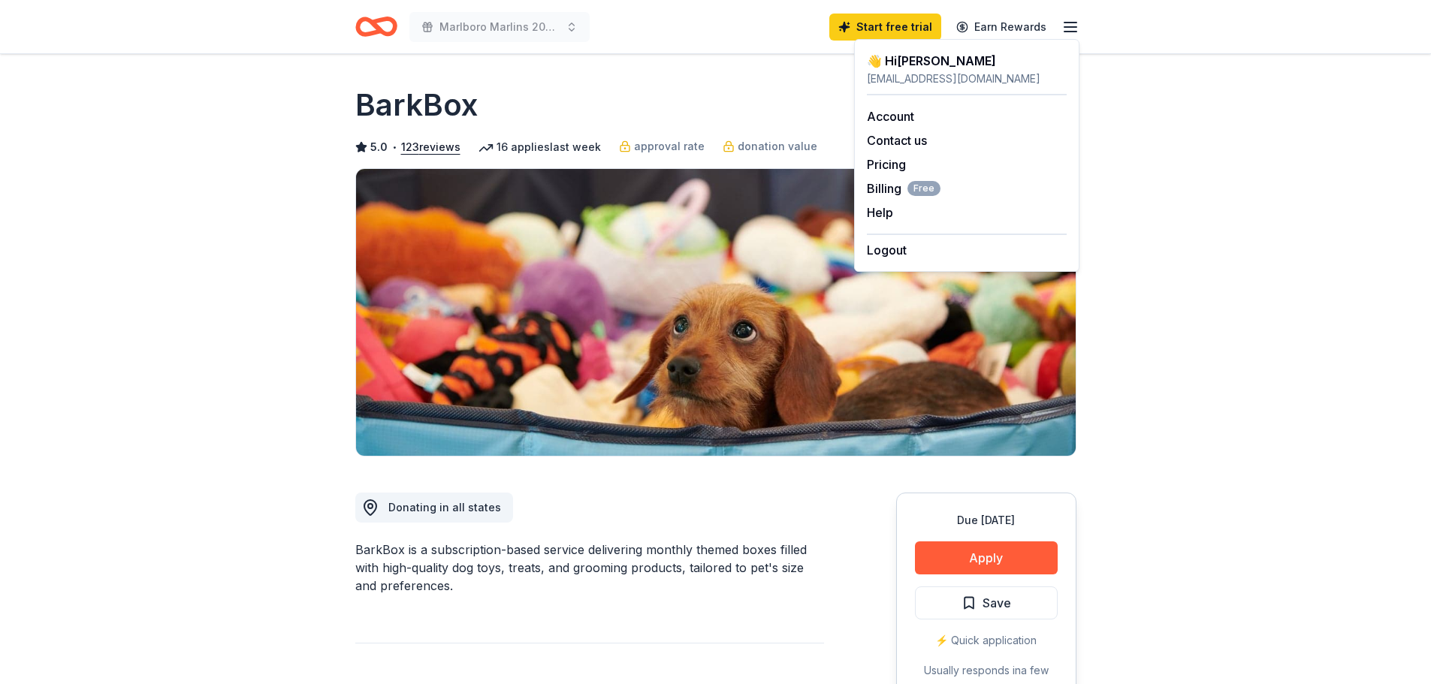
click at [1078, 31] on icon "button" at bounding box center [1071, 27] width 18 height 18
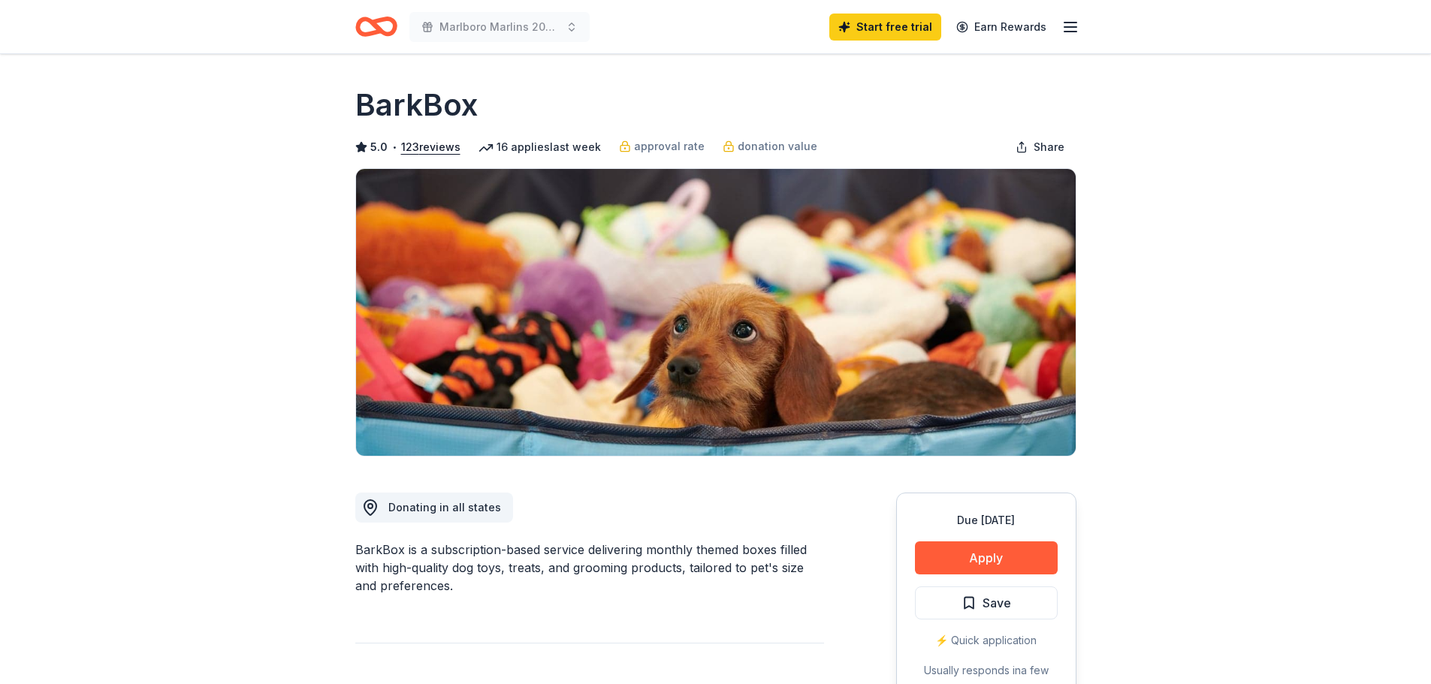
click at [368, 22] on icon "Home" at bounding box center [369, 26] width 23 height 15
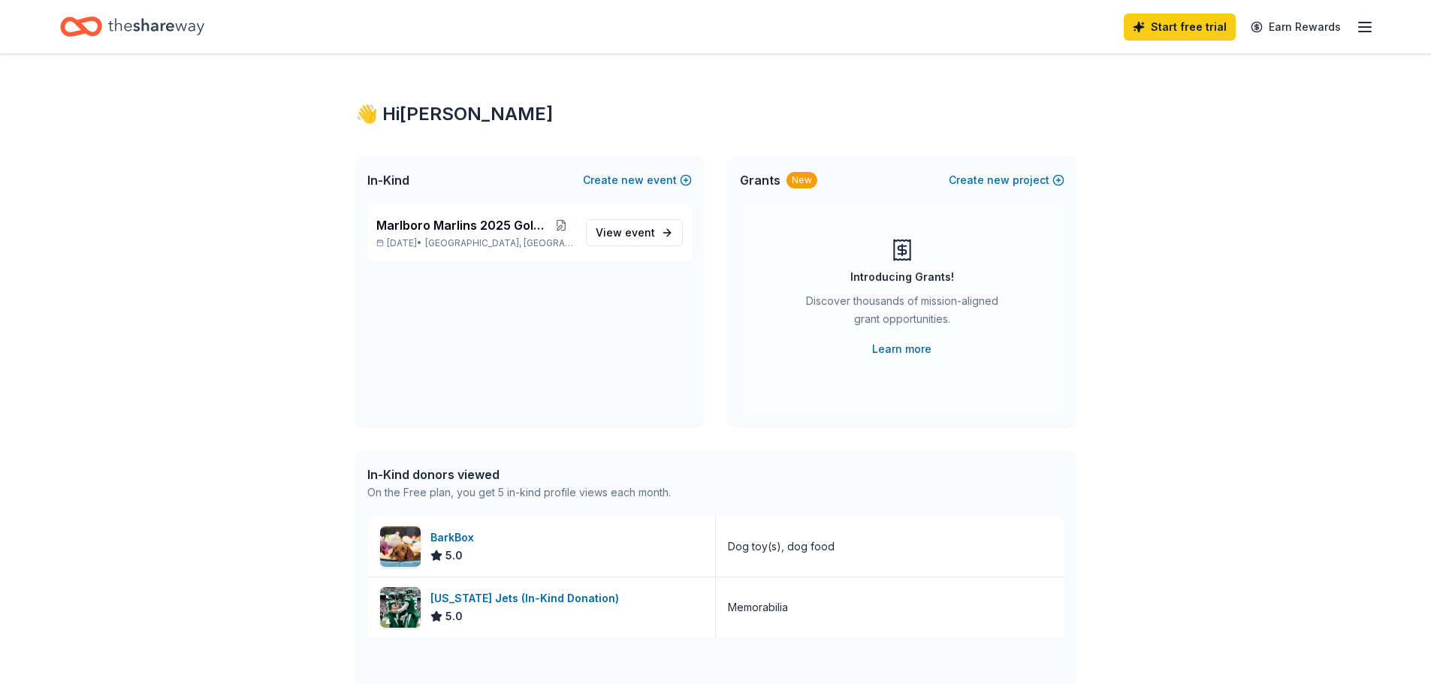
click at [168, 20] on icon "Home" at bounding box center [156, 26] width 96 height 31
click at [443, 470] on div "In-Kind donors viewed" at bounding box center [519, 475] width 304 height 18
click at [615, 500] on div "On the Free plan, you get 5 in-kind profile views each month." at bounding box center [519, 493] width 304 height 18
click at [637, 493] on div "On the Free plan, you get 5 in-kind profile views each month." at bounding box center [519, 493] width 304 height 18
click at [404, 116] on div "👋 Hi James" at bounding box center [715, 114] width 721 height 24
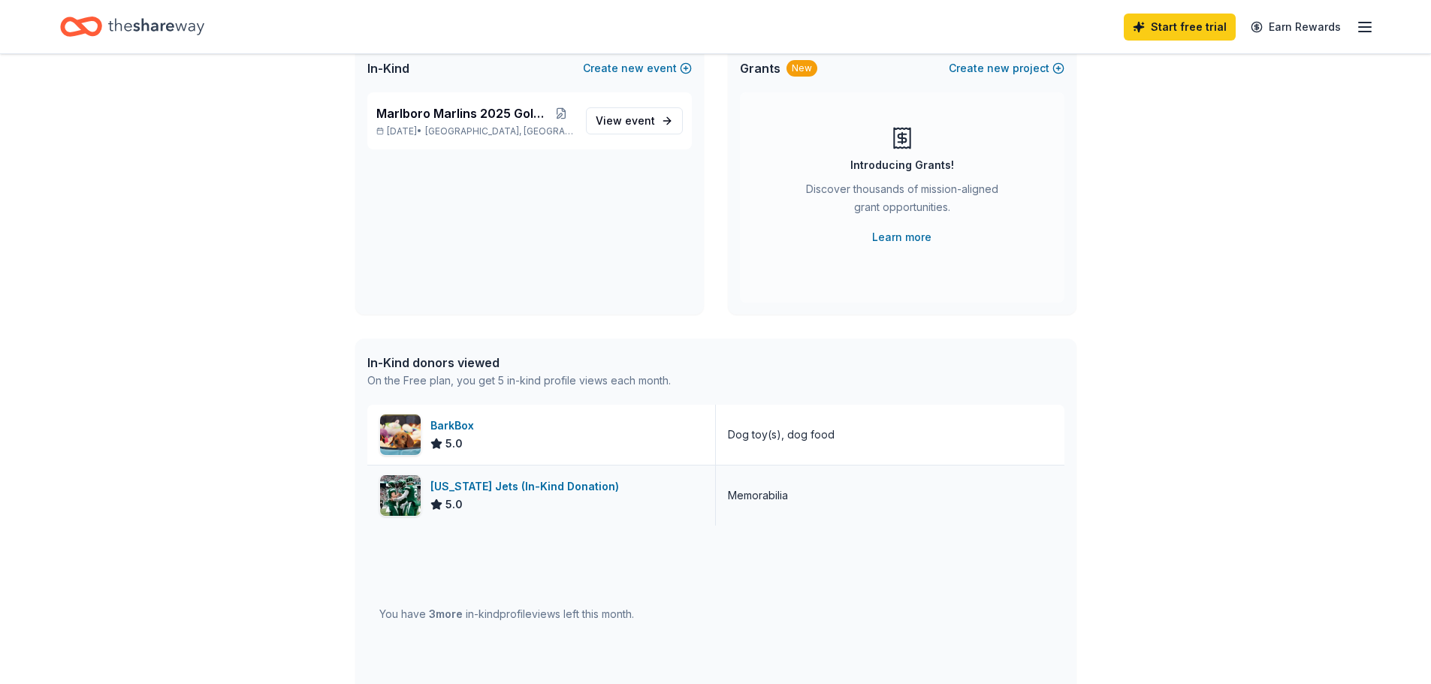
scroll to position [225, 0]
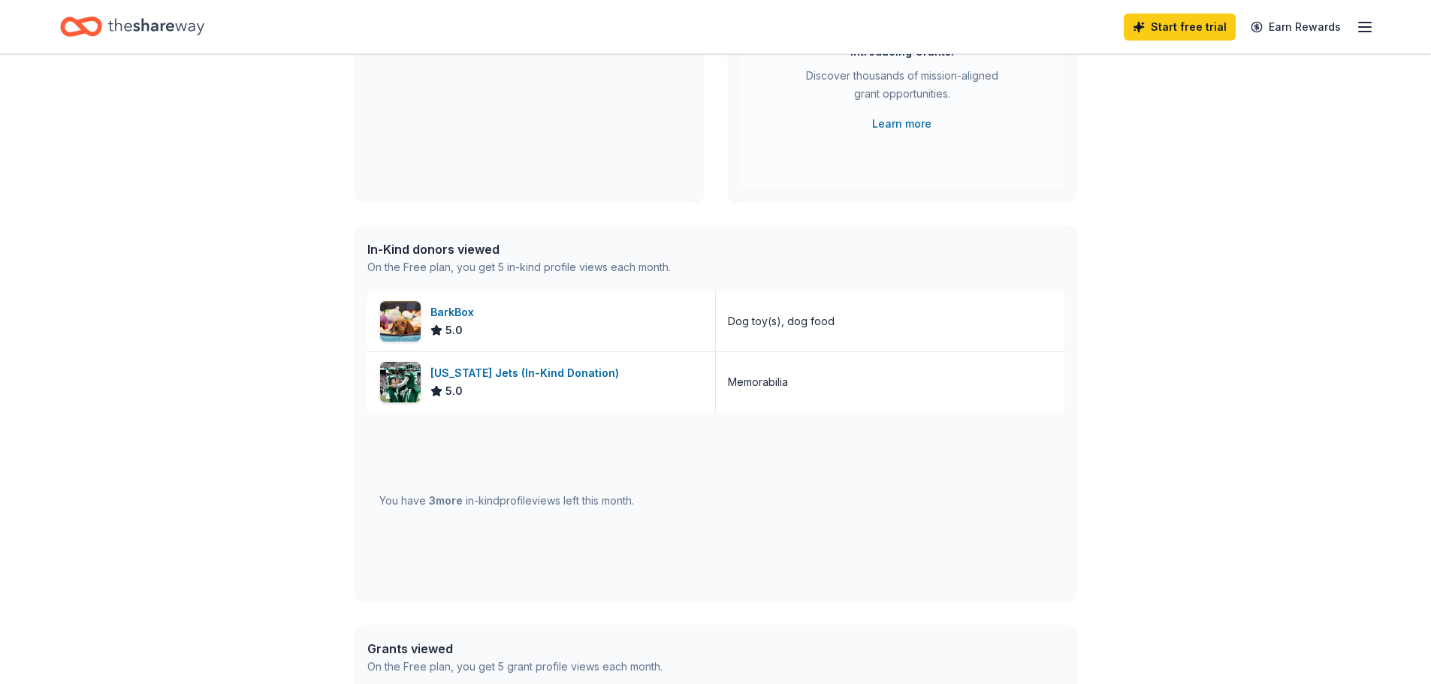
click at [513, 501] on div "You have 3 more in-kind profile views left this month." at bounding box center [506, 501] width 255 height 18
click at [449, 242] on div "In-Kind donors viewed" at bounding box center [519, 249] width 304 height 18
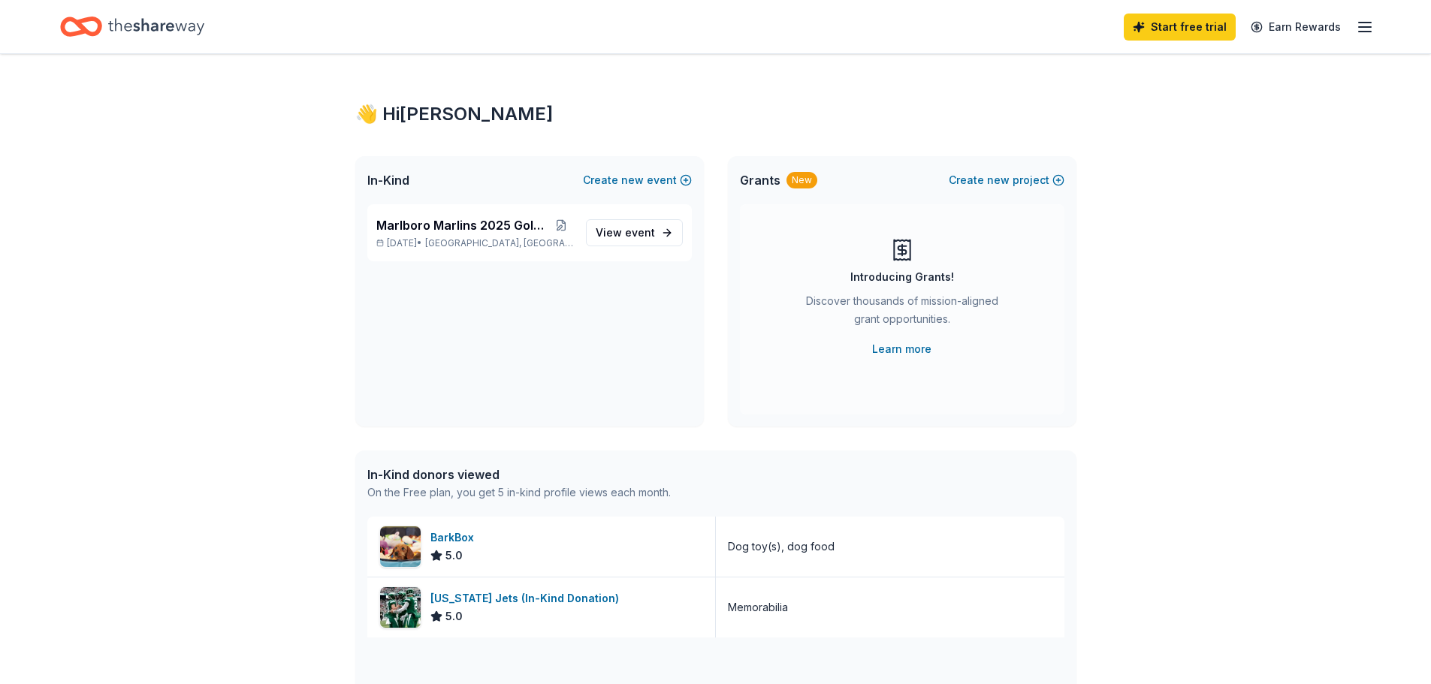
click at [1363, 33] on icon "button" at bounding box center [1365, 27] width 18 height 18
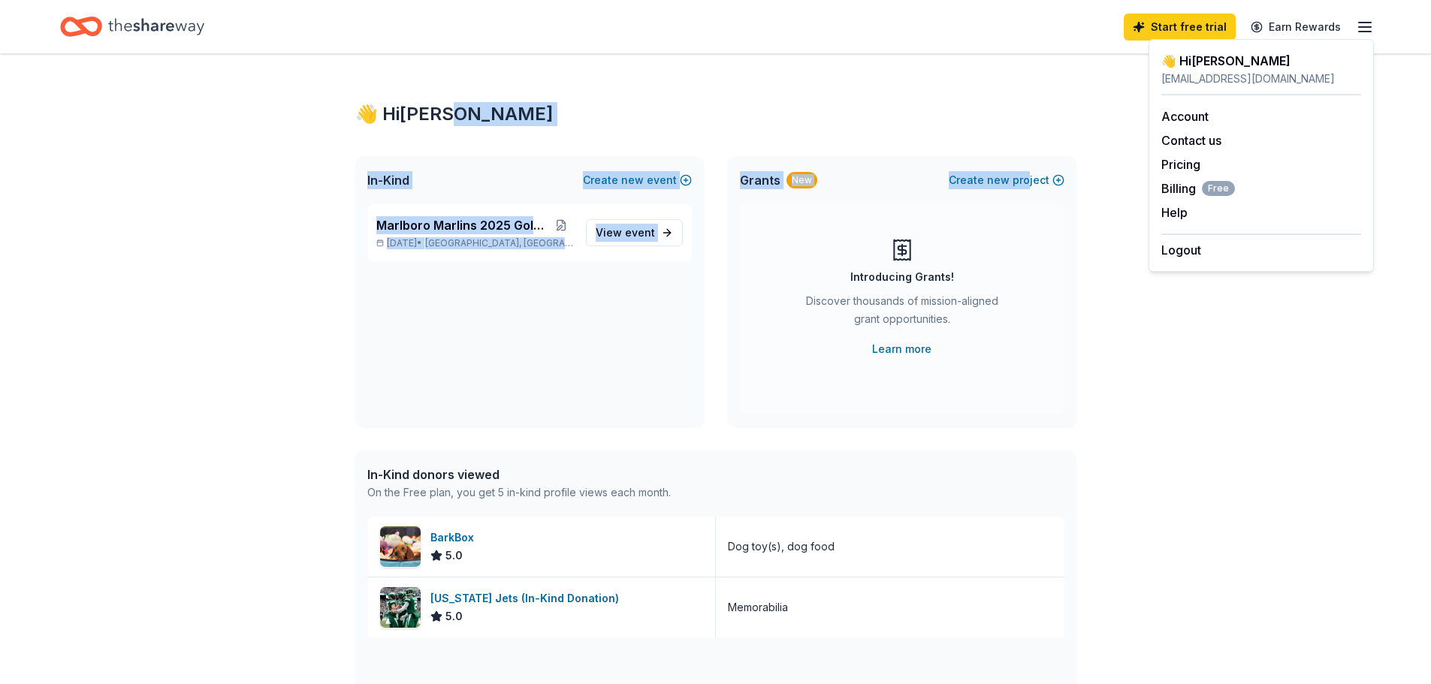
drag, startPoint x: 1038, startPoint y: 125, endPoint x: 898, endPoint y: 125, distance: 139.8
click at [977, 129] on div "👋 Hi James In-Kind Create new event Marlboro Marlins 2025 Golf Outing Oct 15, 2…" at bounding box center [715, 578] width 769 height 1049
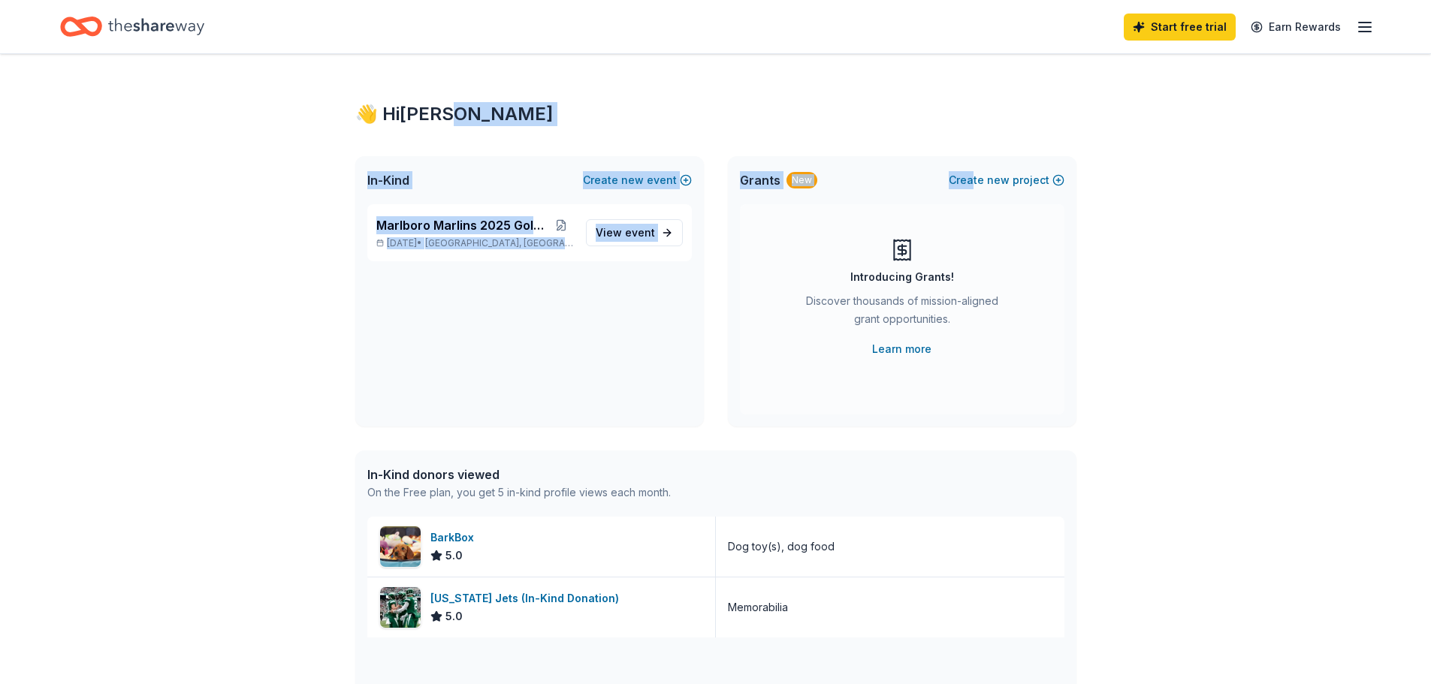
click at [175, 23] on icon "Home" at bounding box center [156, 26] width 96 height 31
click at [168, 29] on icon "Home" at bounding box center [156, 26] width 96 height 17
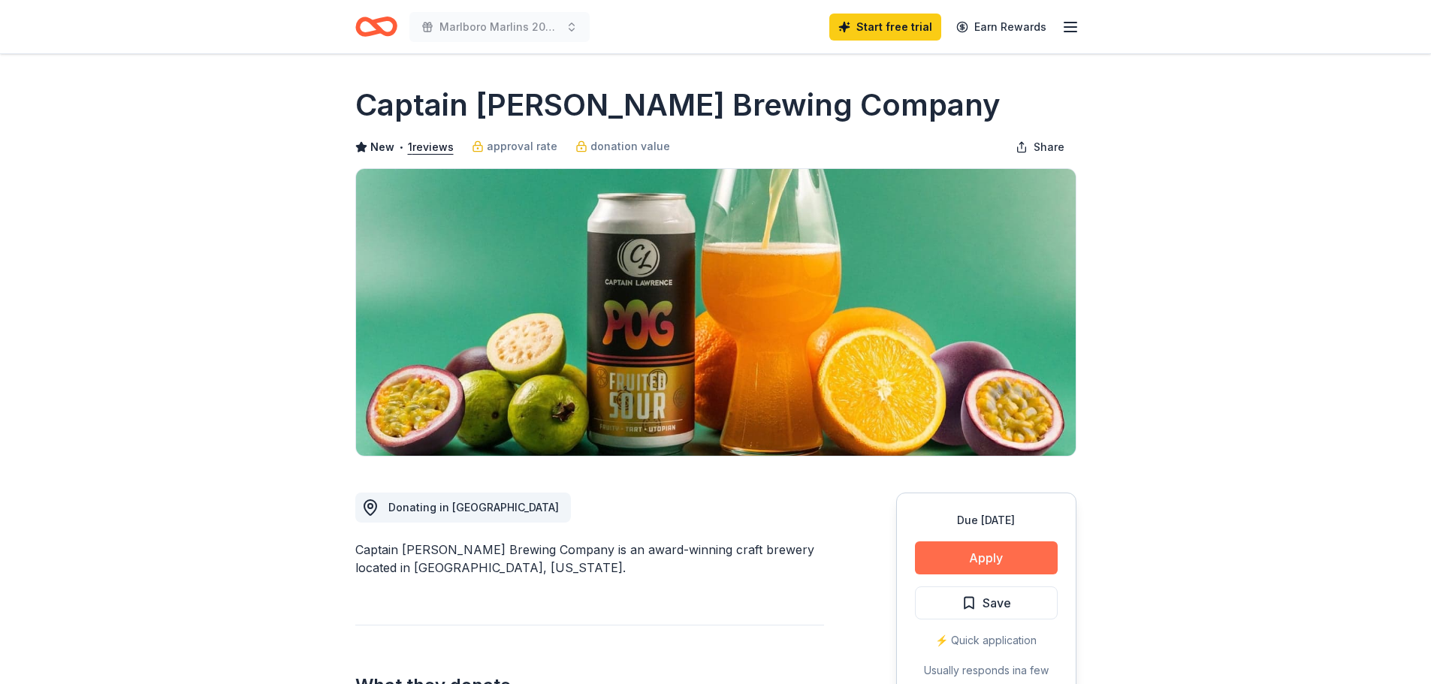
click at [982, 558] on button "Apply" at bounding box center [986, 558] width 143 height 33
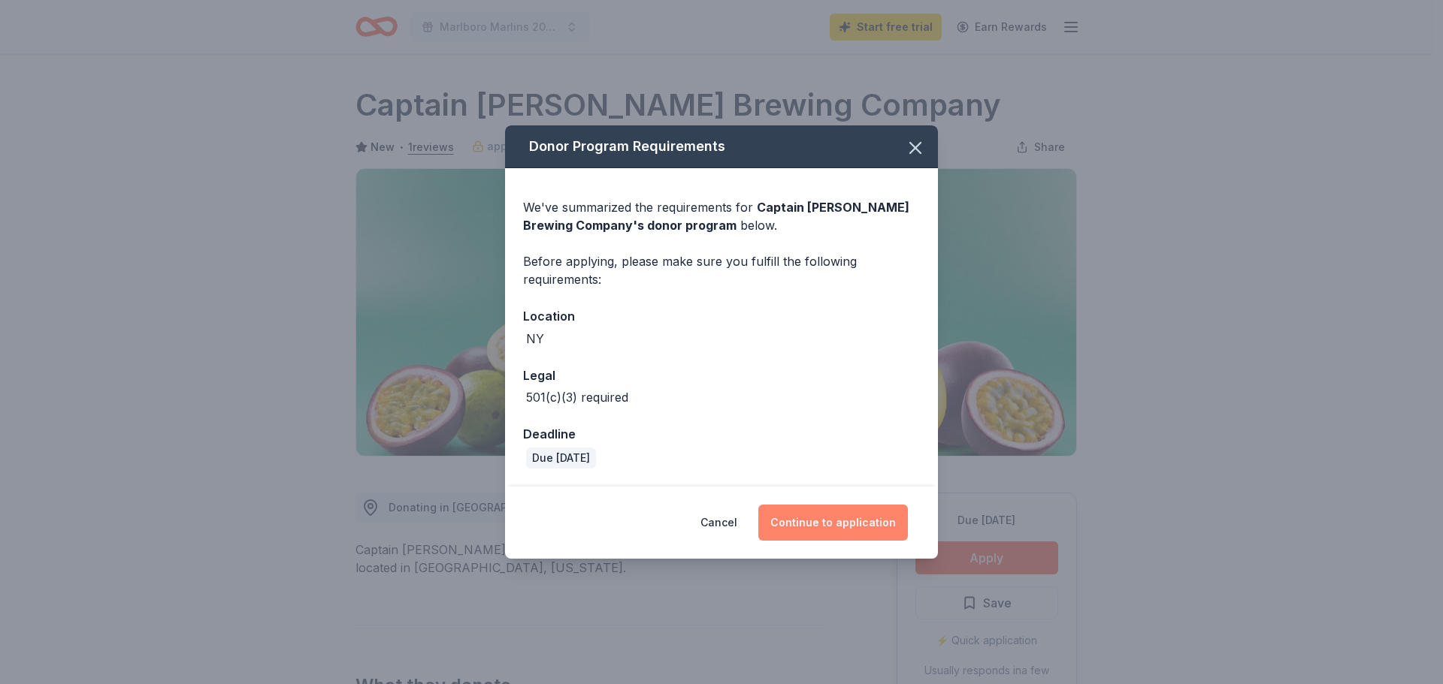
click at [821, 524] on button "Continue to application" at bounding box center [833, 523] width 150 height 36
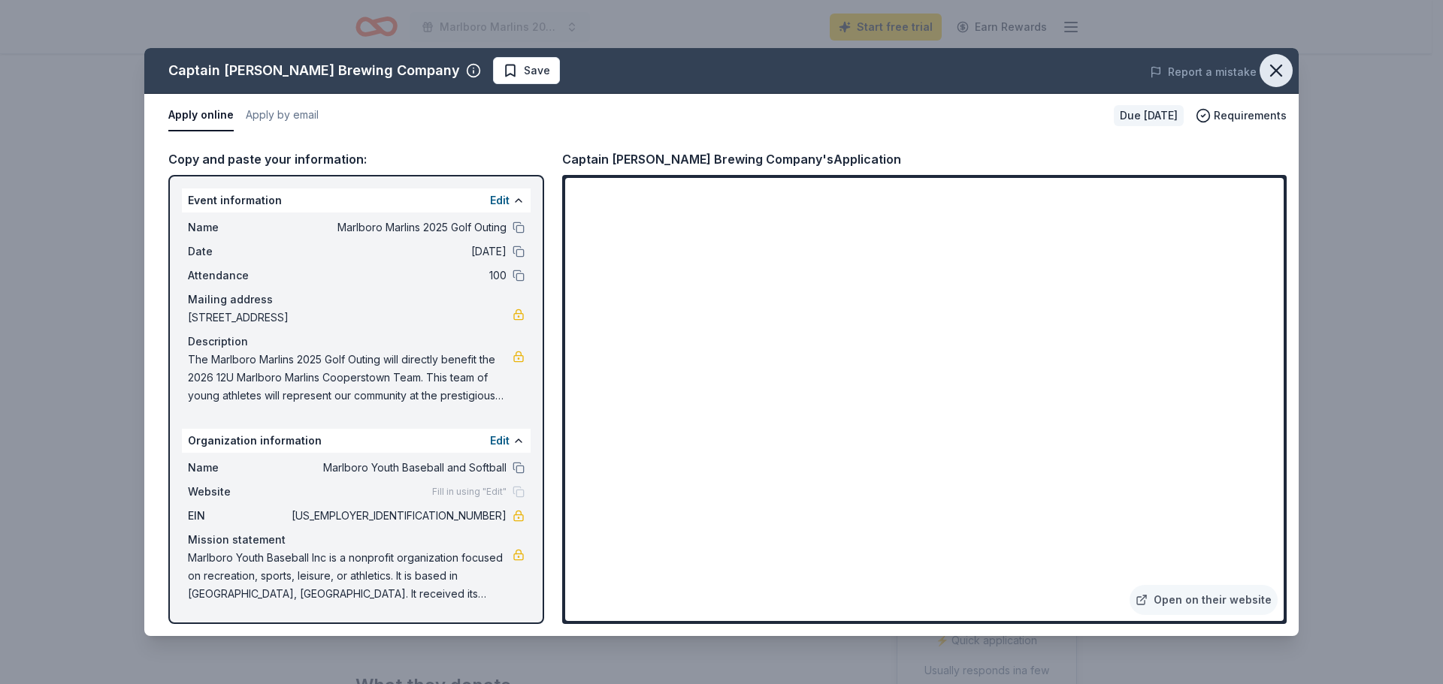
click at [1269, 68] on icon "button" at bounding box center [1275, 70] width 21 height 21
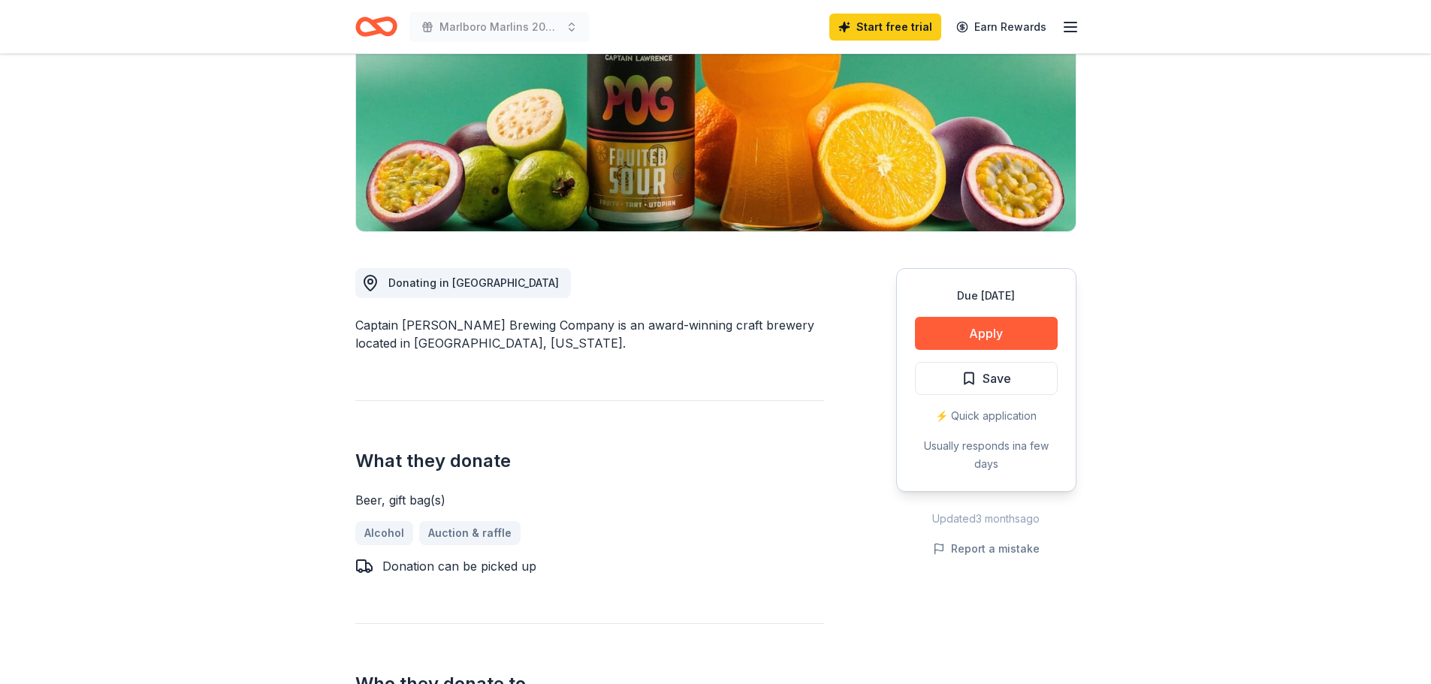
scroll to position [225, 0]
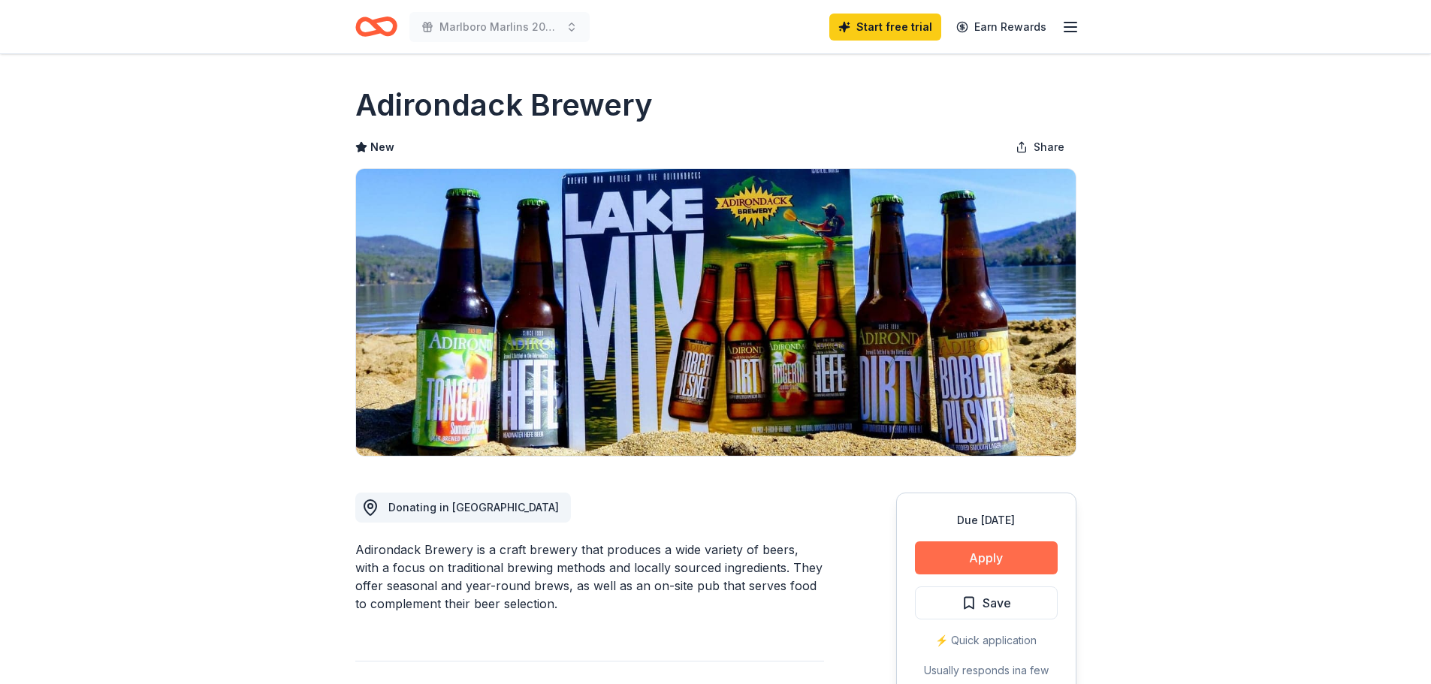
click at [981, 548] on button "Apply" at bounding box center [986, 558] width 143 height 33
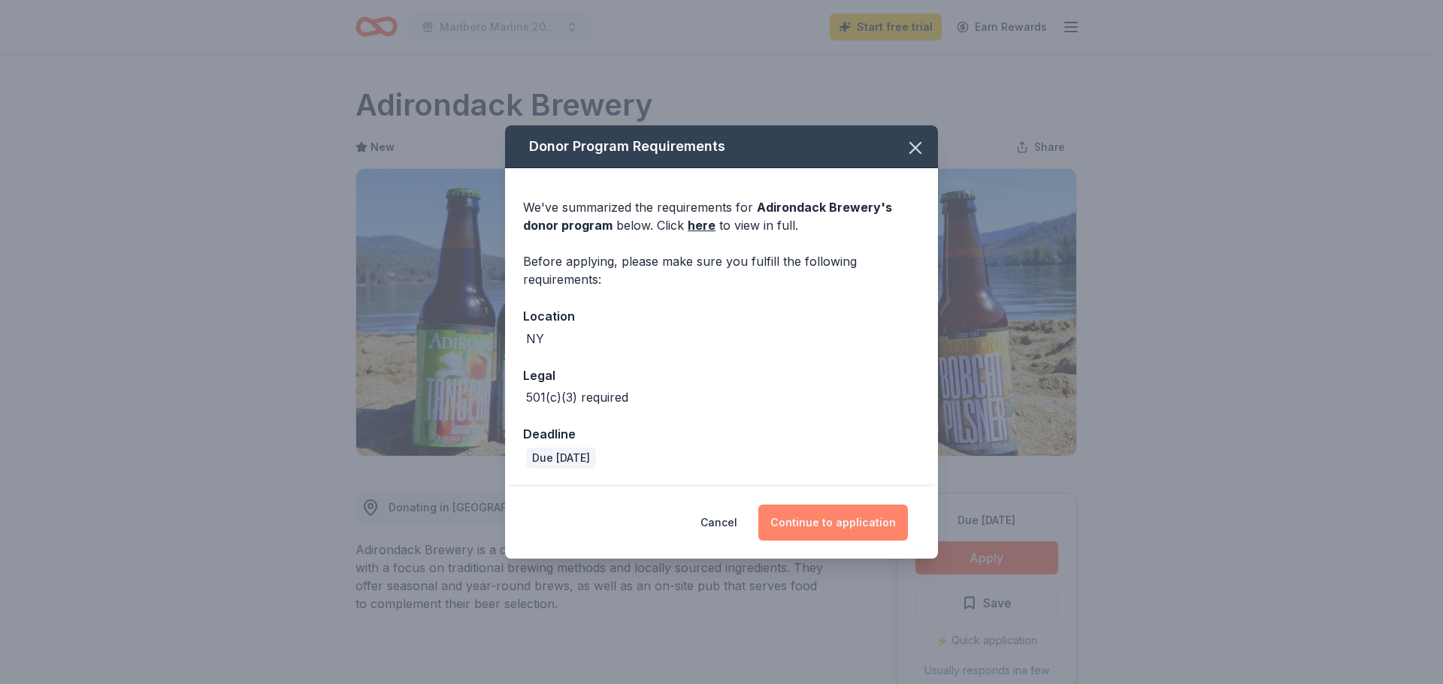
click at [813, 519] on button "Continue to application" at bounding box center [833, 523] width 150 height 36
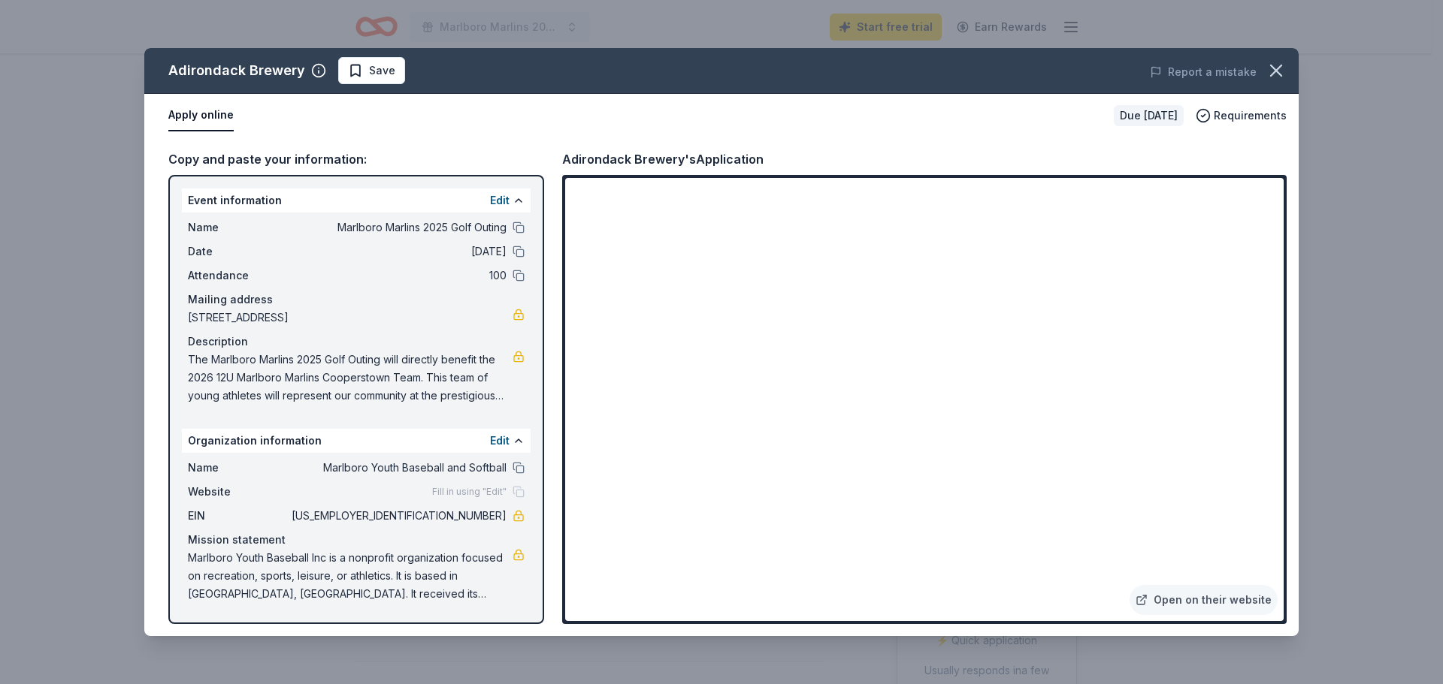
drag, startPoint x: 445, startPoint y: 516, endPoint x: 470, endPoint y: 514, distance: 24.9
click at [470, 514] on span "[US_EMPLOYER_IDENTIFICATION_NUMBER]" at bounding box center [398, 516] width 218 height 18
drag, startPoint x: 507, startPoint y: 517, endPoint x: 458, endPoint y: 431, distance: 99.0
click at [461, 517] on div "EIN 14-1608322" at bounding box center [356, 516] width 337 height 18
click at [1273, 67] on icon "button" at bounding box center [1276, 70] width 11 height 11
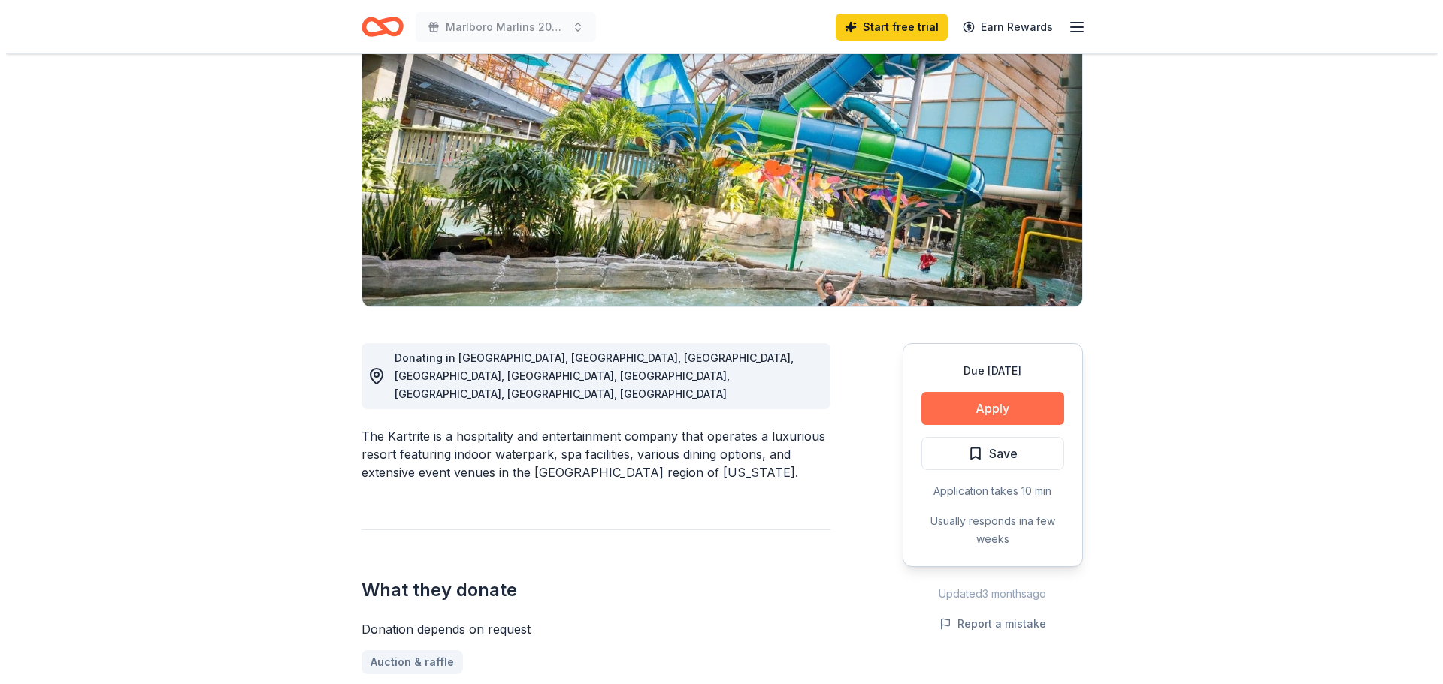
scroll to position [150, 0]
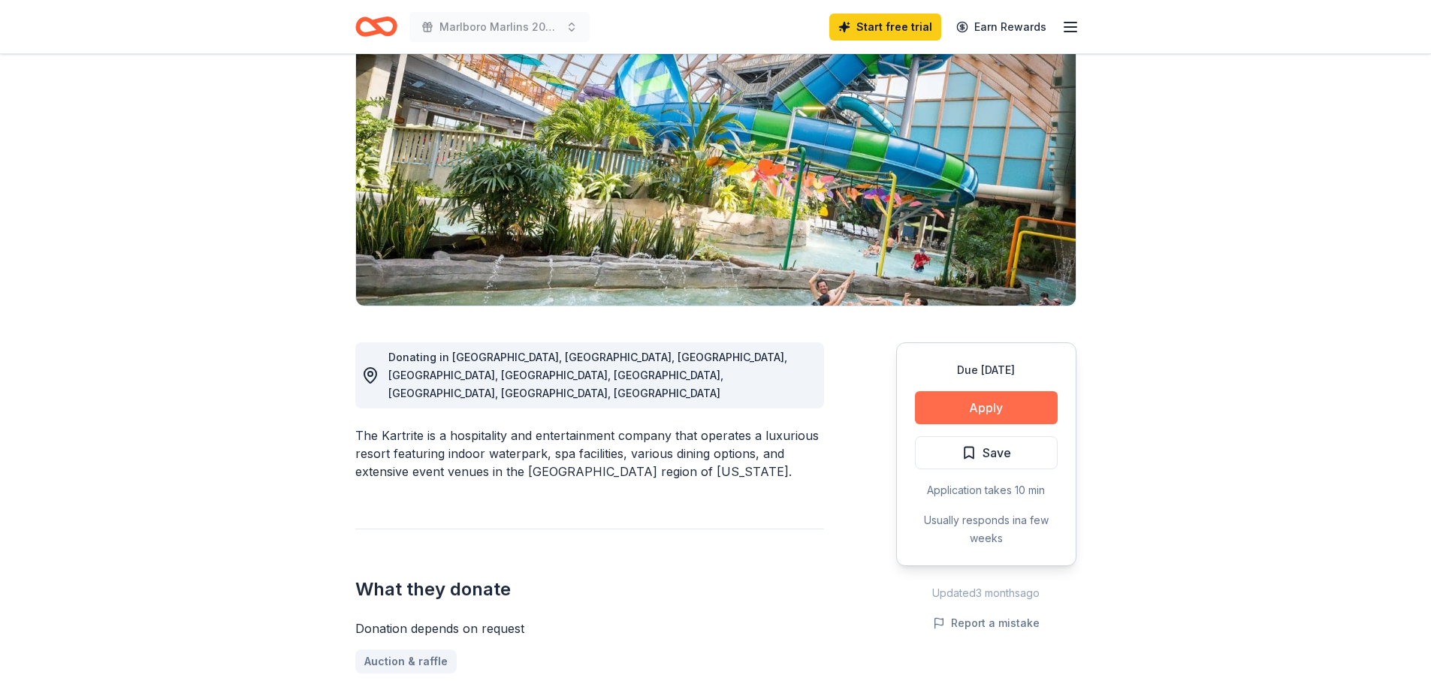
click at [980, 410] on button "Apply" at bounding box center [986, 407] width 143 height 33
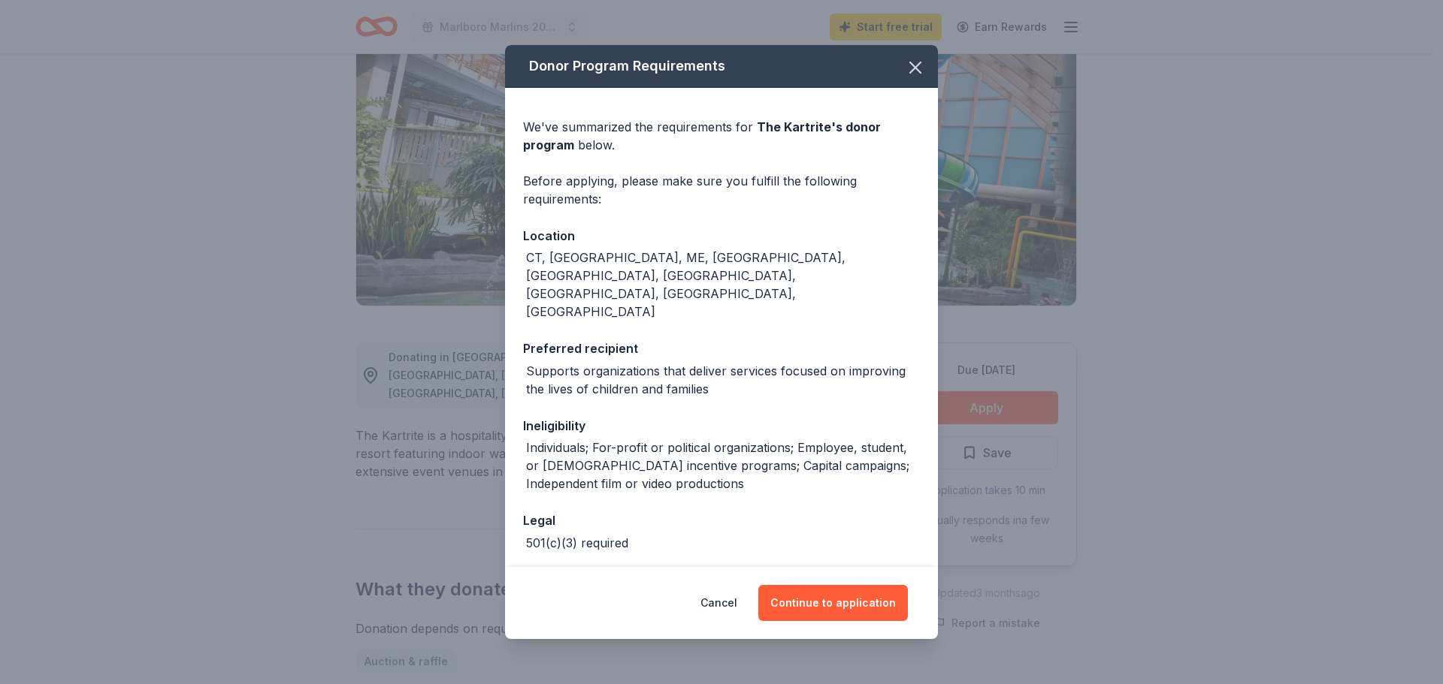
scroll to position [11, 0]
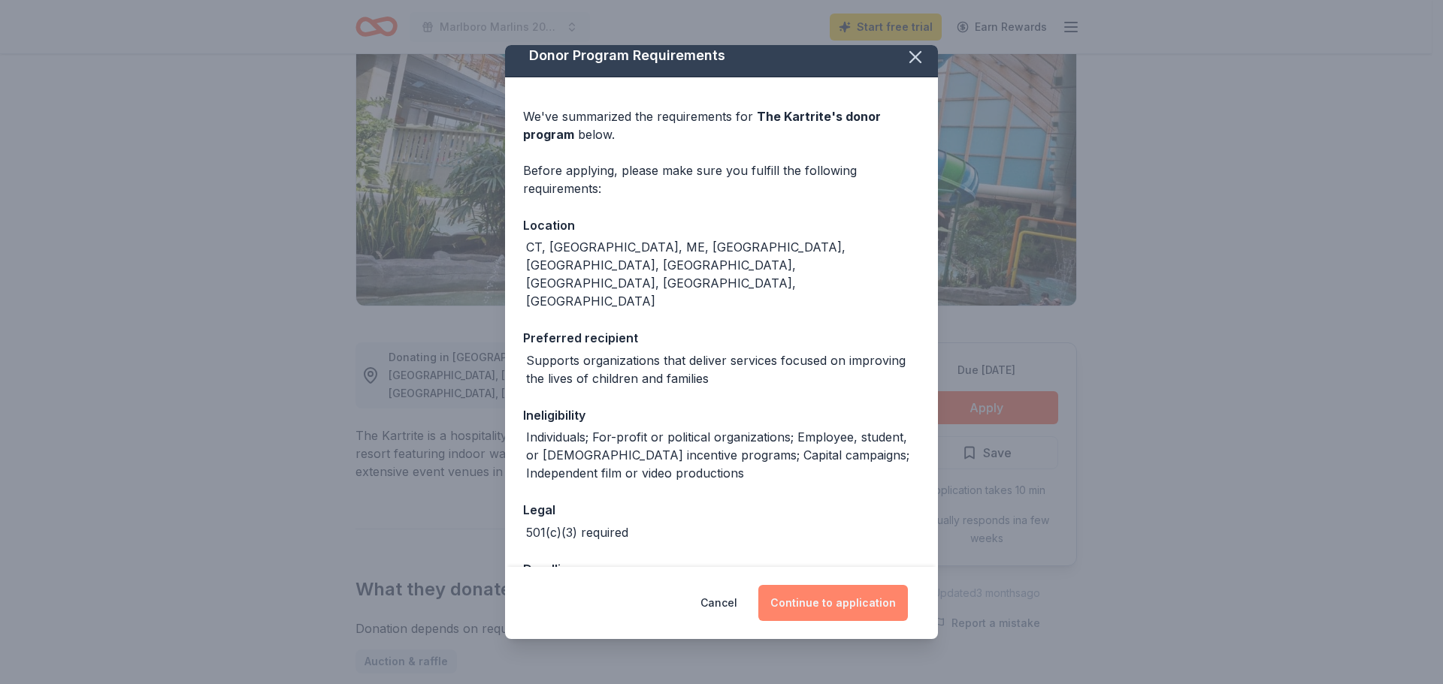
click at [812, 603] on button "Continue to application" at bounding box center [833, 603] width 150 height 36
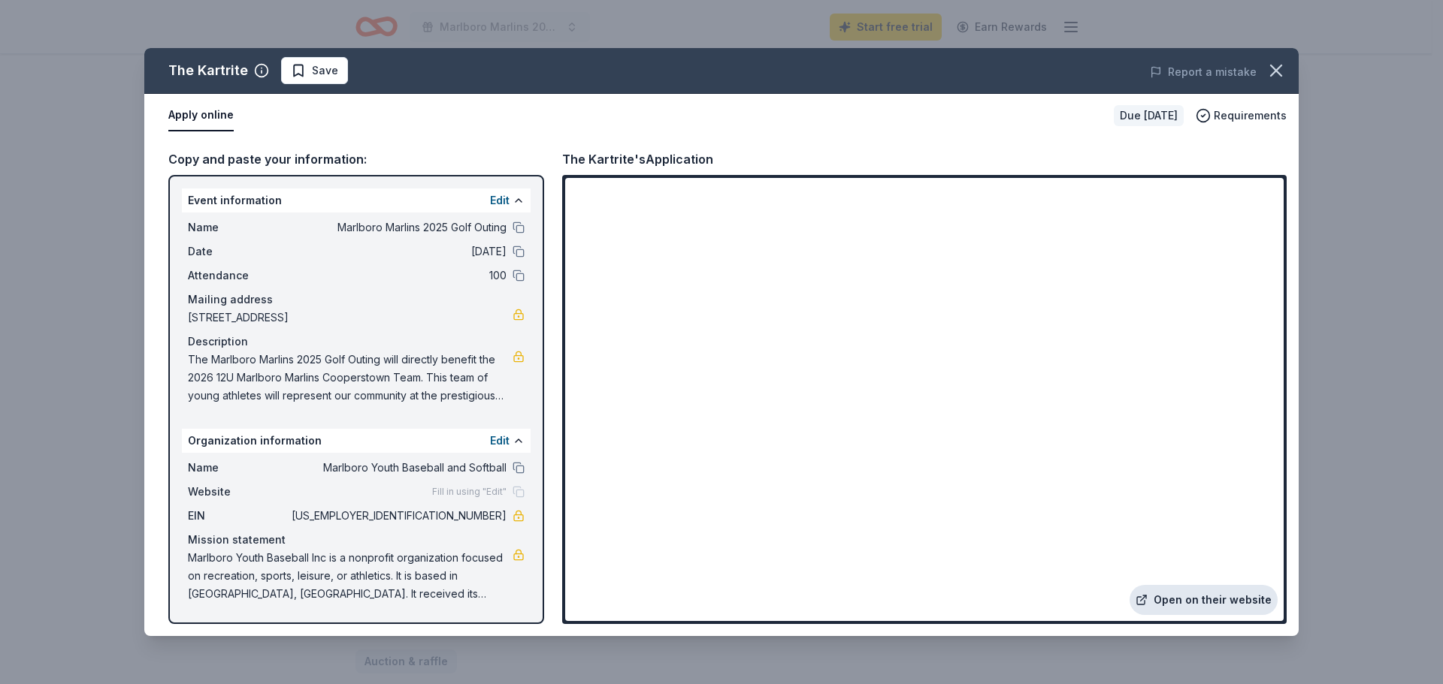
click at [1195, 596] on link "Open on their website" at bounding box center [1203, 600] width 148 height 30
